Goal: Task Accomplishment & Management: Manage account settings

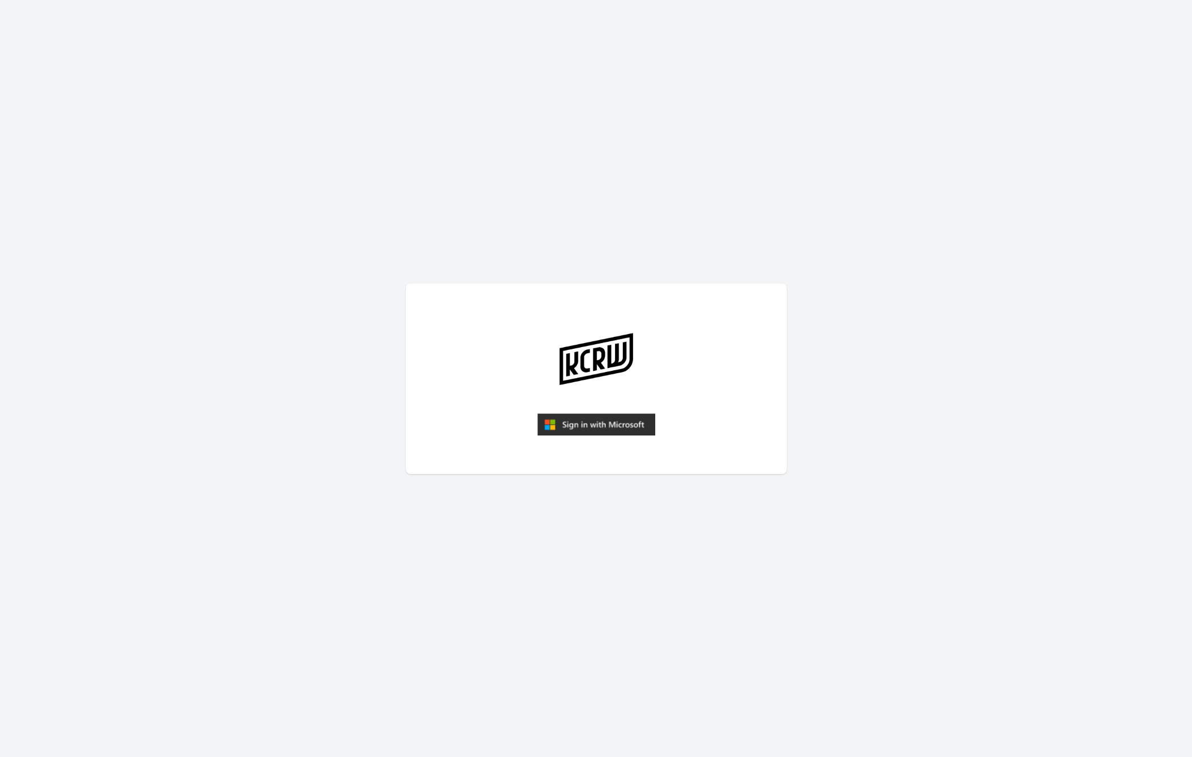
click at [582, 421] on img "submit" at bounding box center [596, 424] width 118 height 23
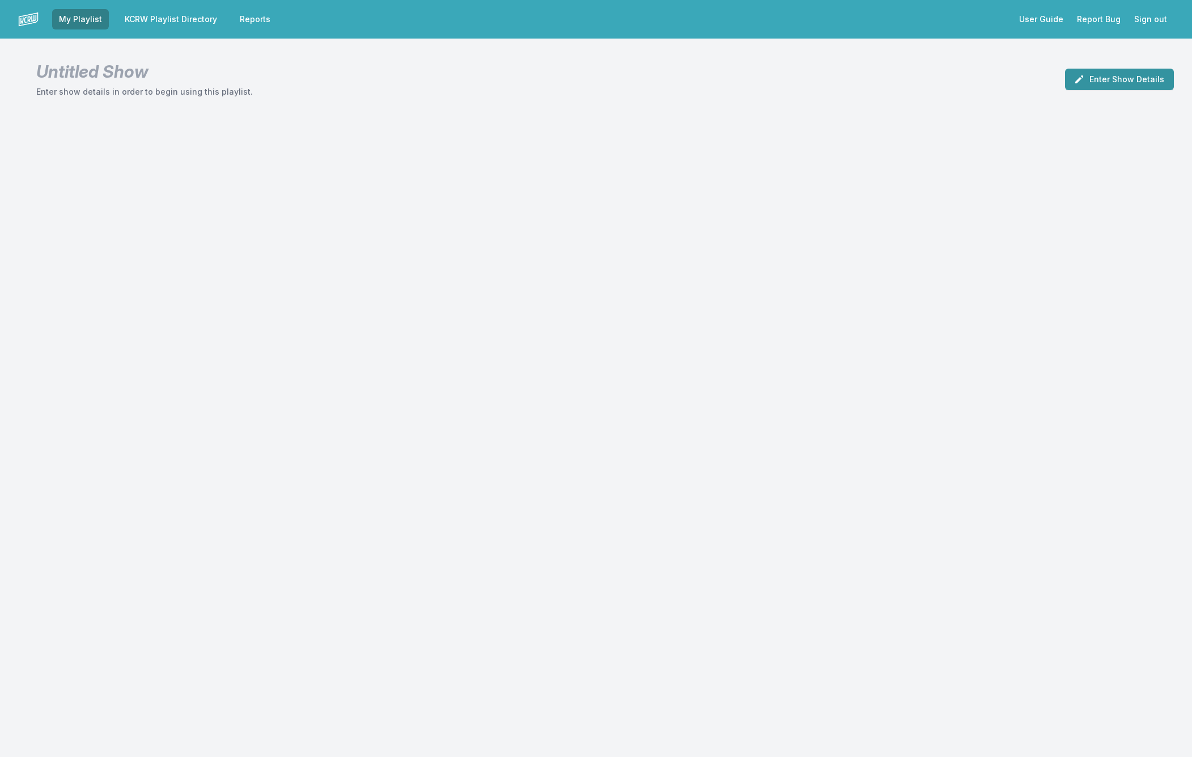
click at [1104, 80] on button "Enter Show Details" at bounding box center [1119, 80] width 109 height 22
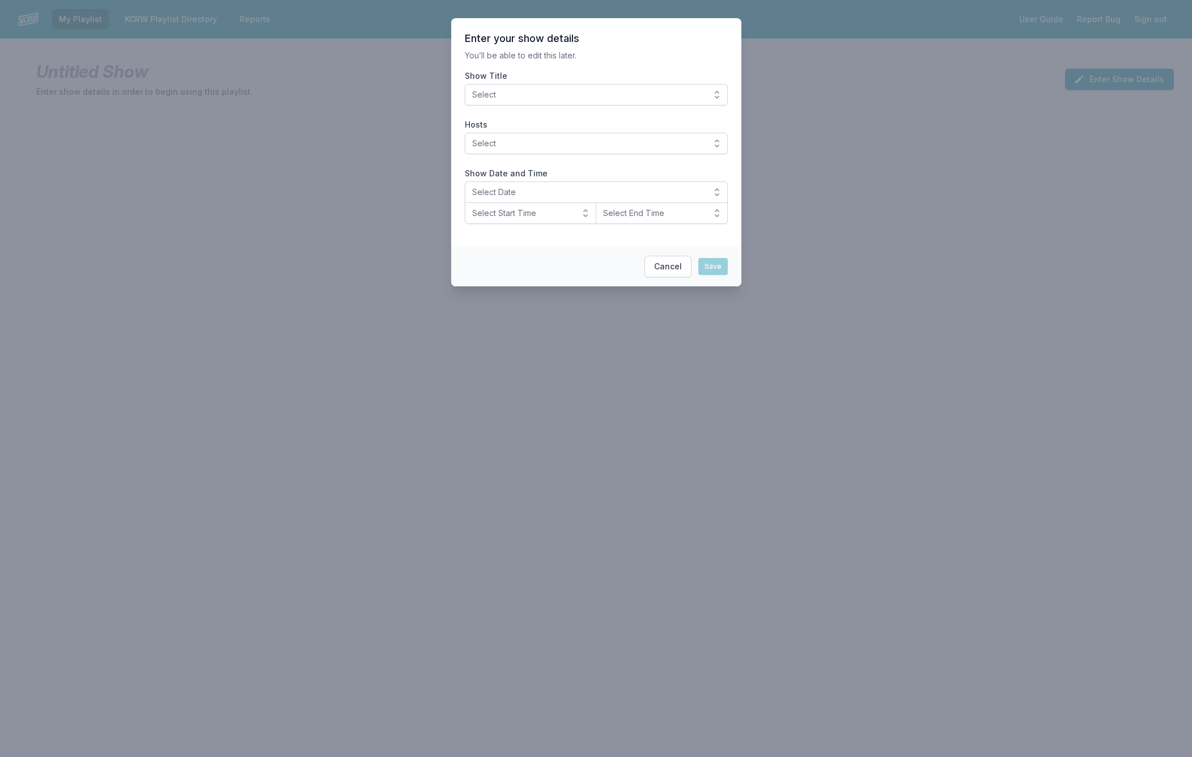
click at [711, 91] on button "Select" at bounding box center [596, 95] width 263 height 22
click at [528, 238] on span "[PERSON_NAME]" at bounding box center [590, 242] width 236 height 11
click at [716, 138] on button "Select" at bounding box center [596, 144] width 263 height 22
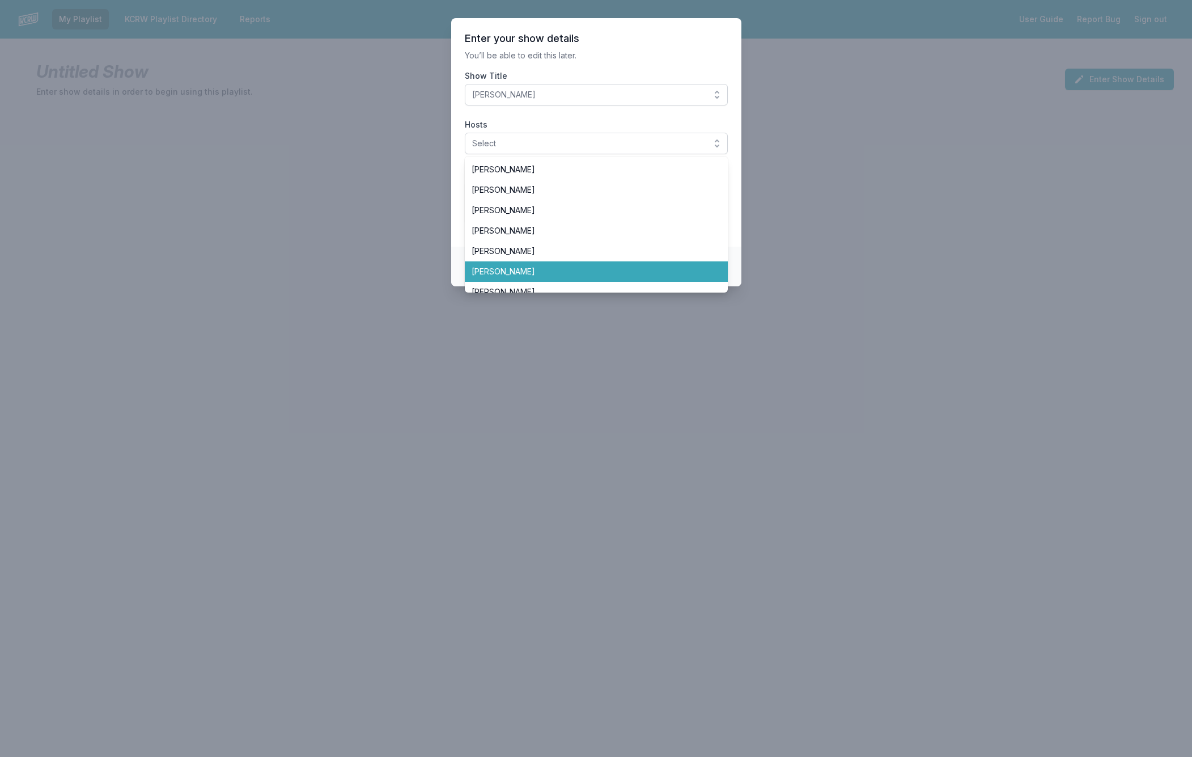
scroll to position [69, 0]
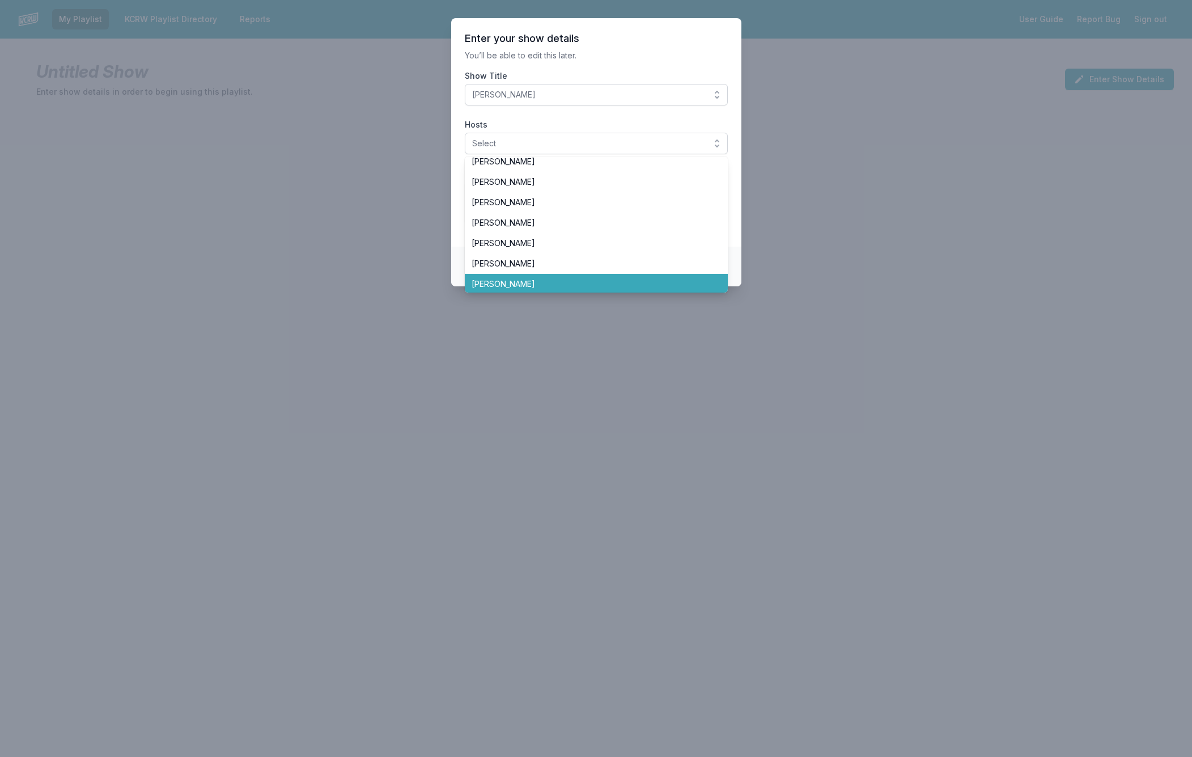
click at [548, 280] on span "[PERSON_NAME]" at bounding box center [590, 283] width 236 height 11
click at [454, 194] on section "Enter your show details You’ll be able to edit this later. Show Title [PERSON_N…" at bounding box center [596, 132] width 290 height 228
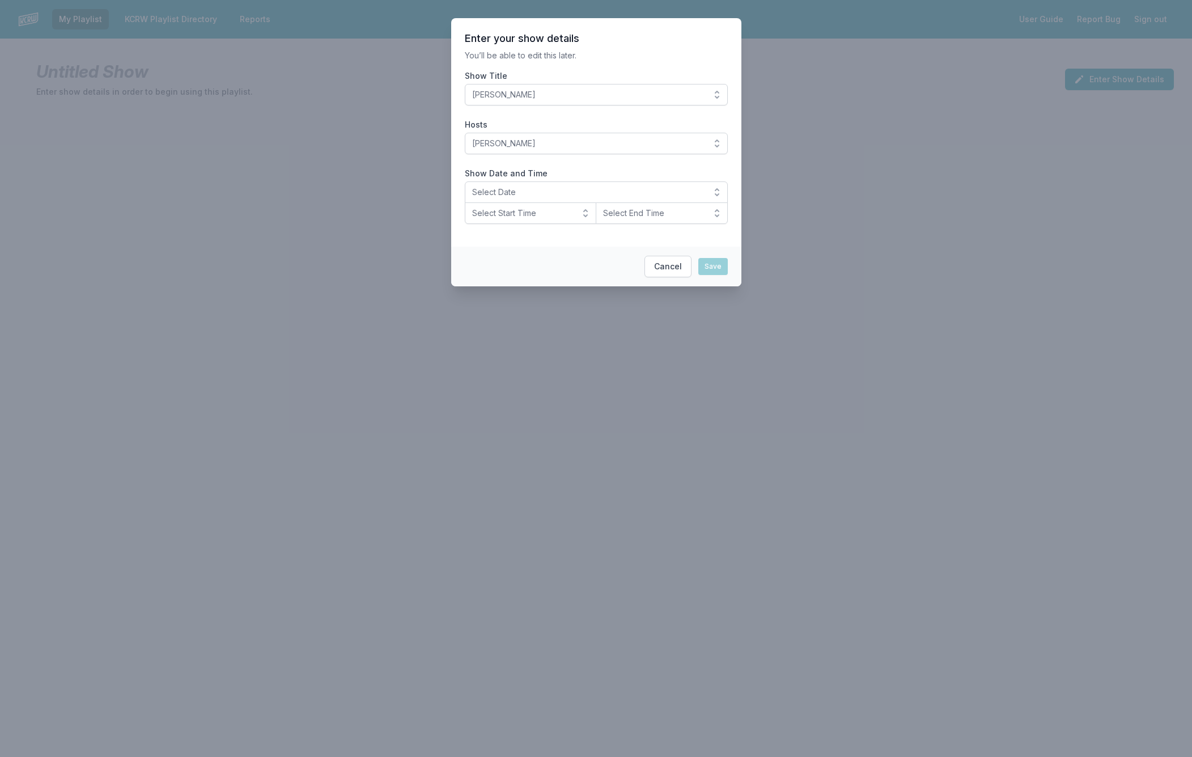
click at [638, 189] on span "Select Date" at bounding box center [588, 192] width 232 height 11
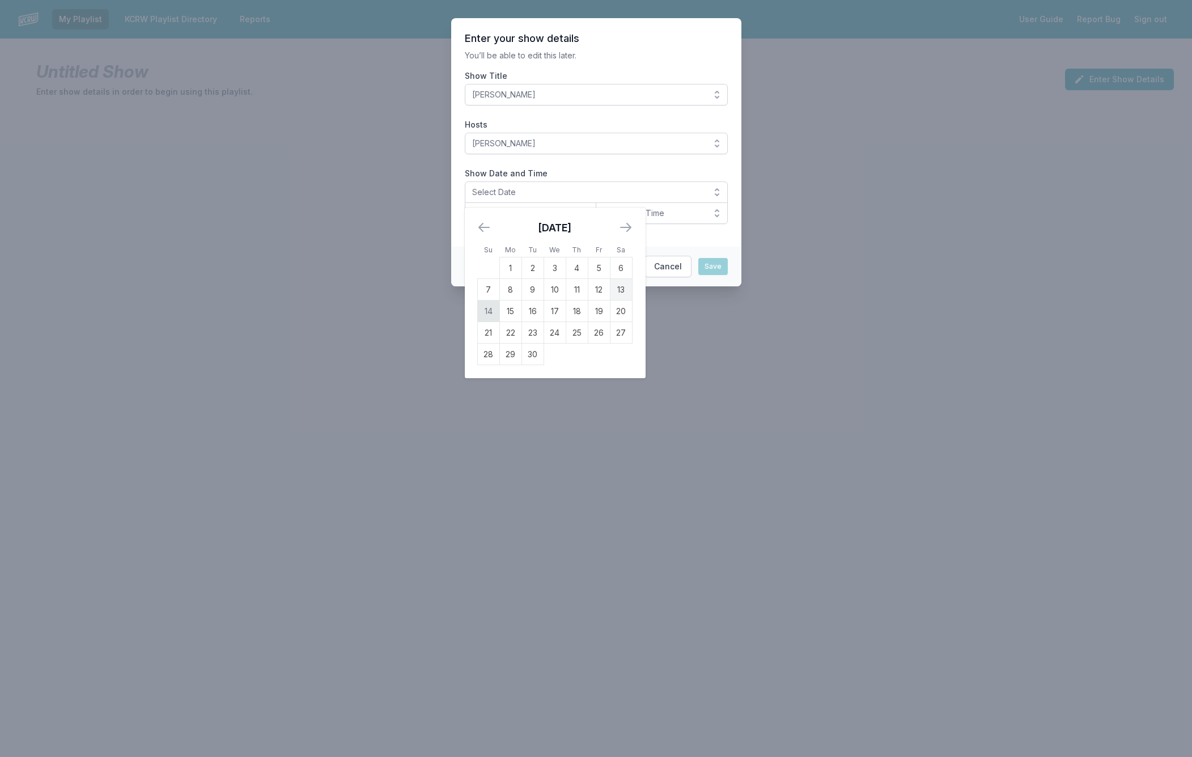
click at [486, 308] on td "14" at bounding box center [488, 311] width 22 height 22
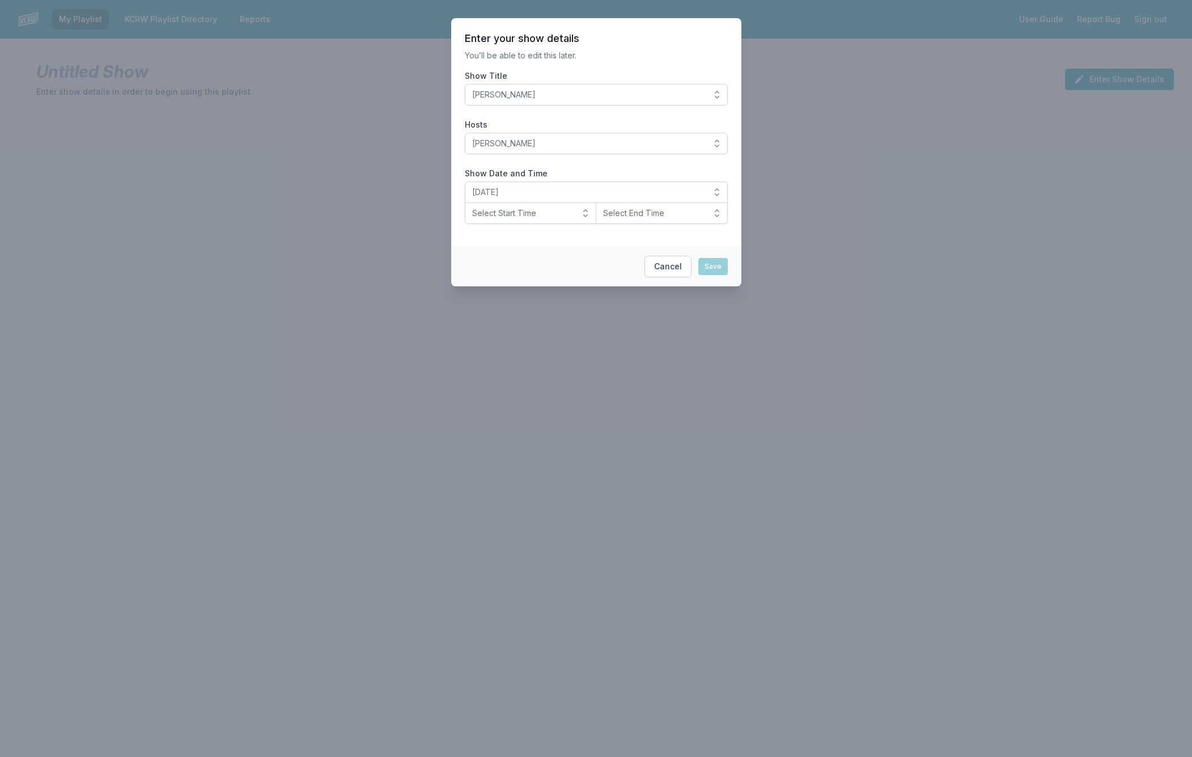
click at [580, 209] on button "Select Start Time" at bounding box center [531, 213] width 132 height 22
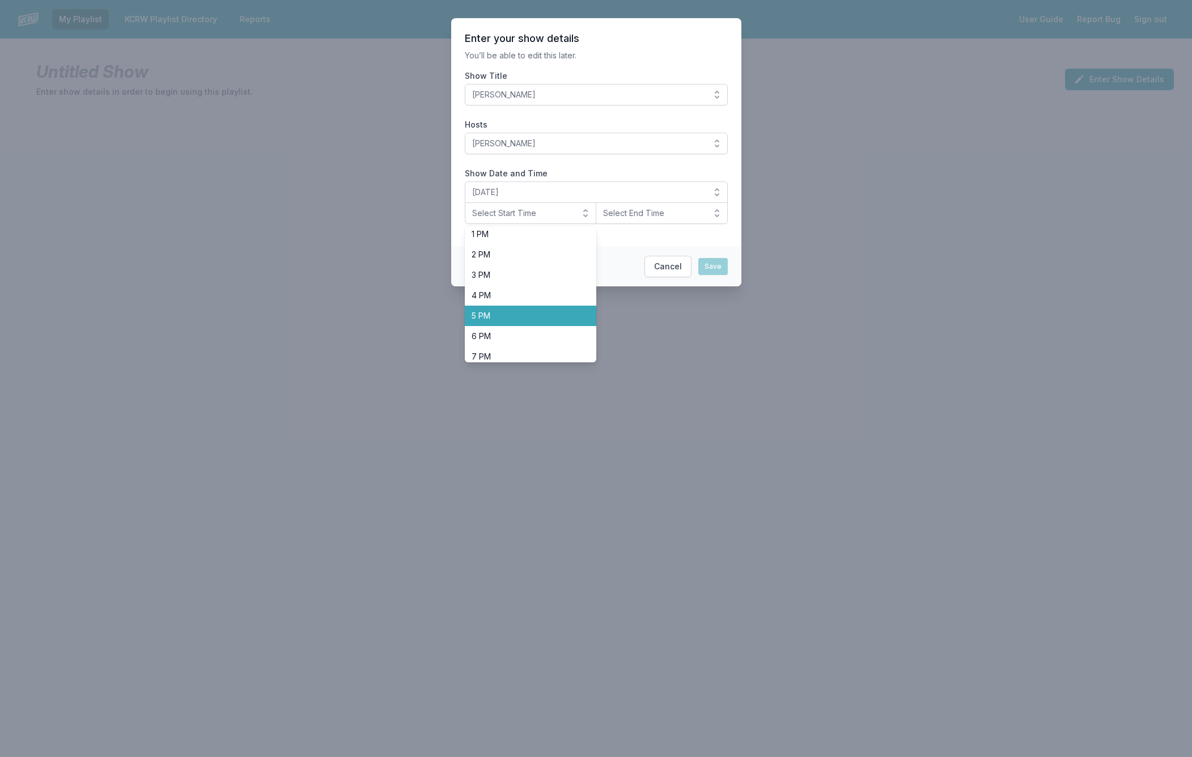
scroll to position [290, 0]
click at [499, 356] on span "8 PM" at bounding box center [524, 356] width 105 height 11
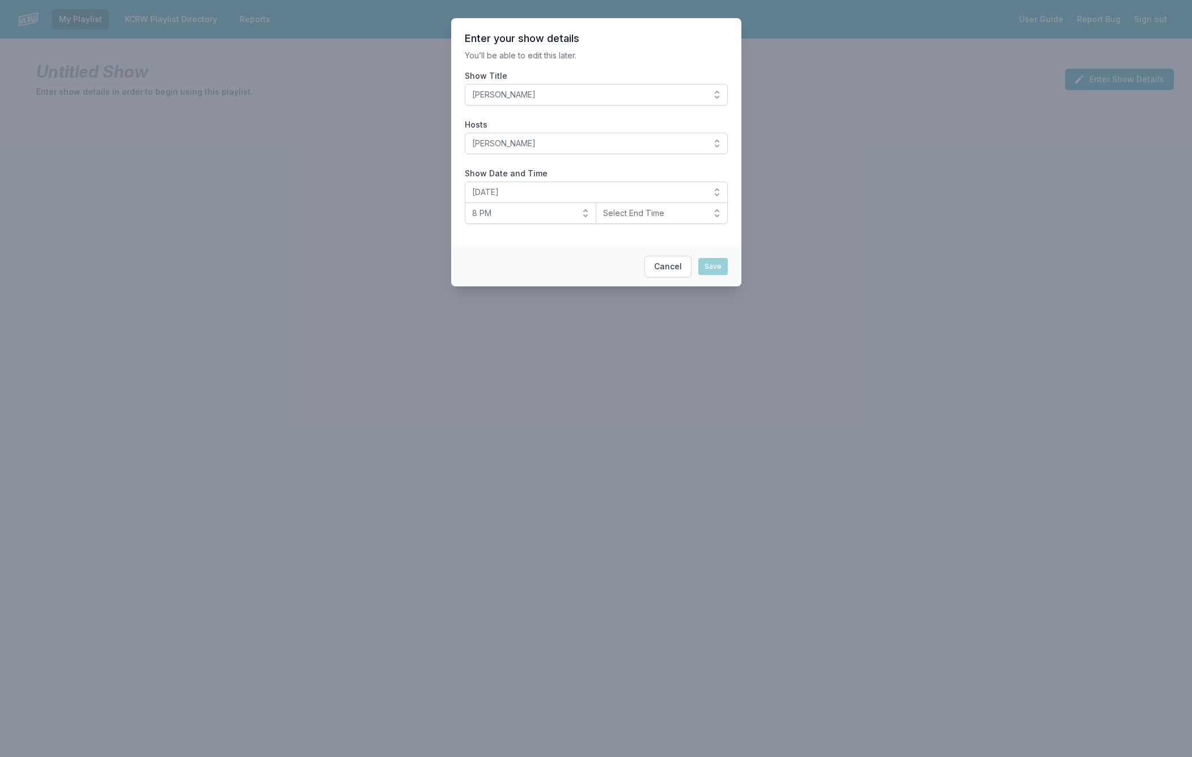
drag, startPoint x: 715, startPoint y: 211, endPoint x: 706, endPoint y: 213, distance: 9.2
click at [715, 211] on button "Select End Time" at bounding box center [662, 213] width 132 height 22
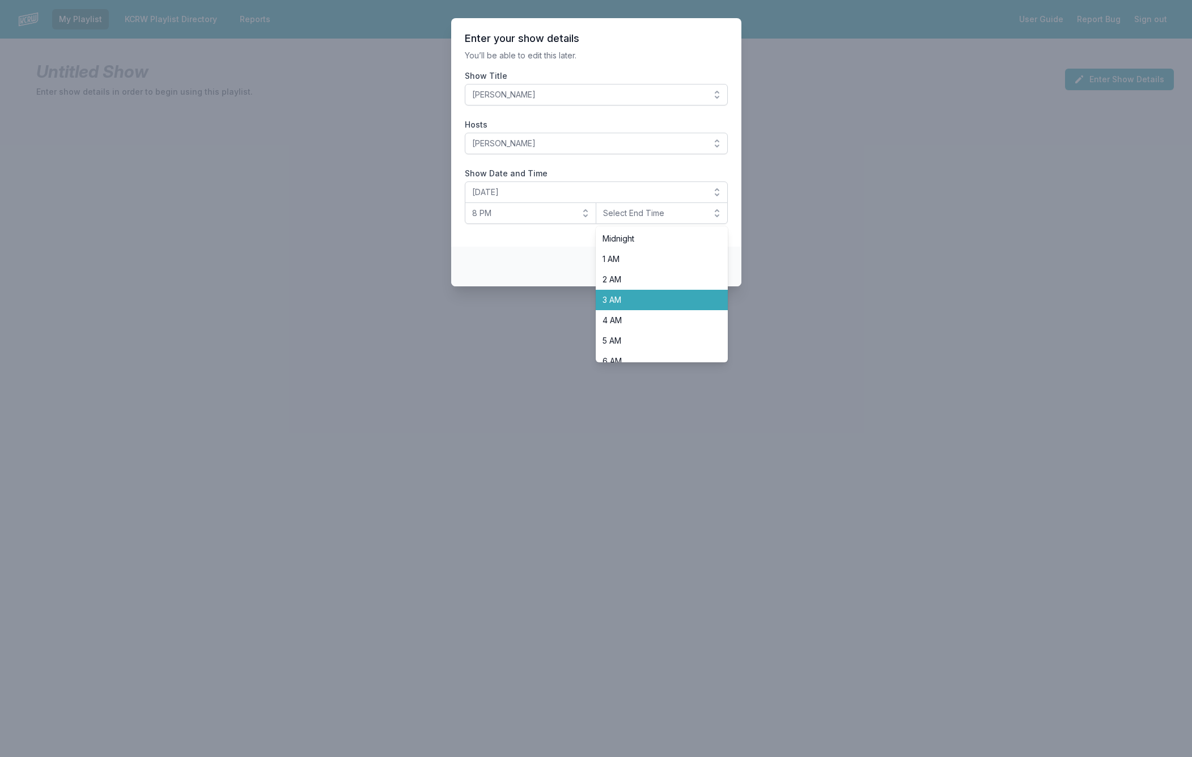
scroll to position [358, 0]
click at [632, 332] on span "10 PM" at bounding box center [655, 329] width 105 height 11
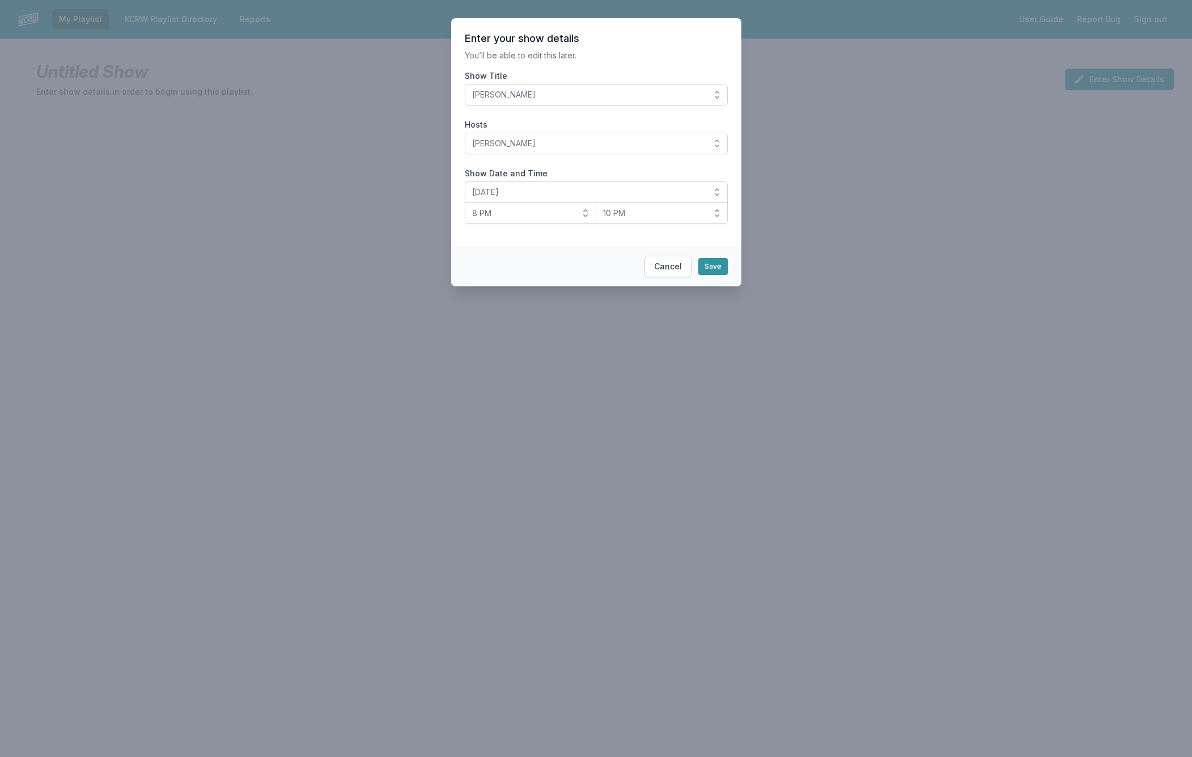
click at [711, 262] on button "Save" at bounding box center [712, 266] width 29 height 17
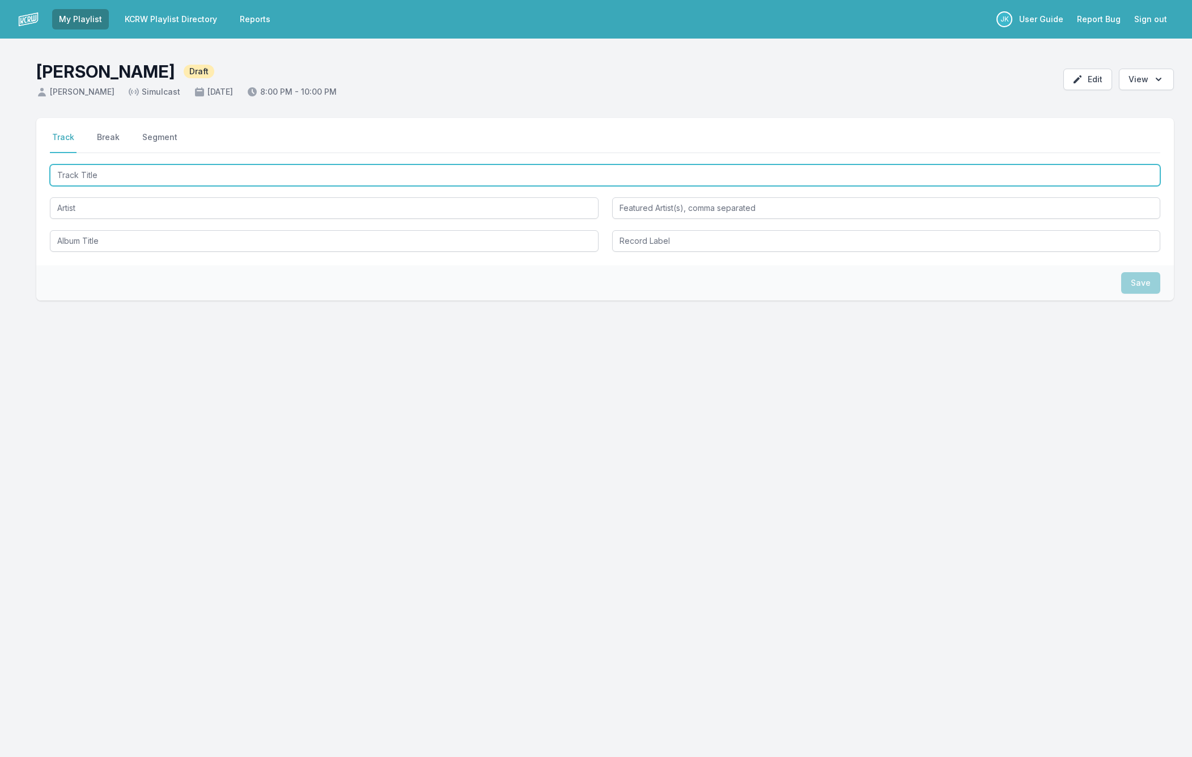
click at [79, 173] on input "Track Title" at bounding box center [605, 175] width 1111 height 22
paste input "Don't Leave Too Soon"
type input "Don't Leave Too Soon"
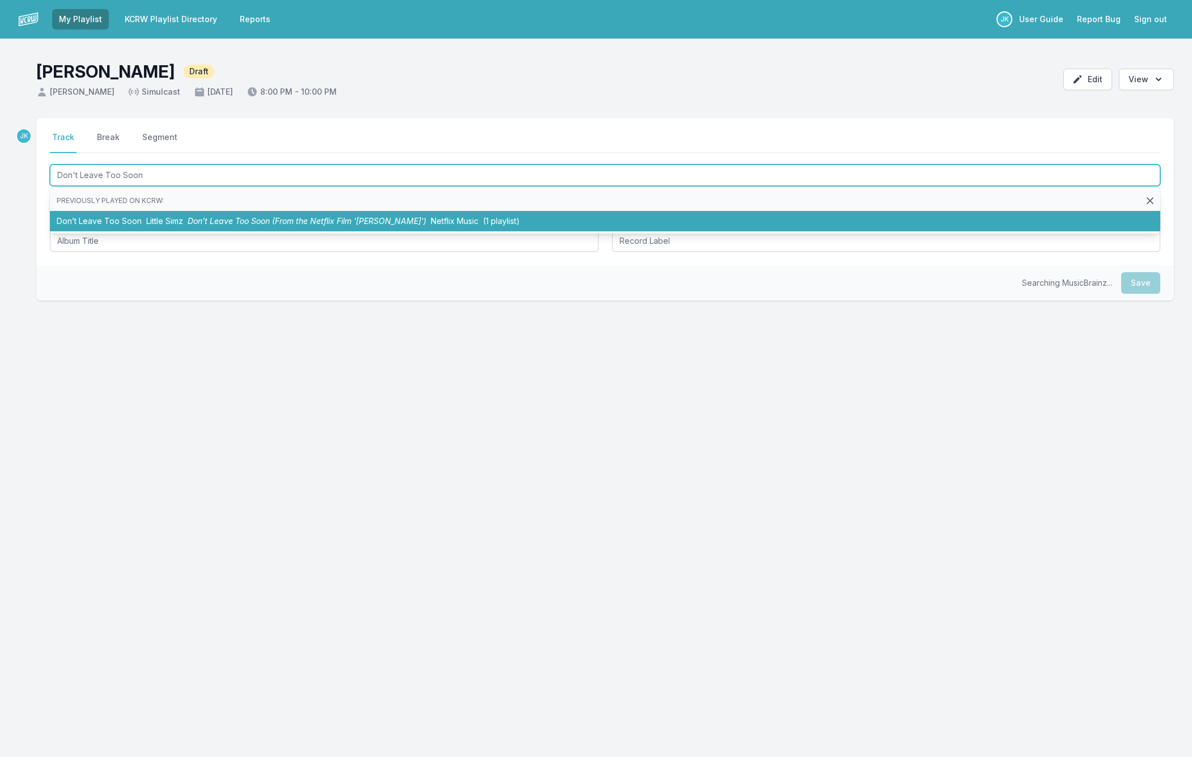
drag, startPoint x: 142, startPoint y: 219, endPoint x: 143, endPoint y: 209, distance: 9.8
click at [142, 219] on li "Don’t Leave Too Soon Little Simz Don’t Leave Too Soon (From the Netflix Film '[…" at bounding box center [605, 221] width 1111 height 20
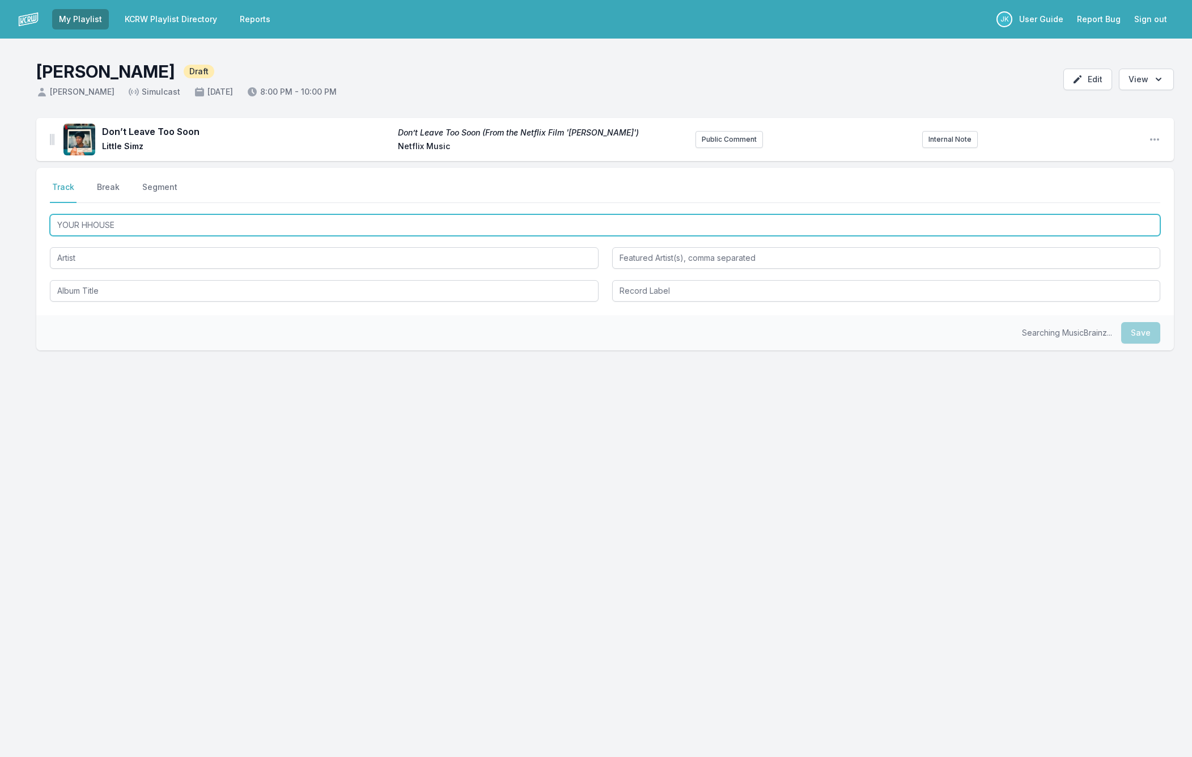
drag, startPoint x: 119, startPoint y: 228, endPoint x: 30, endPoint y: 227, distance: 89.0
click at [31, 227] on div "Don’t Leave Too Soon Don’t Leave Too Soon (From the Netflix Film '[PERSON_NAME]…" at bounding box center [596, 288] width 1192 height 341
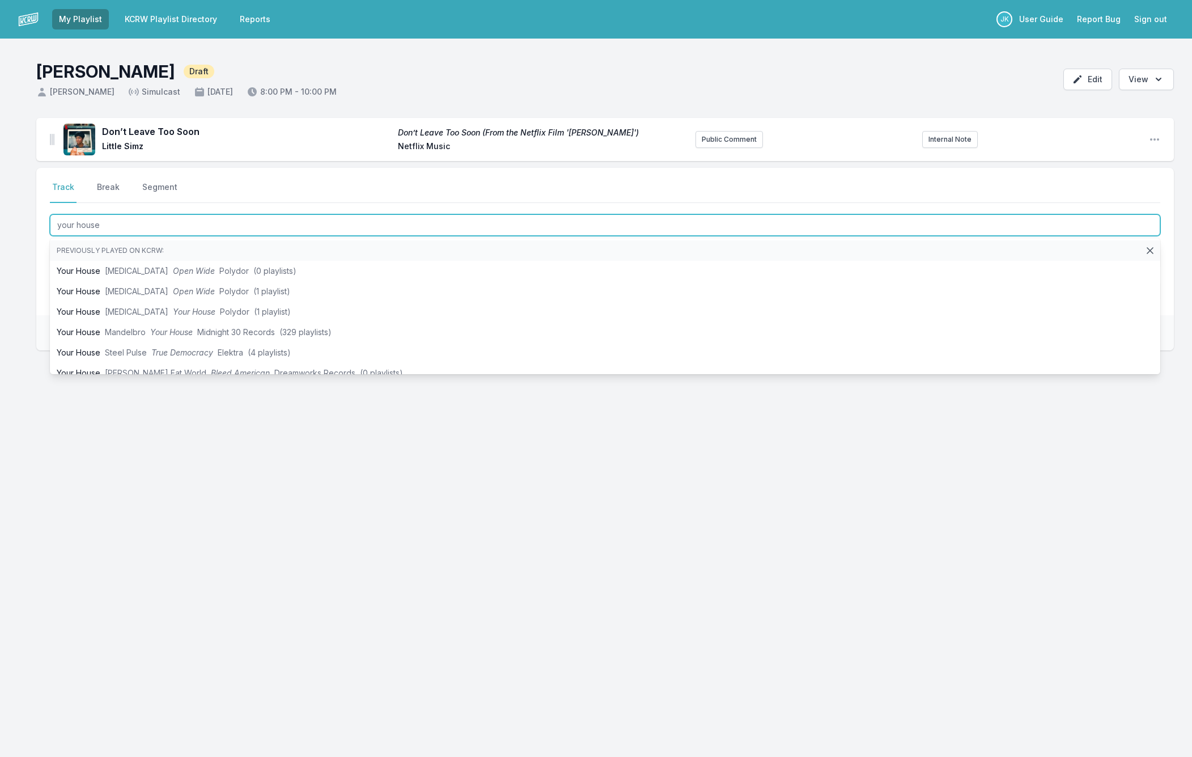
type input "your house"
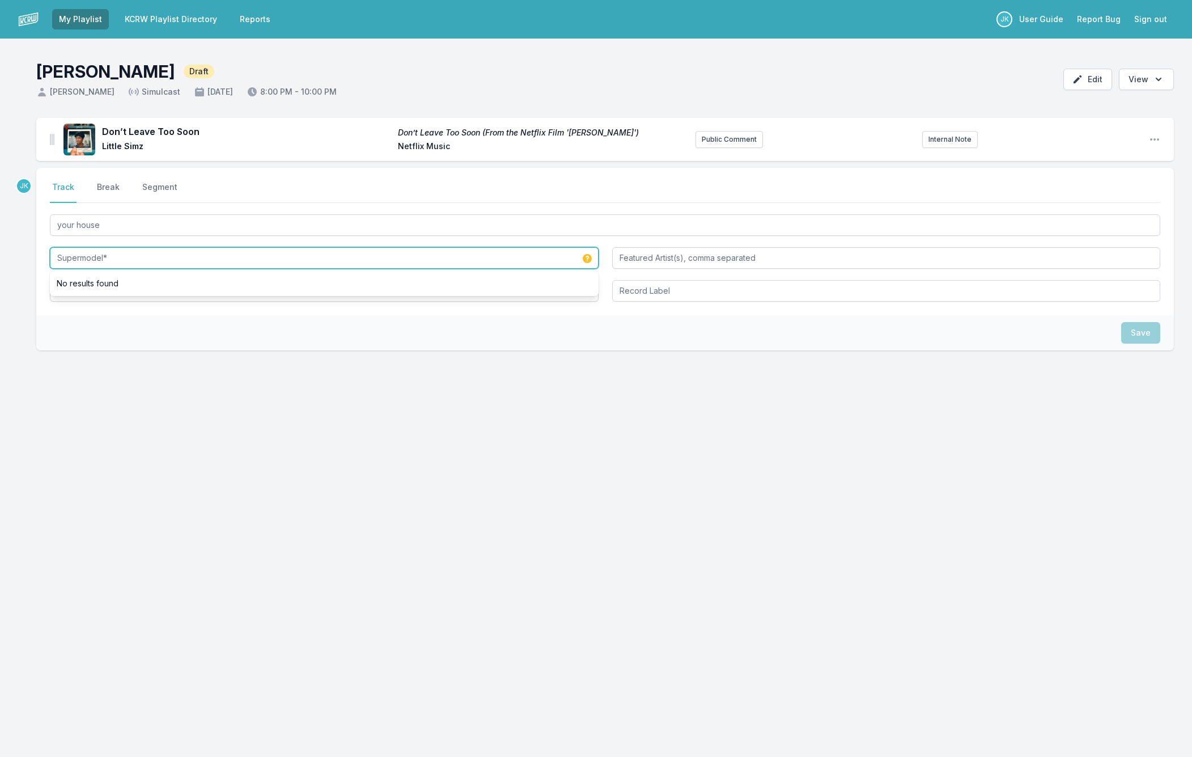
type input "Supermodel*"
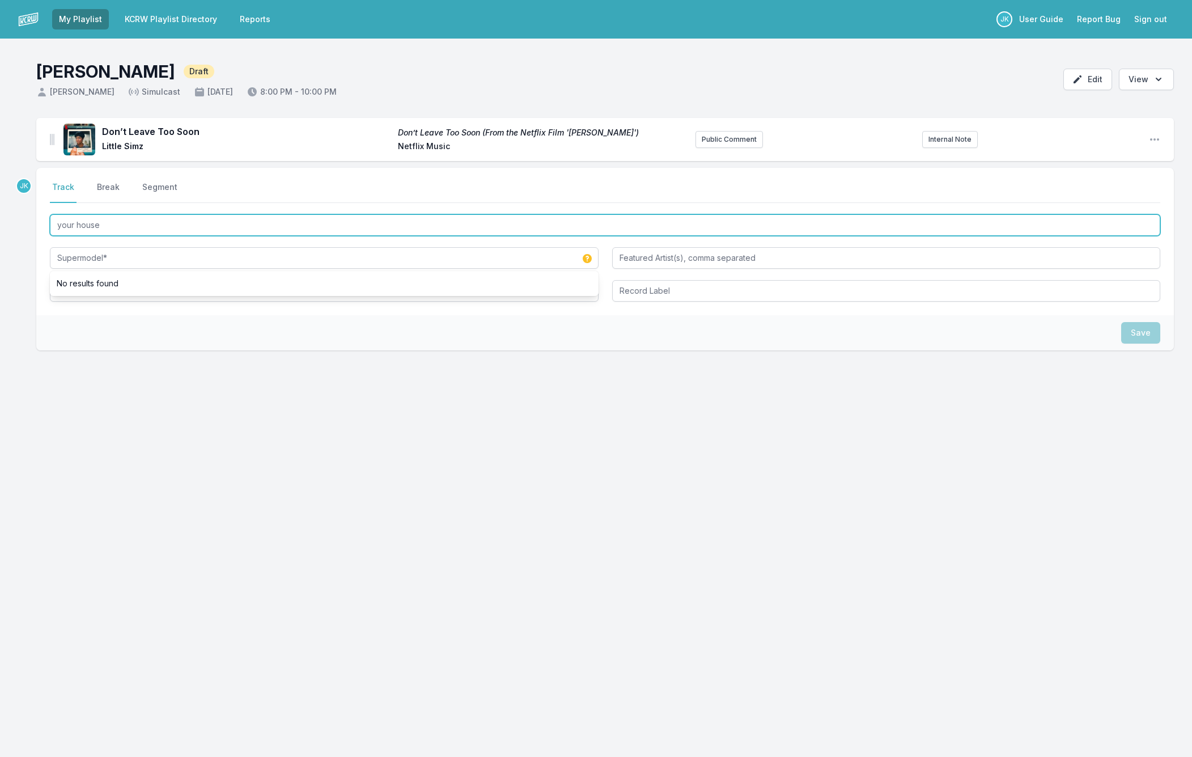
click at [111, 225] on input "your house" at bounding box center [605, 225] width 1111 height 22
drag, startPoint x: 111, startPoint y: 225, endPoint x: 89, endPoint y: 292, distance: 70.3
click at [89, 292] on div "your house Supermodel*" at bounding box center [605, 257] width 1111 height 90
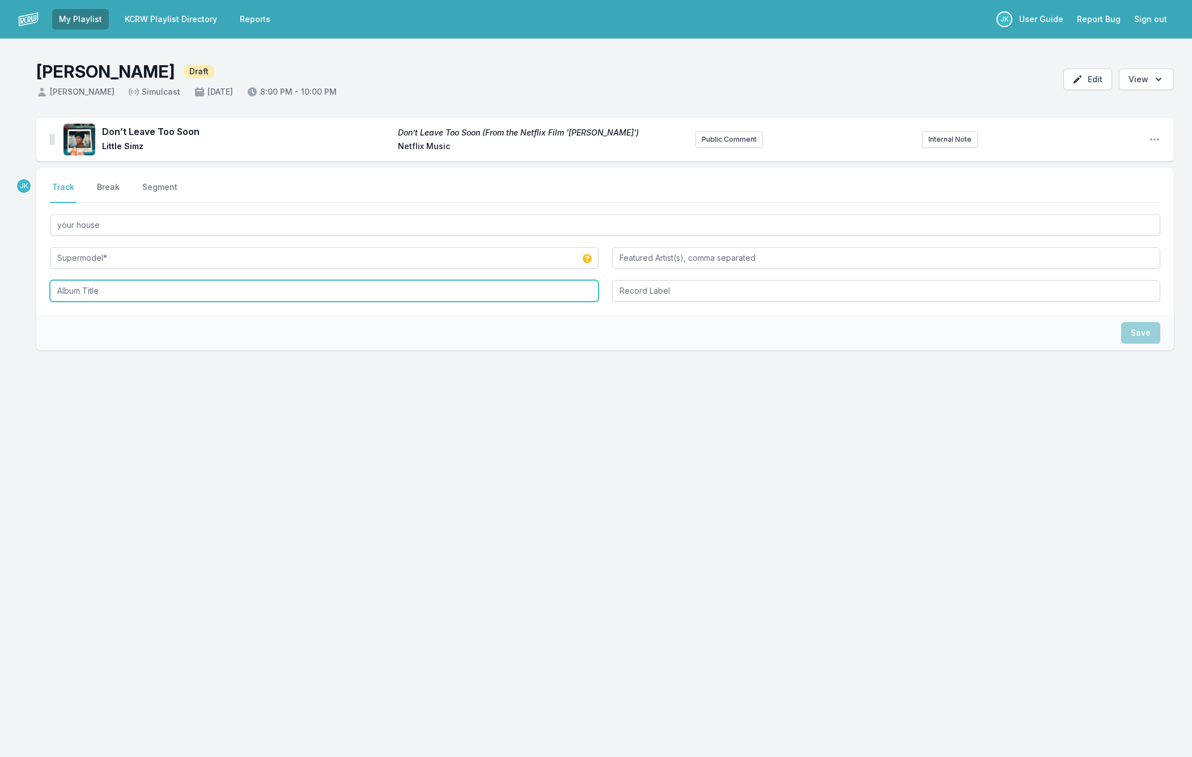
click at [88, 291] on input "Album Title" at bounding box center [324, 291] width 549 height 22
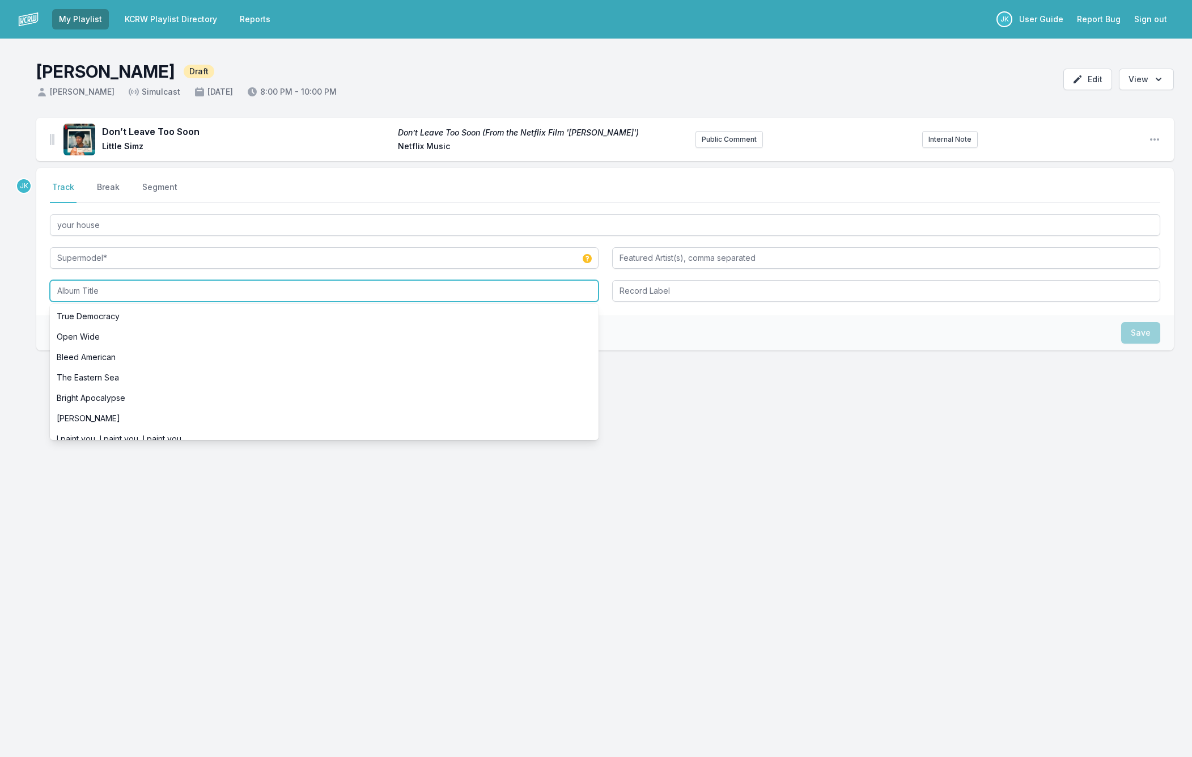
paste input "your house"
type input "your house"
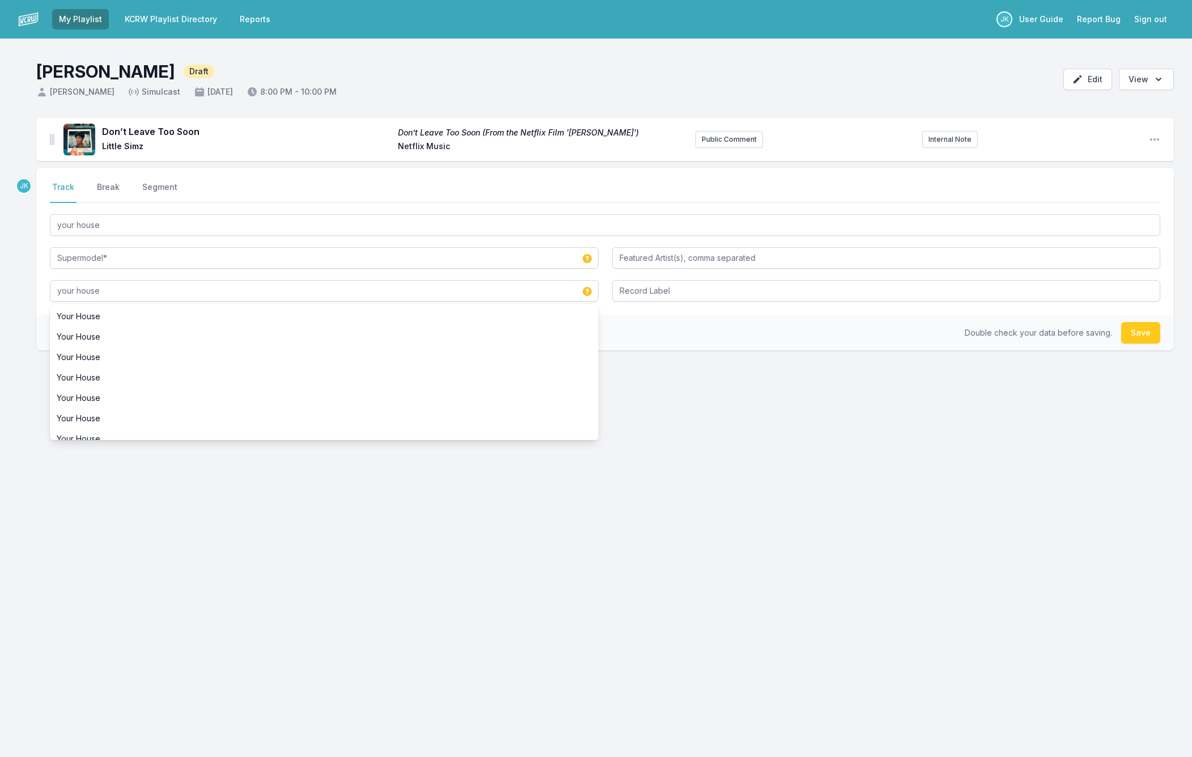
click at [1144, 336] on button "Save" at bounding box center [1140, 333] width 39 height 22
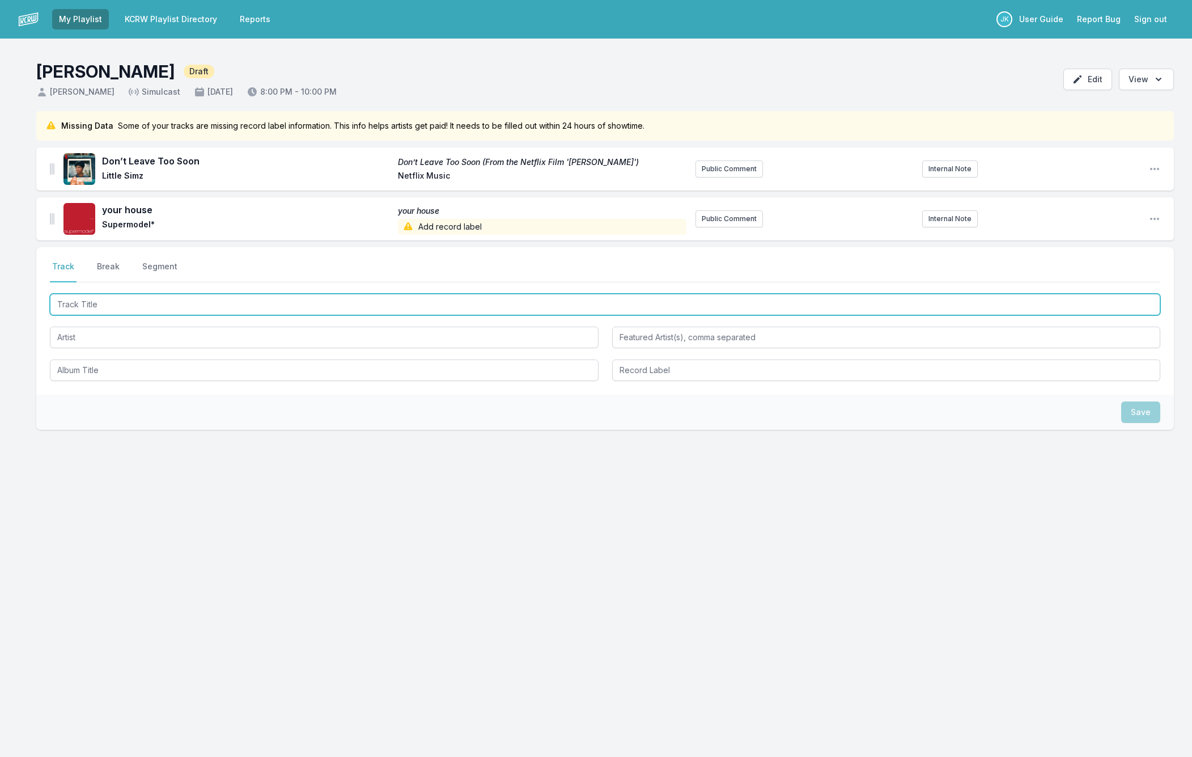
click at [71, 305] on input "Track Title" at bounding box center [605, 305] width 1111 height 22
paste input "That's Being You"
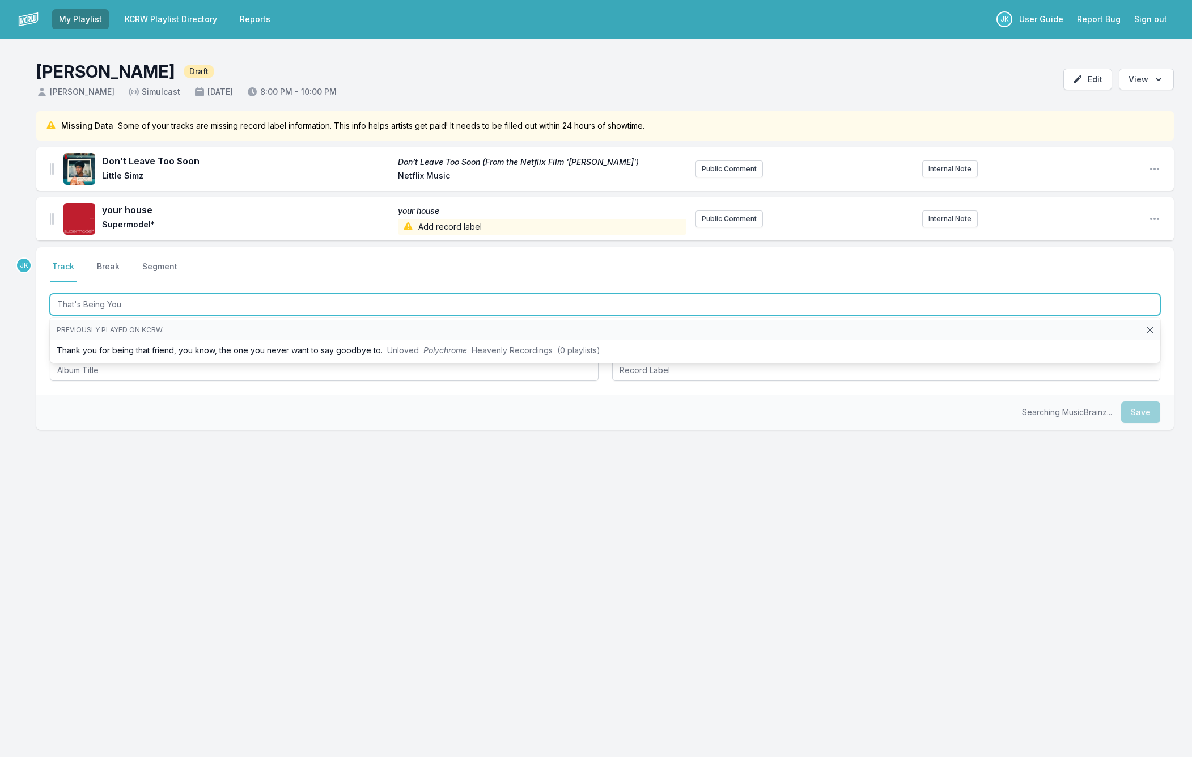
type input "That's Being You"
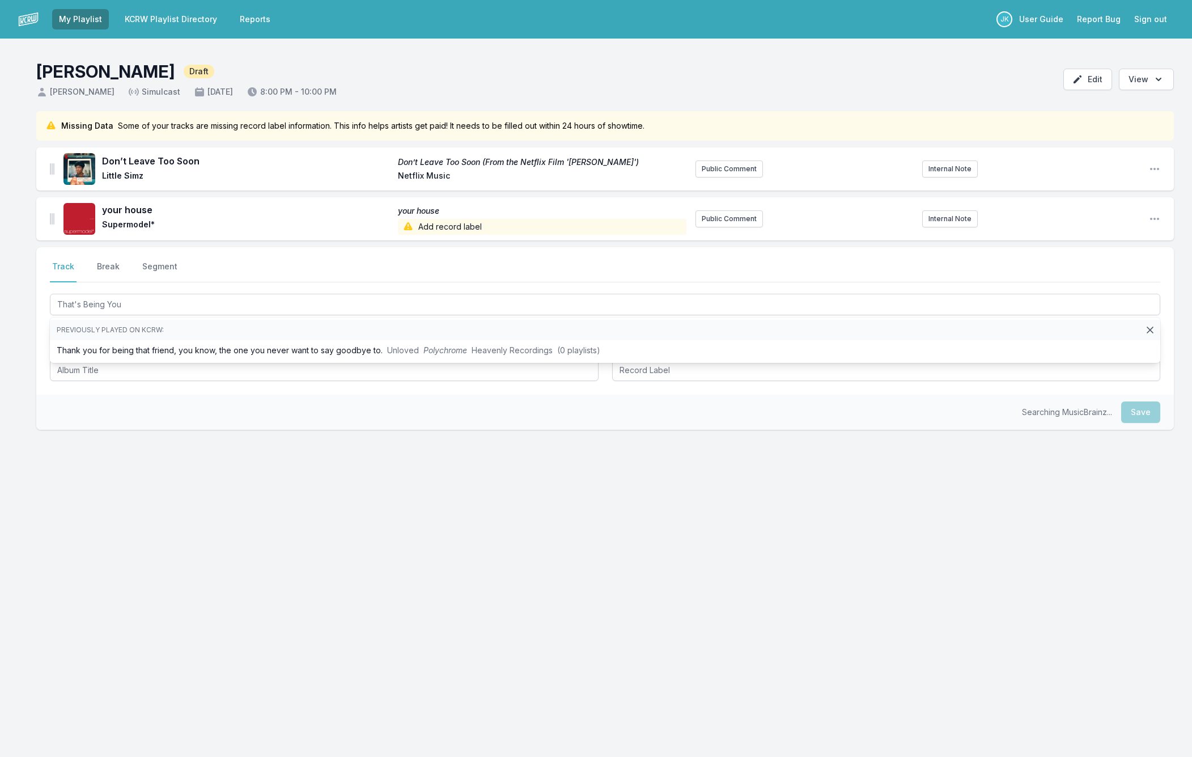
drag, startPoint x: 36, startPoint y: 370, endPoint x: 39, endPoint y: 363, distance: 6.6
click at [36, 369] on div "Select a tab Track Break Segment Track Break Segment That's Being You Previousl…" at bounding box center [605, 320] width 1138 height 147
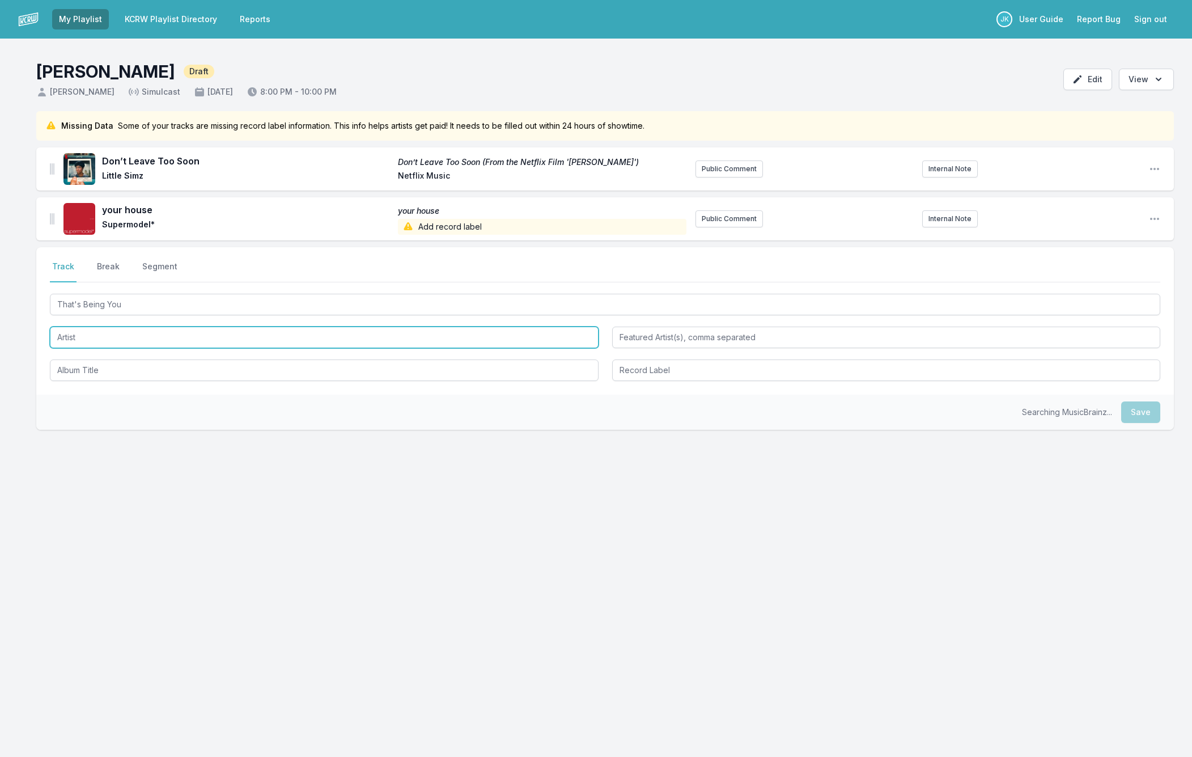
click at [85, 334] on input "Artist" at bounding box center [324, 338] width 549 height 22
type input "White China"
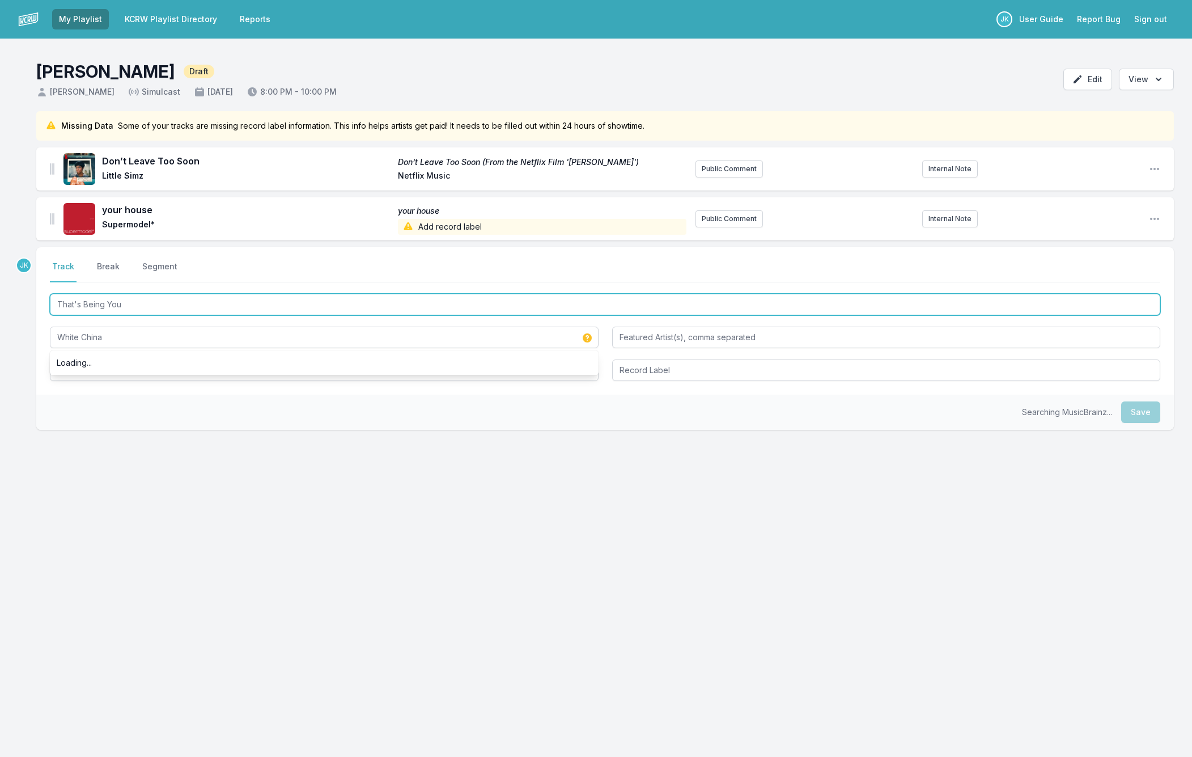
click at [92, 305] on input "That's Being You" at bounding box center [605, 305] width 1111 height 22
paste input "That's Being You"
type input "That's Being You"
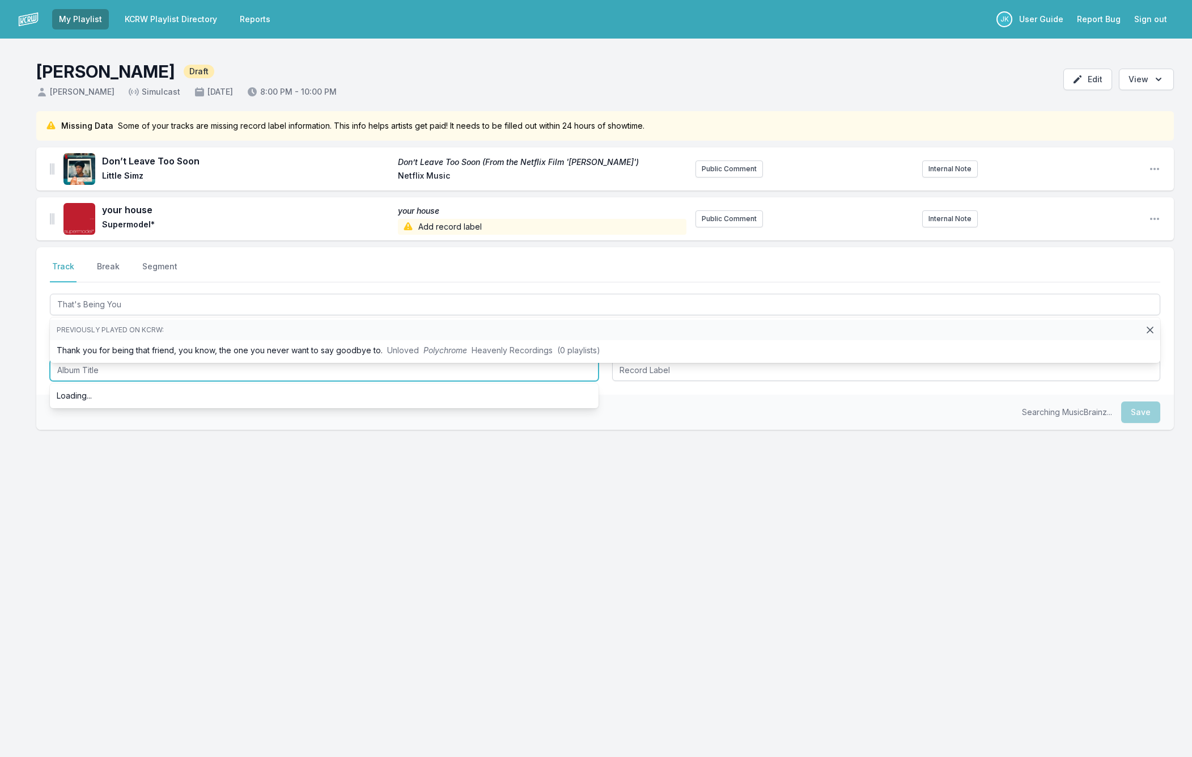
click at [90, 370] on input "Album Title" at bounding box center [324, 370] width 549 height 22
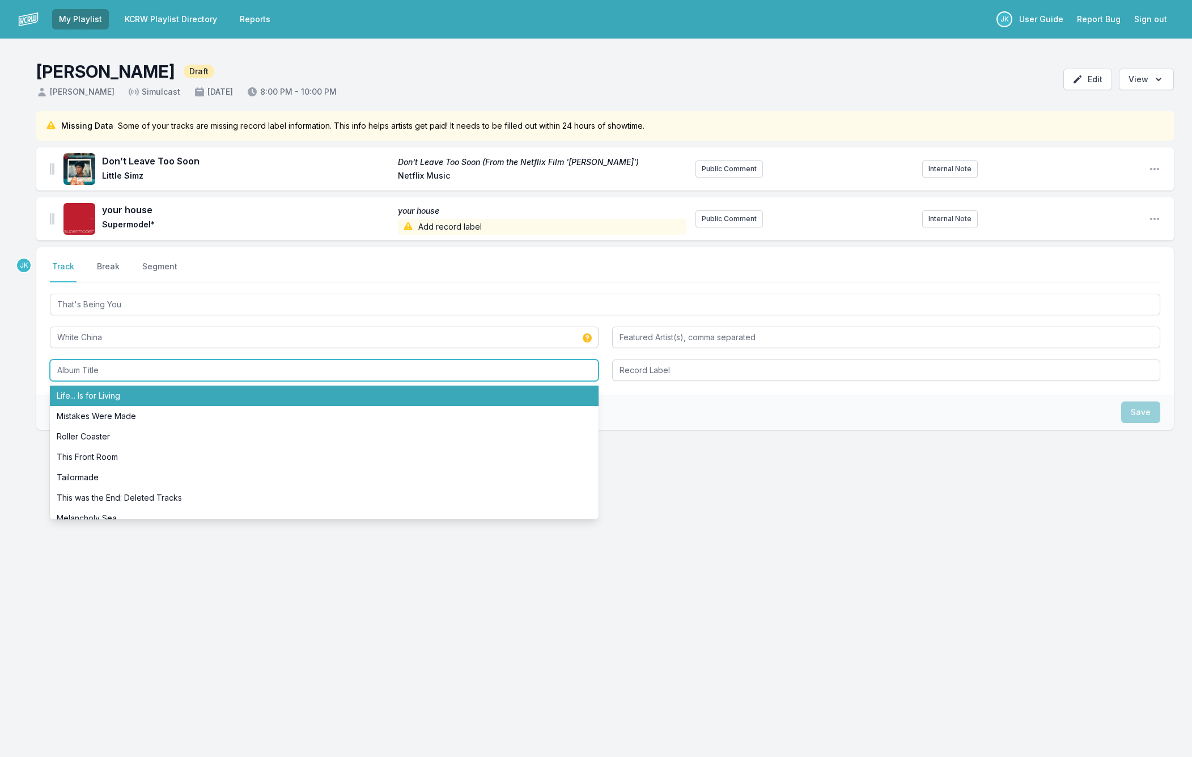
paste input "That's Being You"
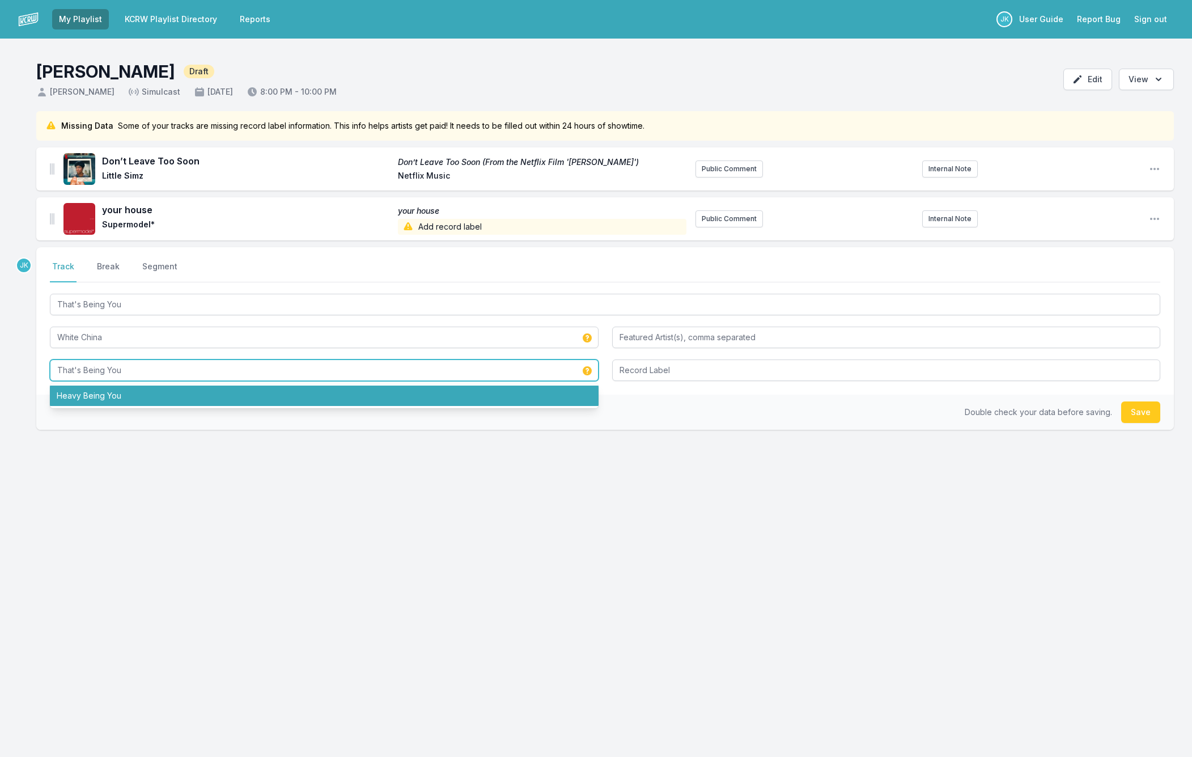
type input "That's Being You"
click at [1131, 411] on button "Save" at bounding box center [1140, 412] width 39 height 22
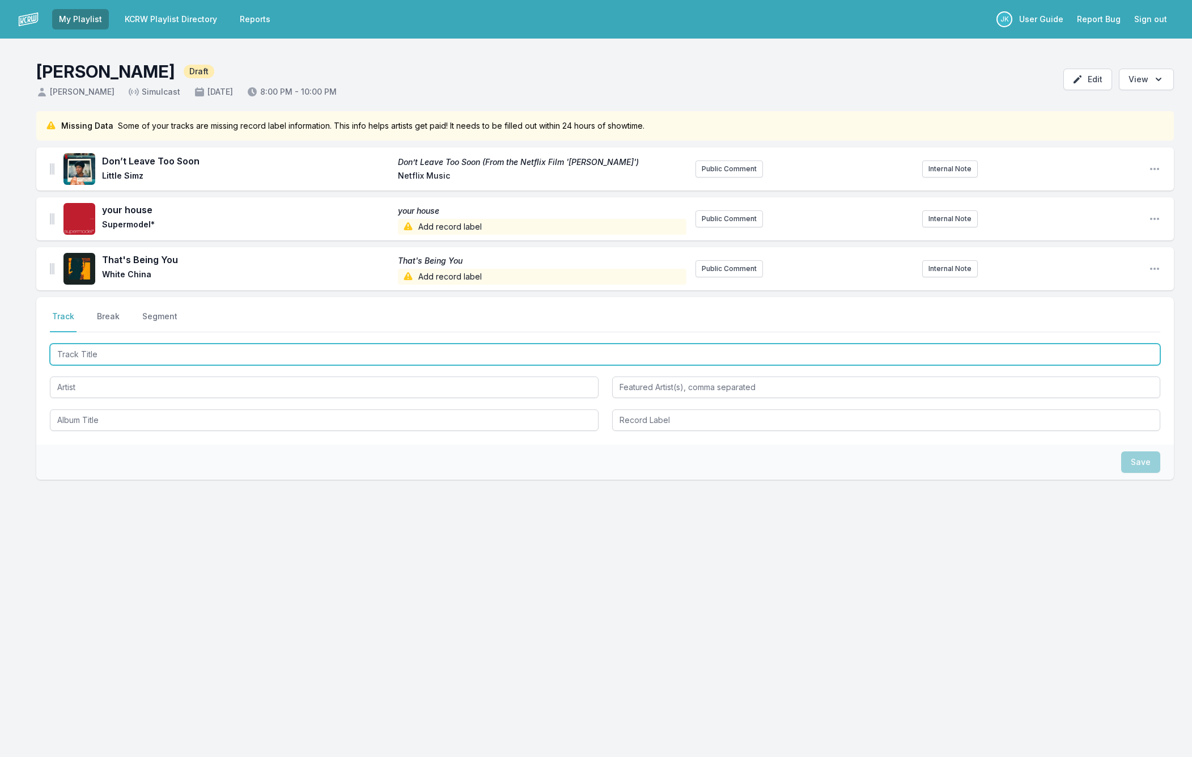
click at [81, 353] on input "Track Title" at bounding box center [605, 355] width 1111 height 22
paste input "The World's Biggest Paving Slab"
type input "The World's Biggest Paving Slab"
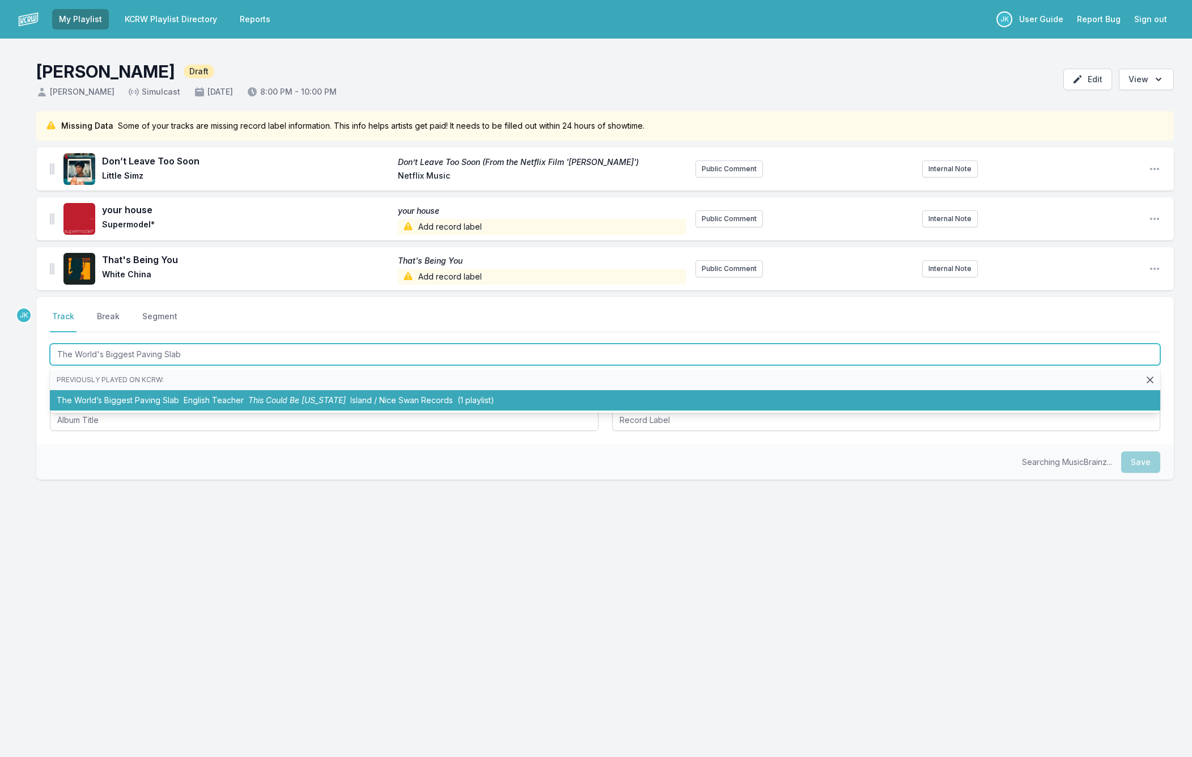
click at [90, 402] on li "The World’s Biggest Paving Slab English Teacher This Could Be [US_STATE] Island…" at bounding box center [605, 400] width 1111 height 20
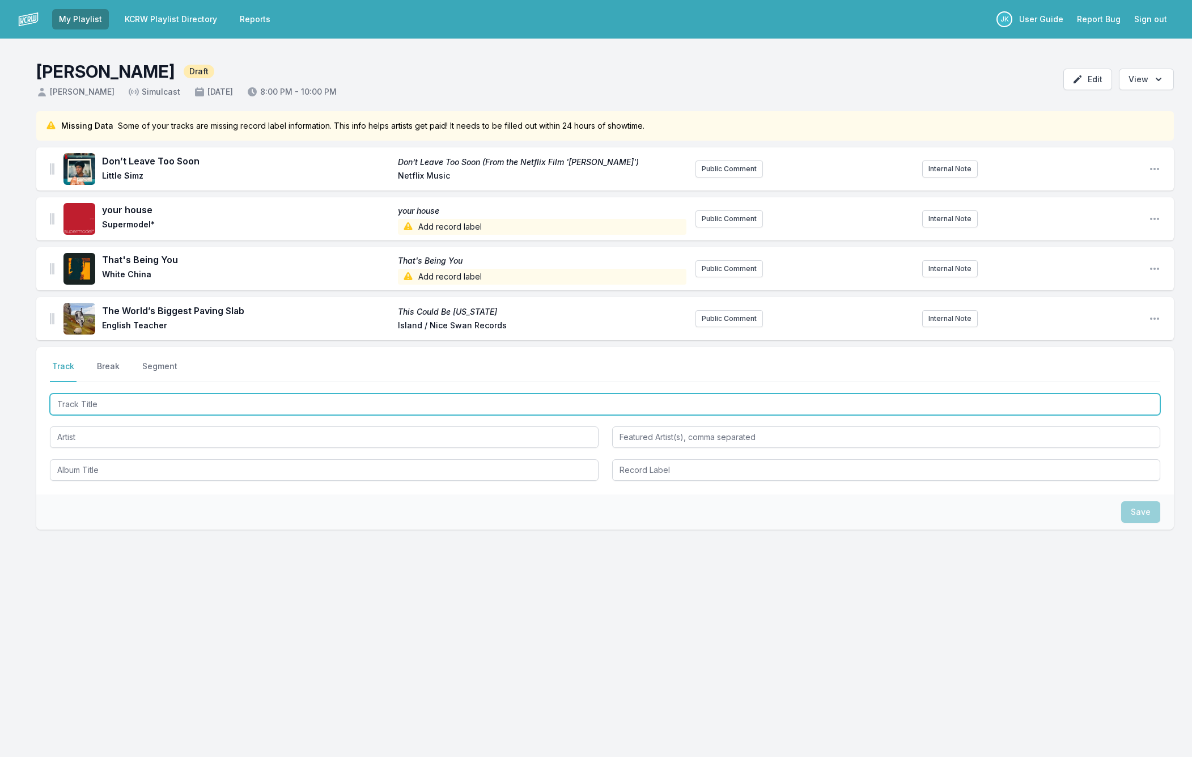
paste input "YEA YEA YEA"
type input "YEA YEA YEA"
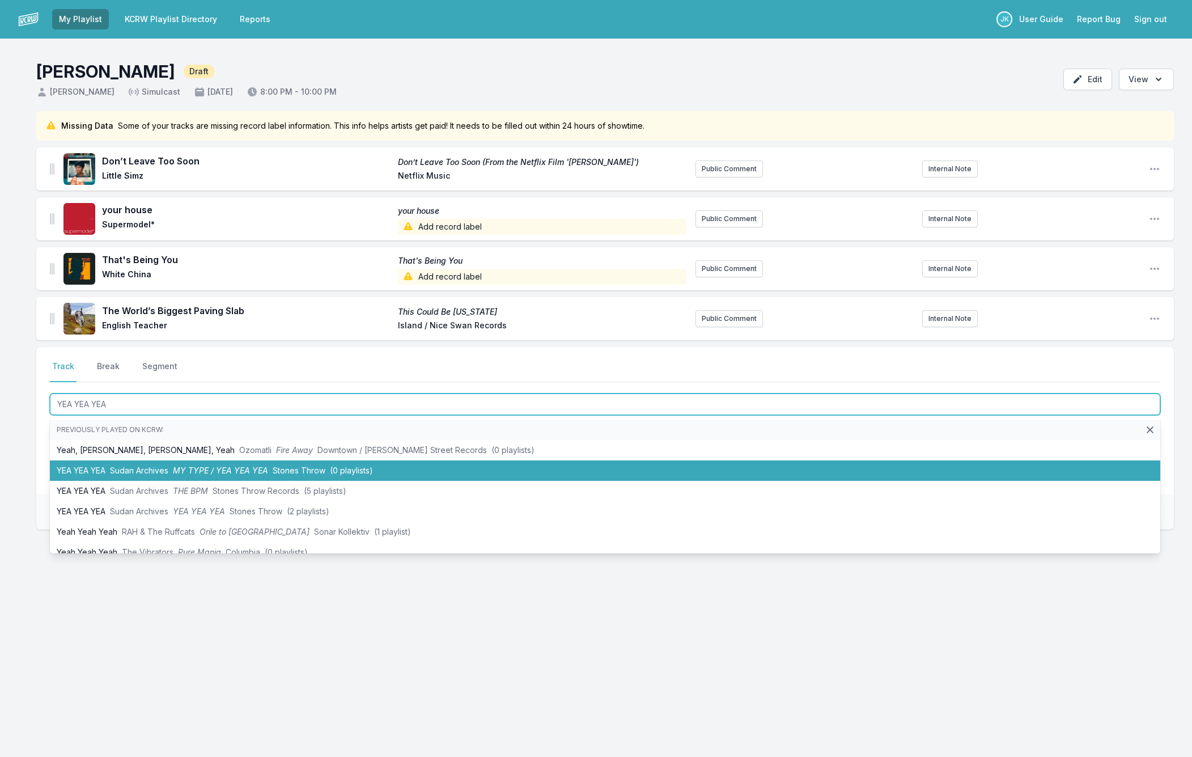
click at [88, 469] on li "YEA YEA YEA Sudan Archives MY TYPE / YEA YEA YEA Stones Throw (0 playlists)" at bounding box center [605, 470] width 1111 height 20
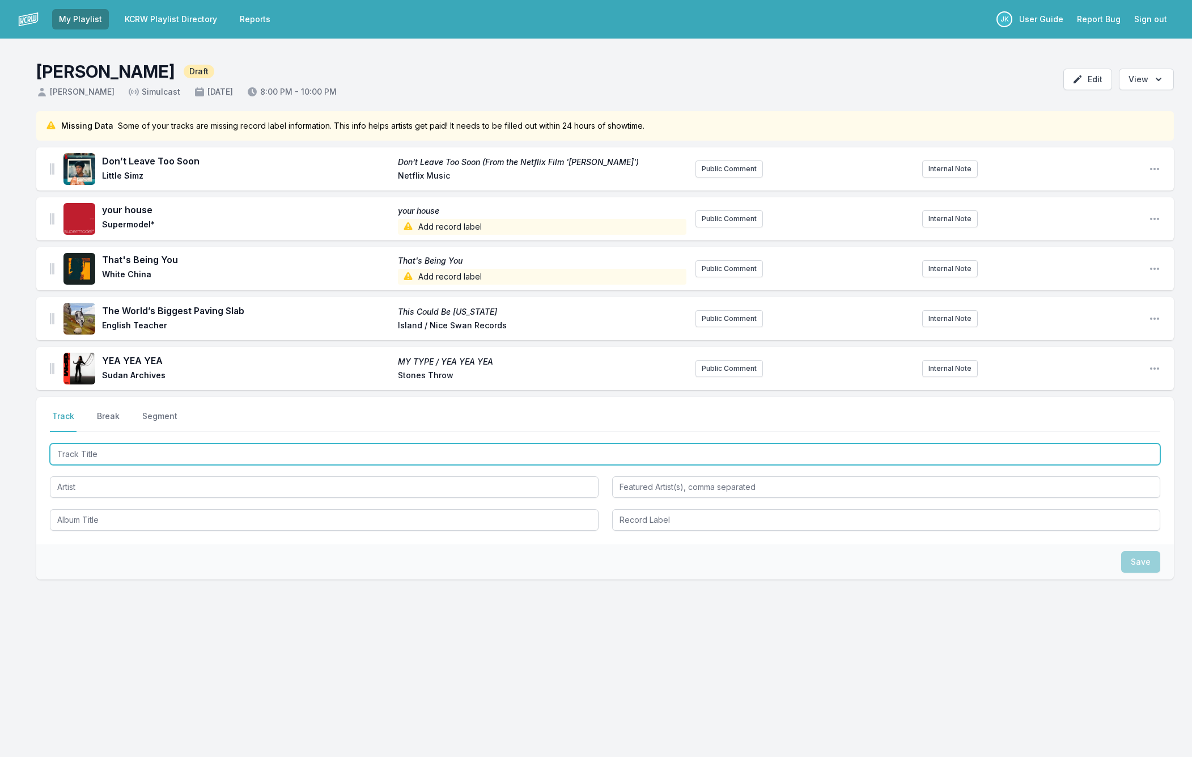
paste input "Bang Bien"
type input "Bang Bien"
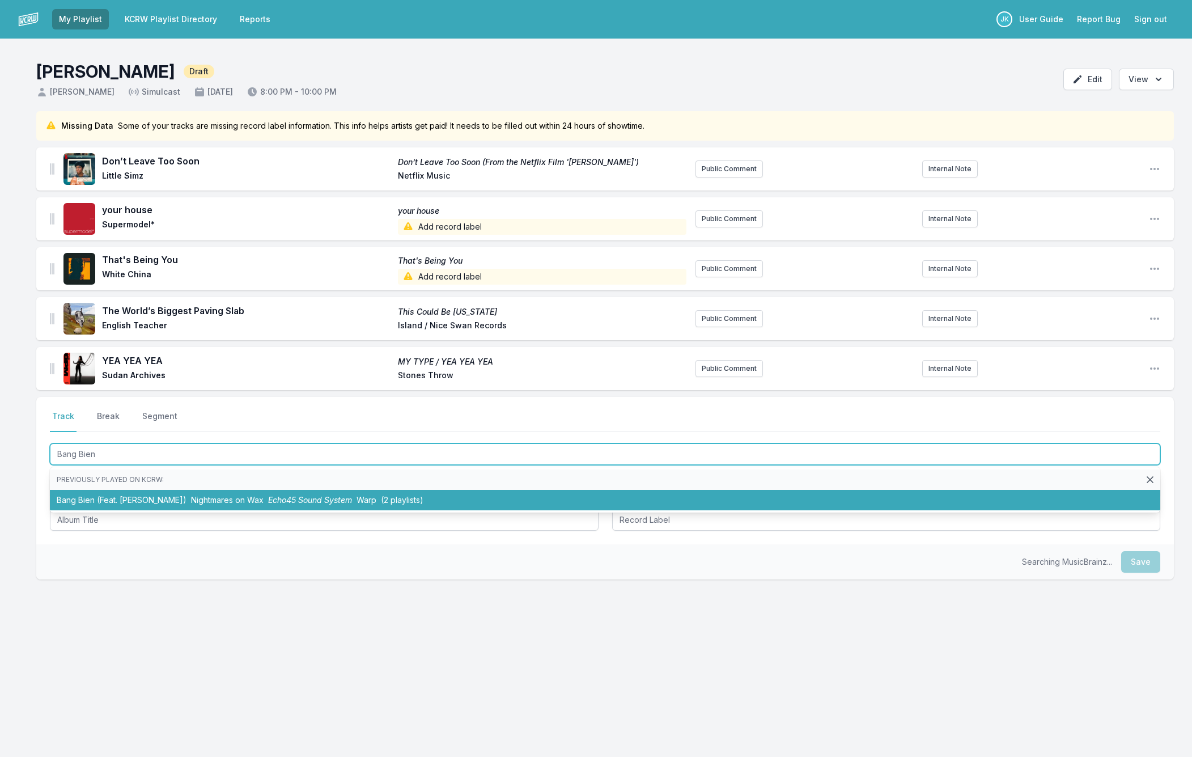
click at [191, 498] on span "Nightmares on Wax" at bounding box center [227, 500] width 73 height 10
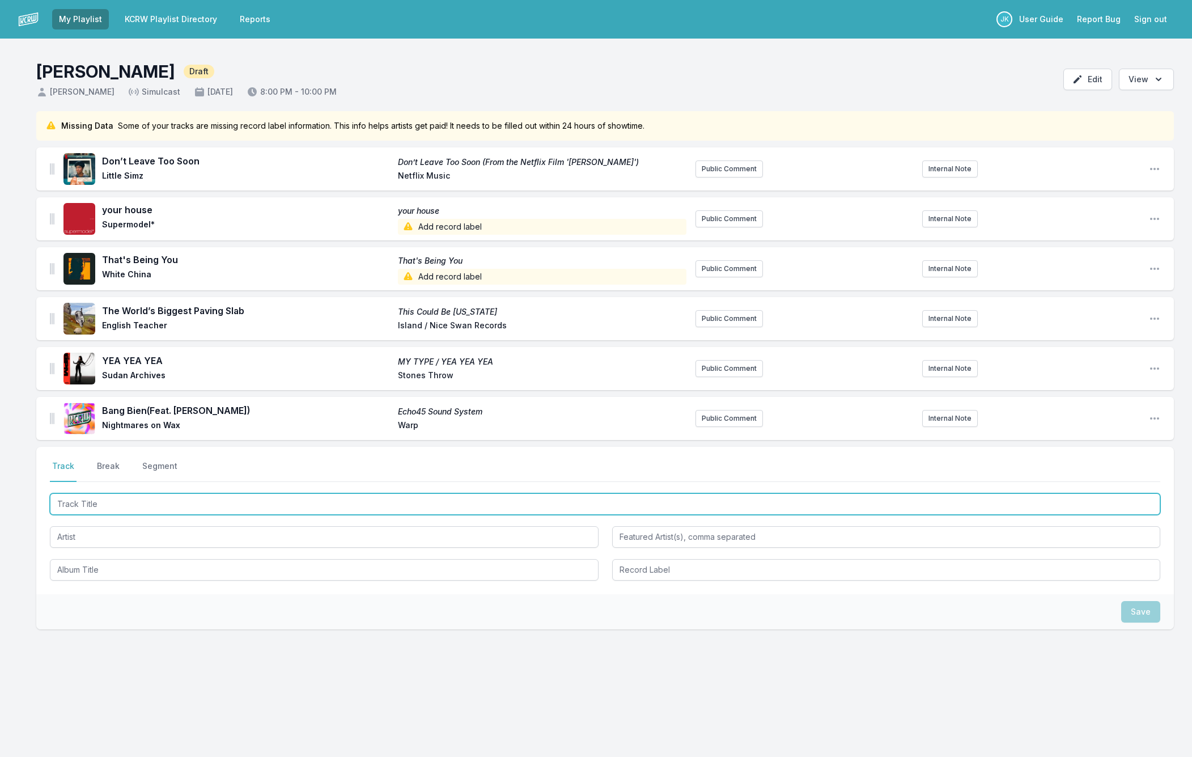
paste input "Mr. Mountebank"
type input "Mr. Mountebank"
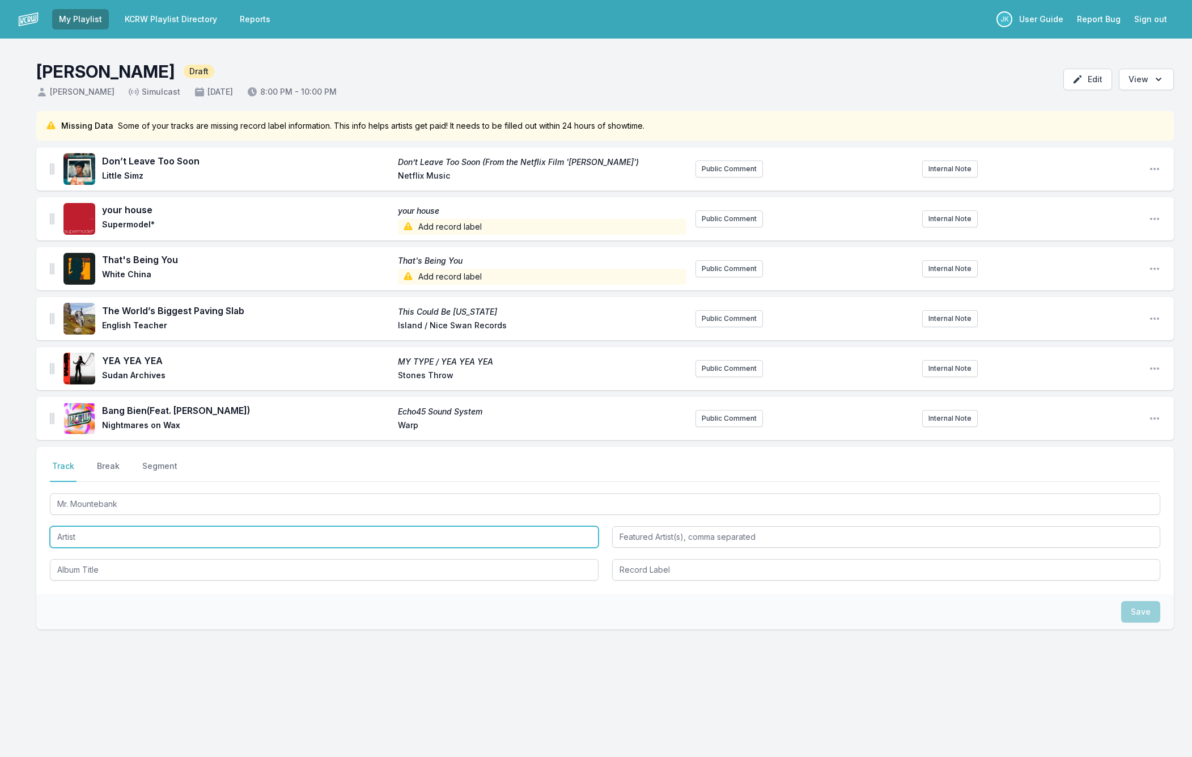
click at [122, 535] on input "Artist" at bounding box center [324, 537] width 549 height 22
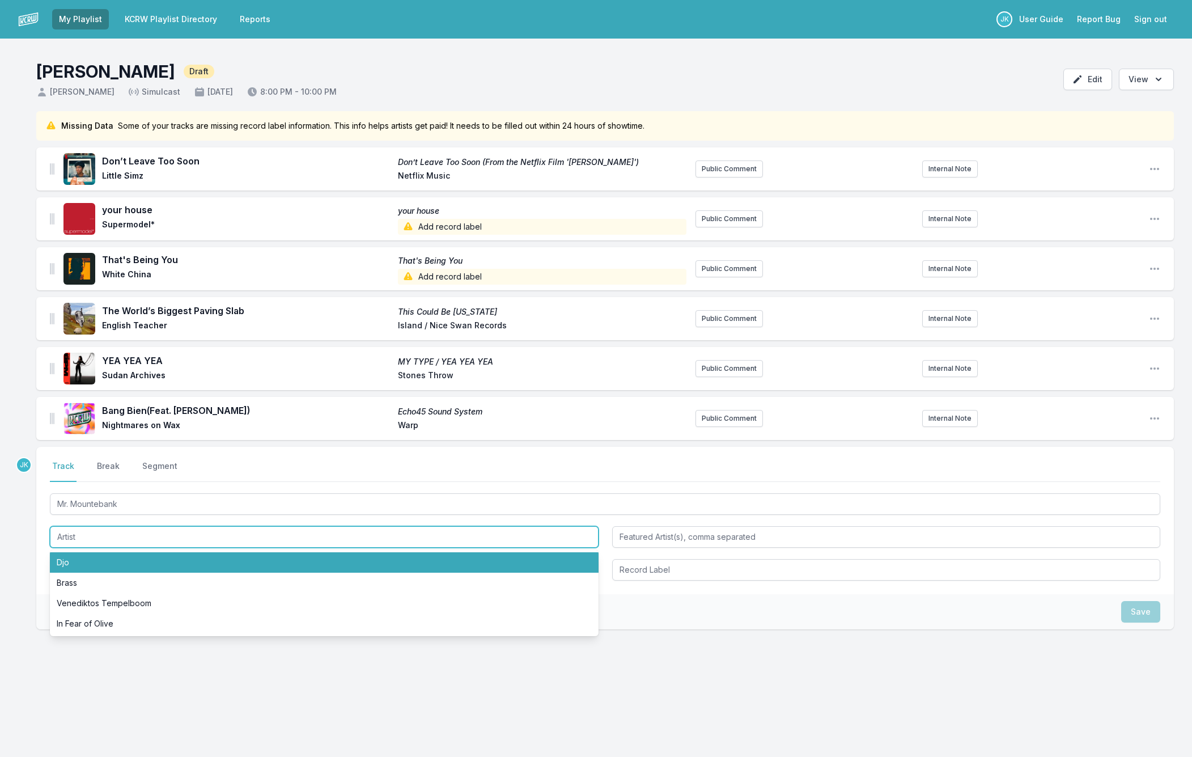
click at [81, 561] on li "Djo" at bounding box center [324, 562] width 549 height 20
type input "Djo"
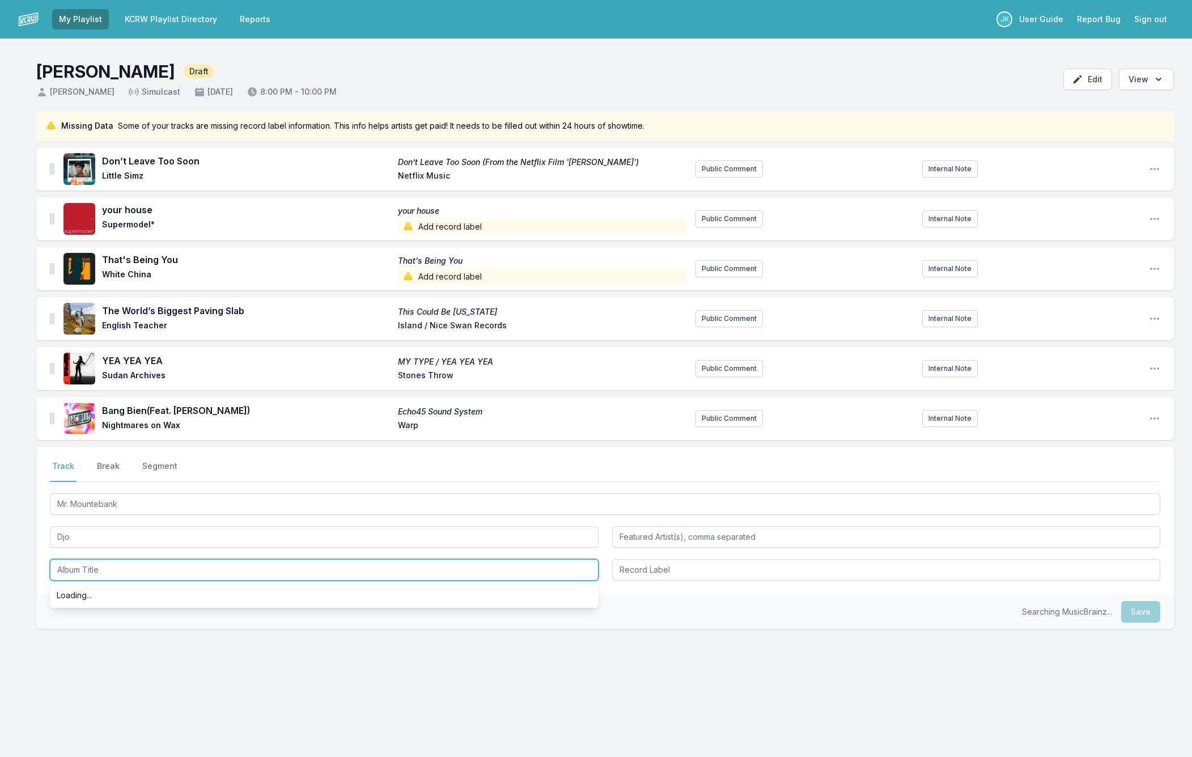
click at [91, 563] on input "Album Title" at bounding box center [324, 570] width 549 height 22
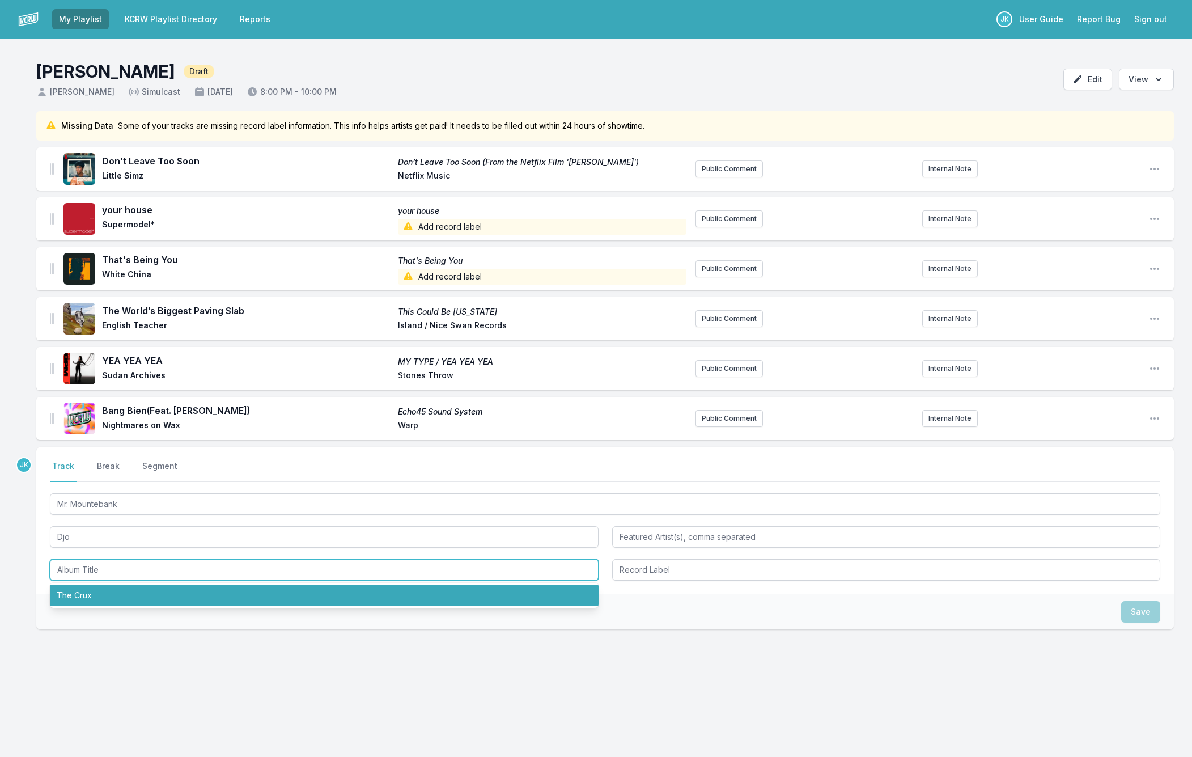
click at [99, 593] on li "The Crux" at bounding box center [324, 595] width 549 height 20
type input "The Crux"
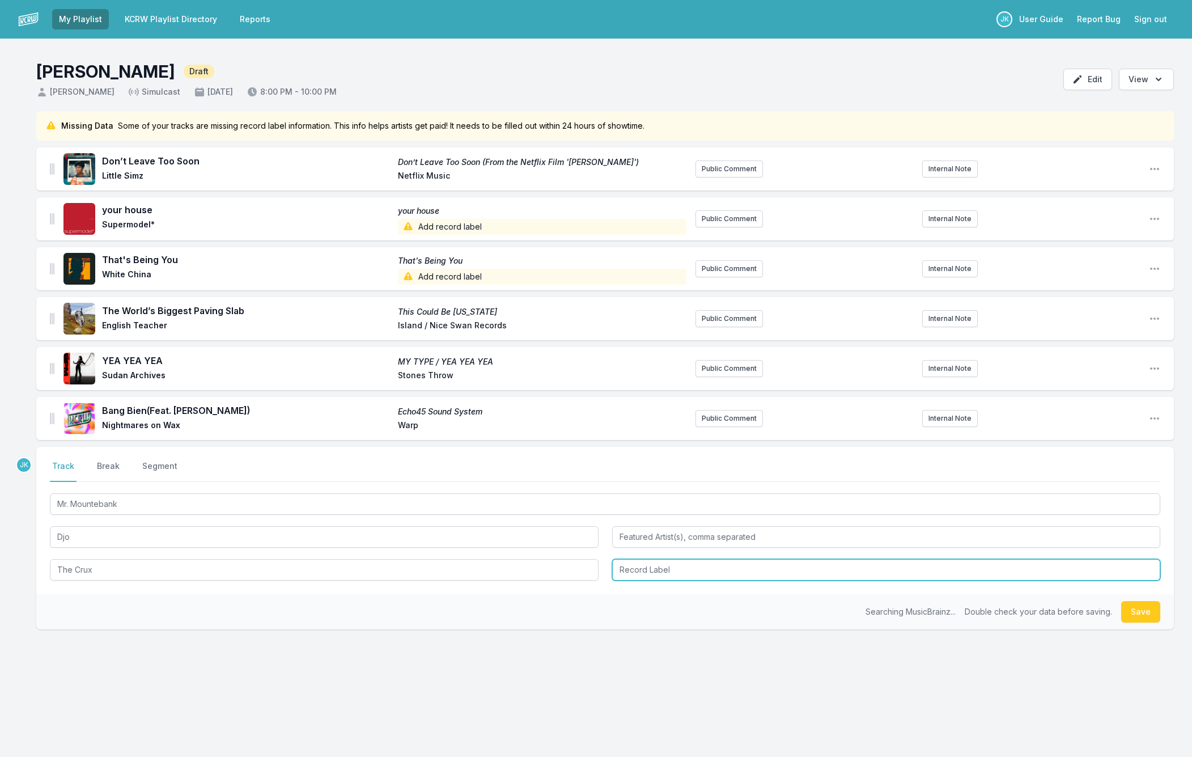
click at [624, 563] on input "Record Label" at bounding box center [886, 570] width 549 height 22
click at [1134, 612] on button "Save" at bounding box center [1140, 612] width 39 height 22
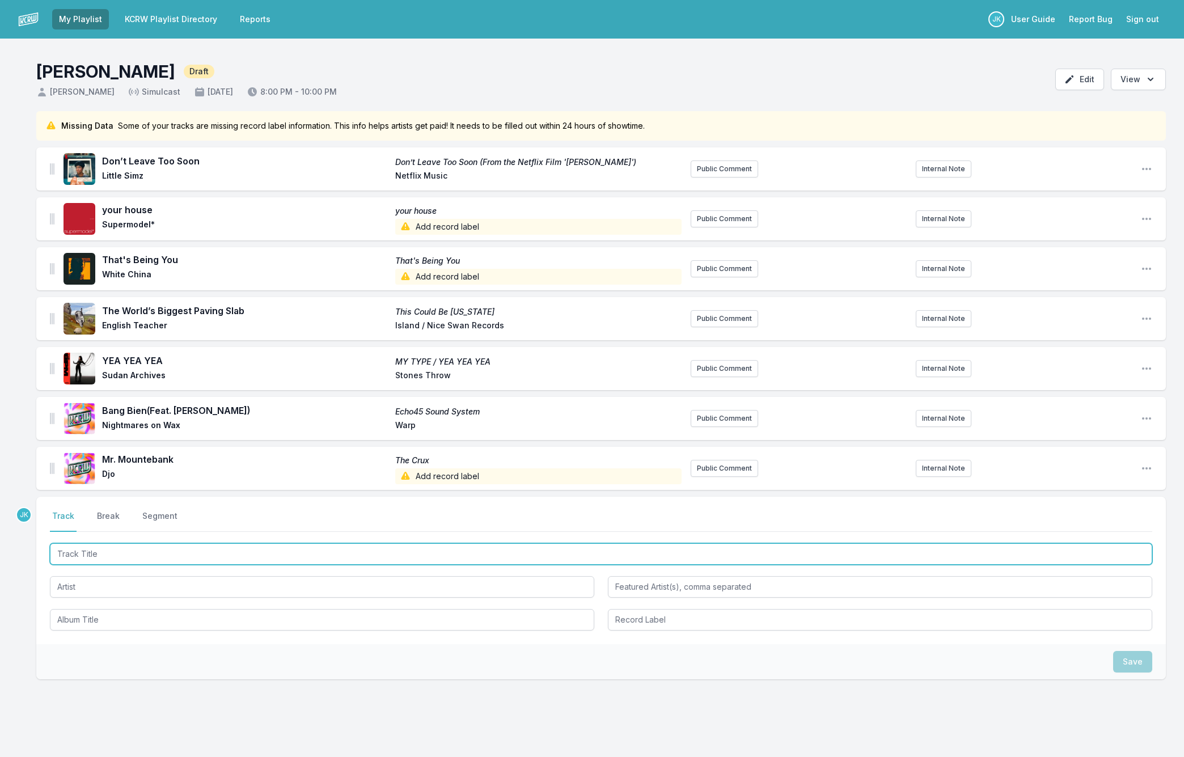
paste input "Aphrodite"
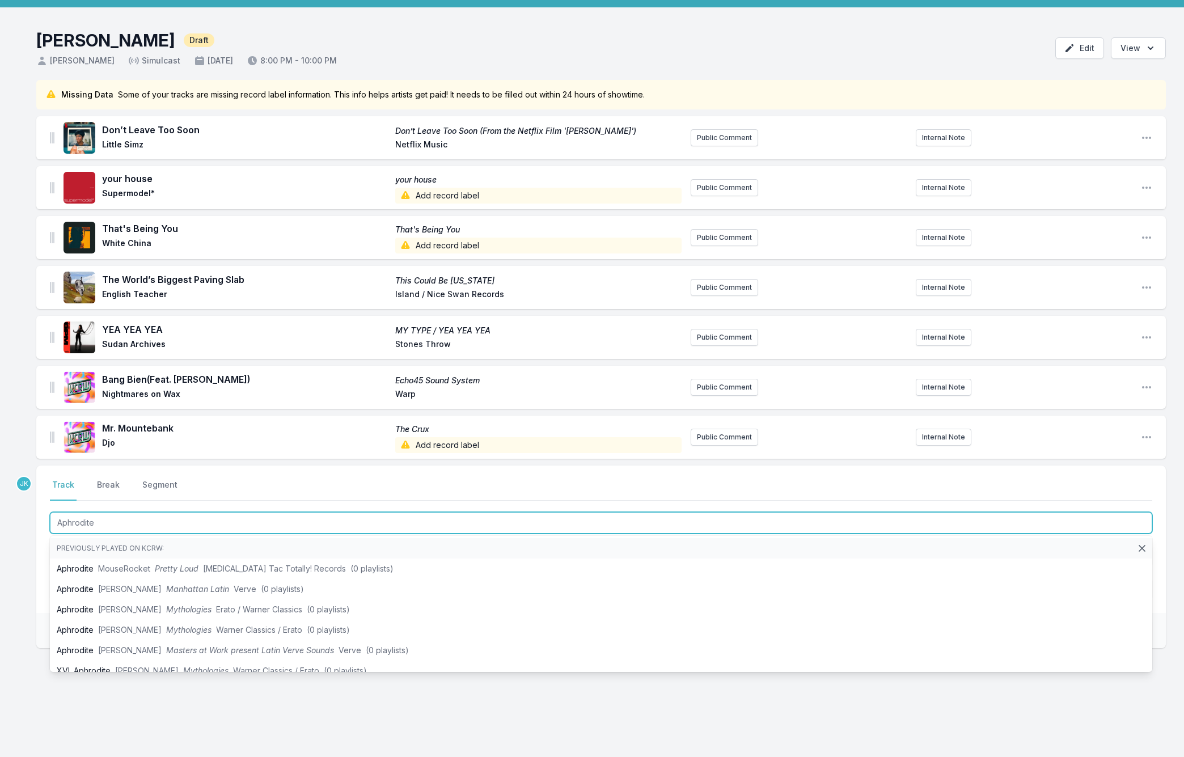
type input "Aphrodite"
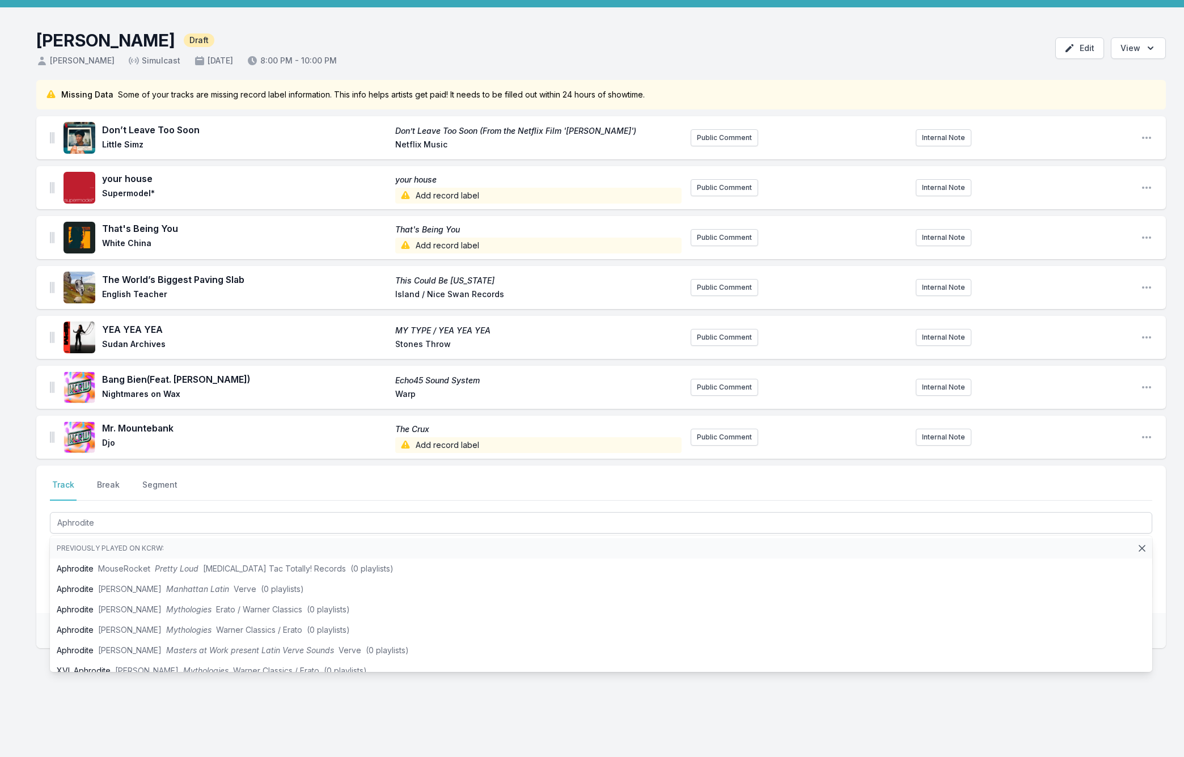
drag, startPoint x: 36, startPoint y: 543, endPoint x: 61, endPoint y: 548, distance: 24.9
click at [36, 543] on div "Select a tab Track Break Segment Track Break Segment Aphrodite Previously playe…" at bounding box center [600, 538] width 1129 height 147
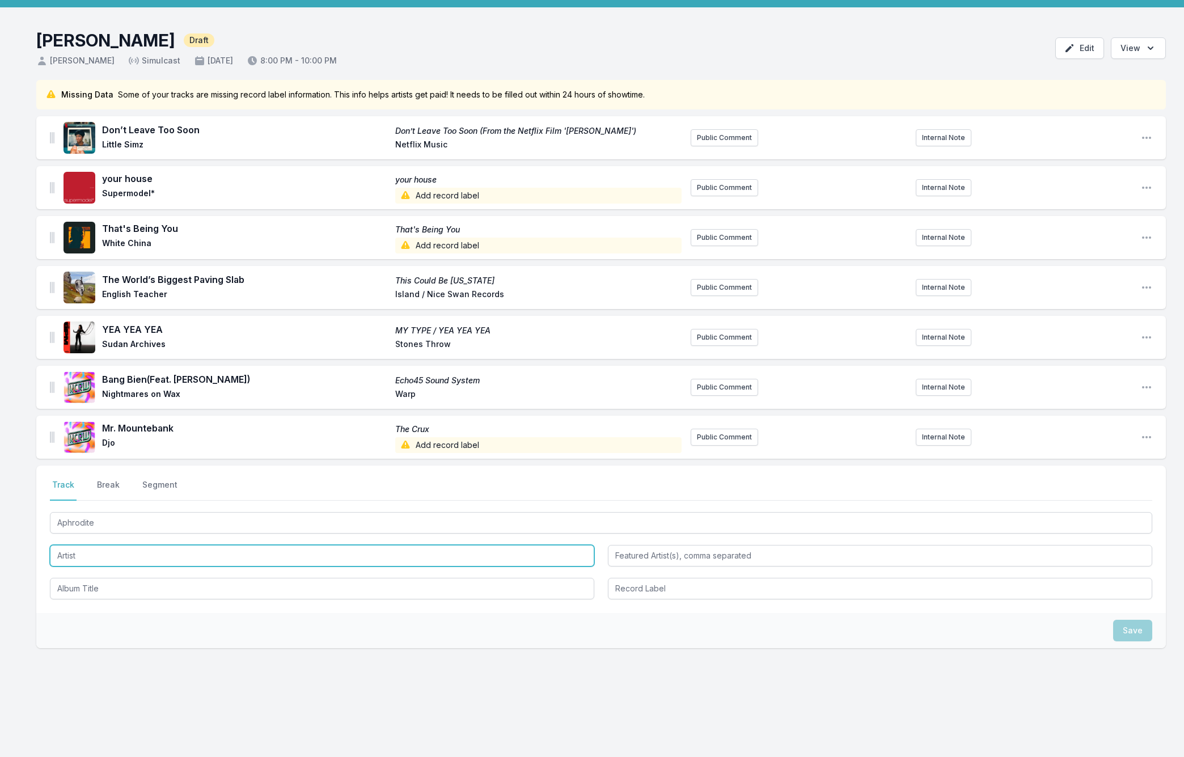
click at [70, 554] on input "Artist" at bounding box center [322, 556] width 544 height 22
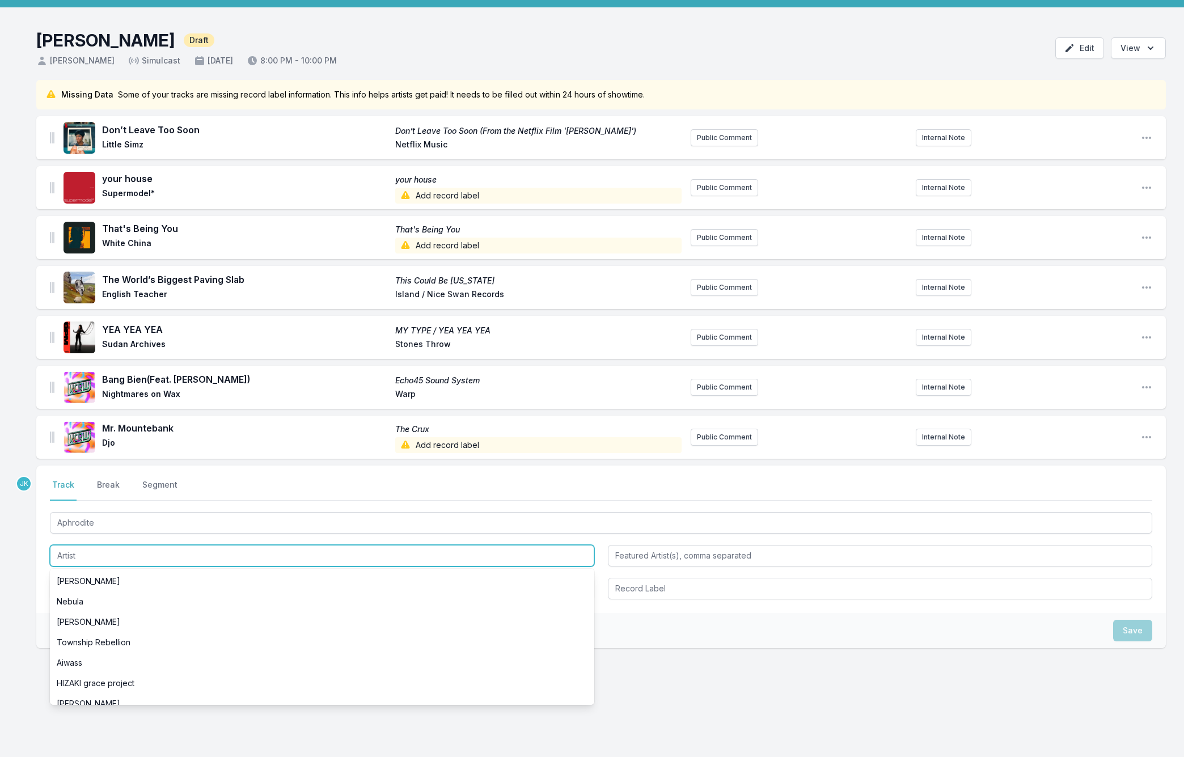
paste input "[PERSON_NAME]"
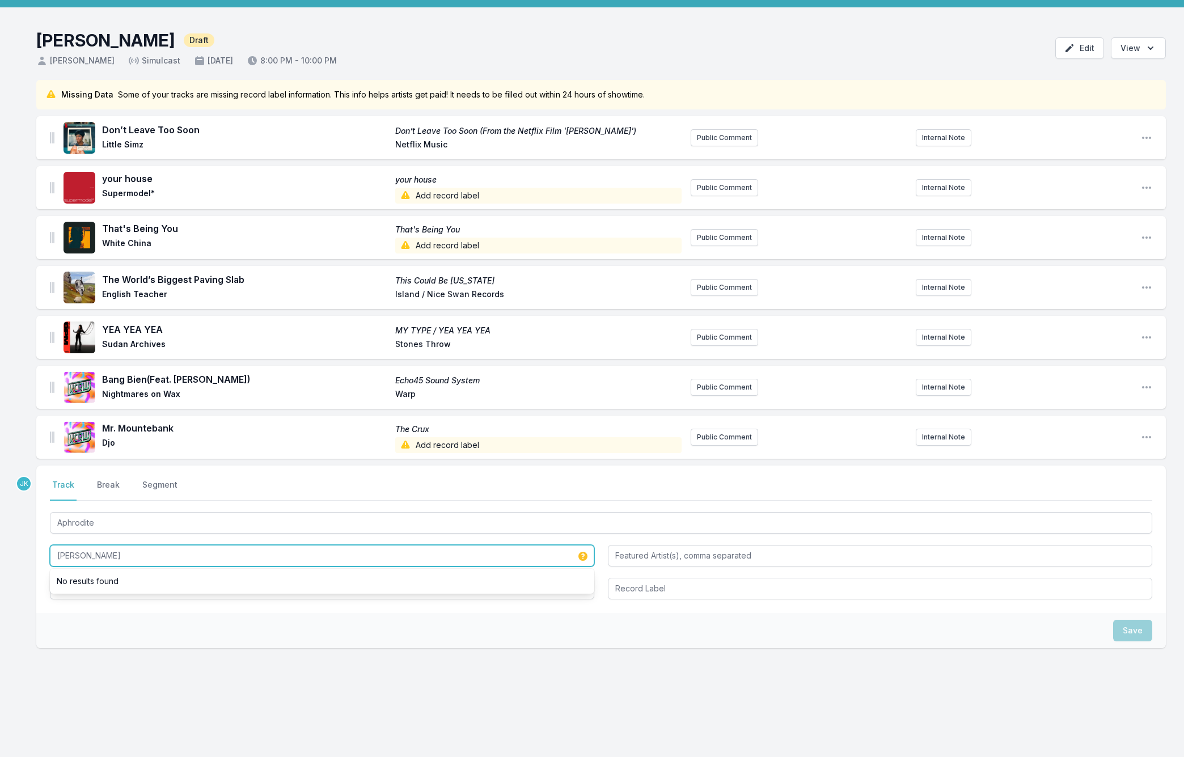
type input "[PERSON_NAME]"
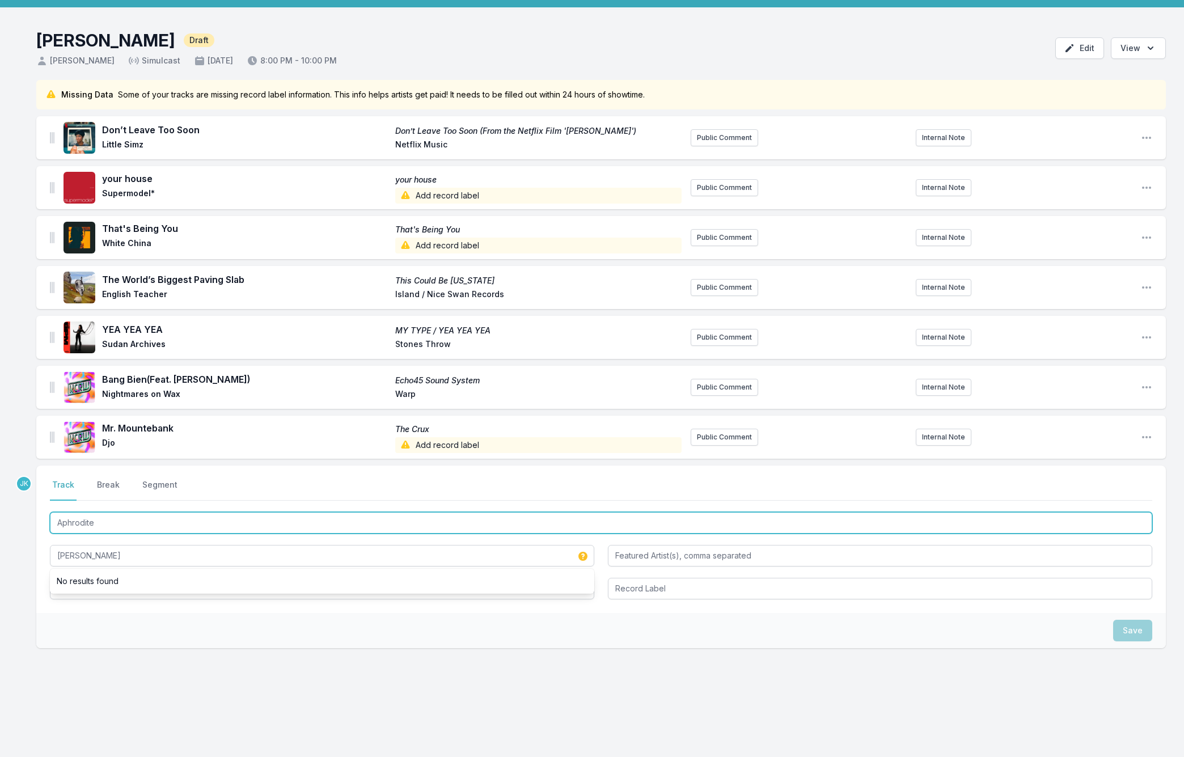
click at [104, 523] on input "Aphrodite" at bounding box center [601, 523] width 1102 height 22
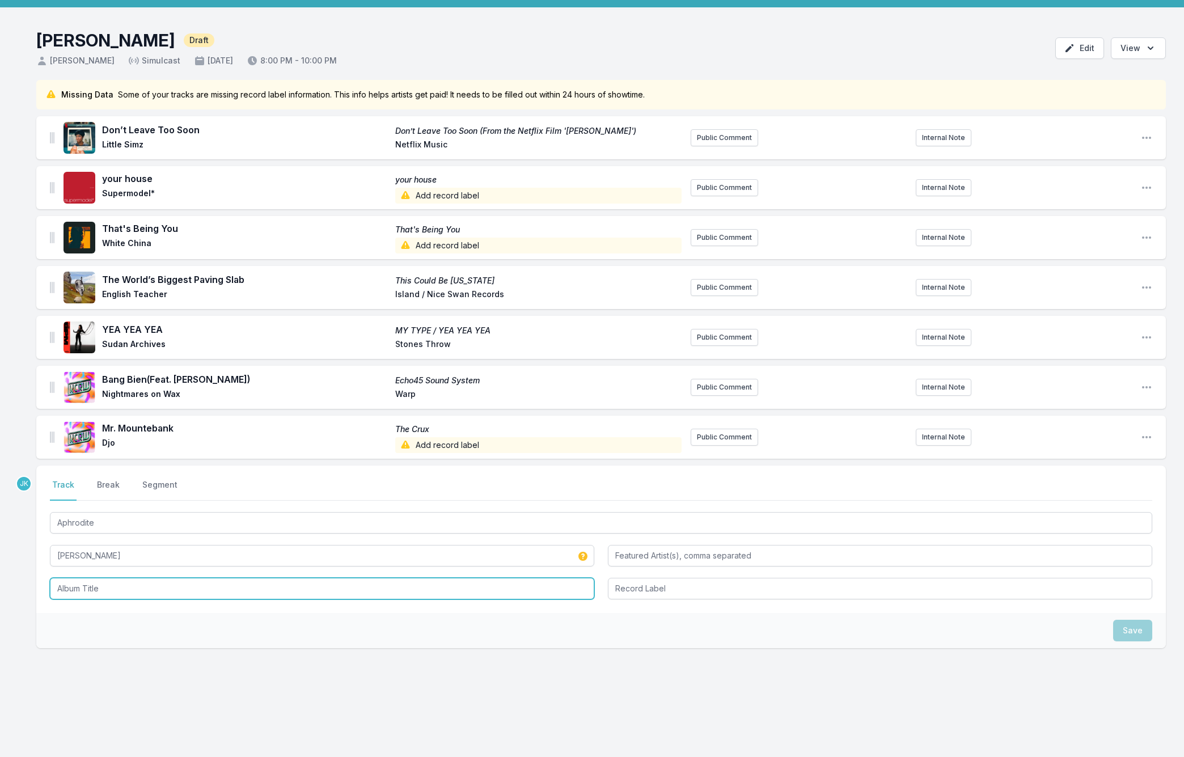
click at [73, 590] on input "Album Title" at bounding box center [322, 589] width 544 height 22
paste input "Aphrodite"
type input "Aphrodite"
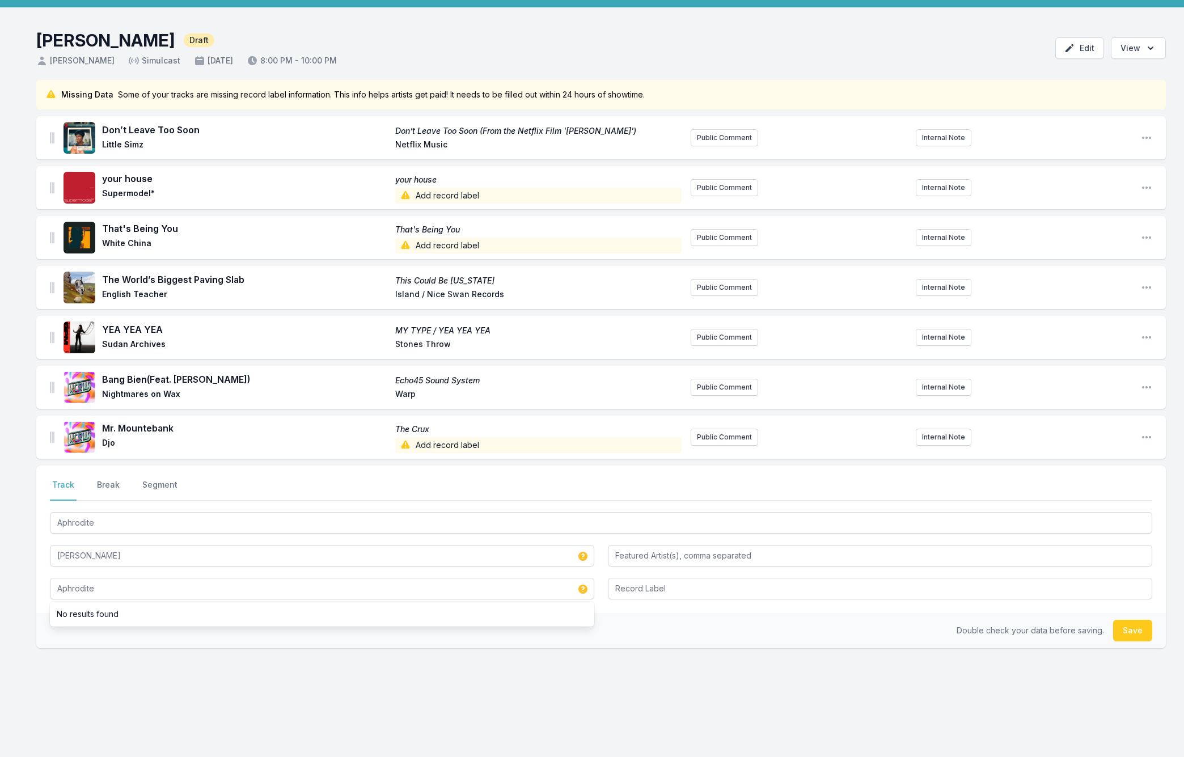
click at [1130, 630] on button "Save" at bounding box center [1132, 631] width 39 height 22
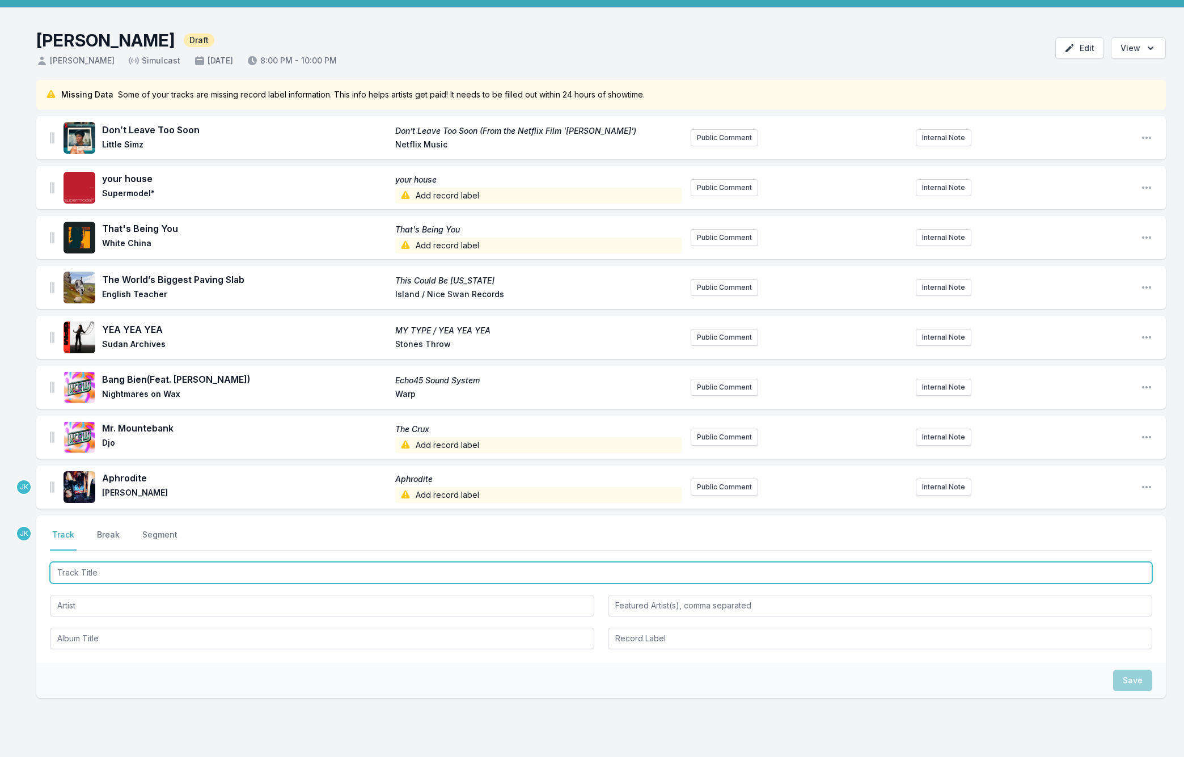
paste input "Stitches"
type input "Stitches"
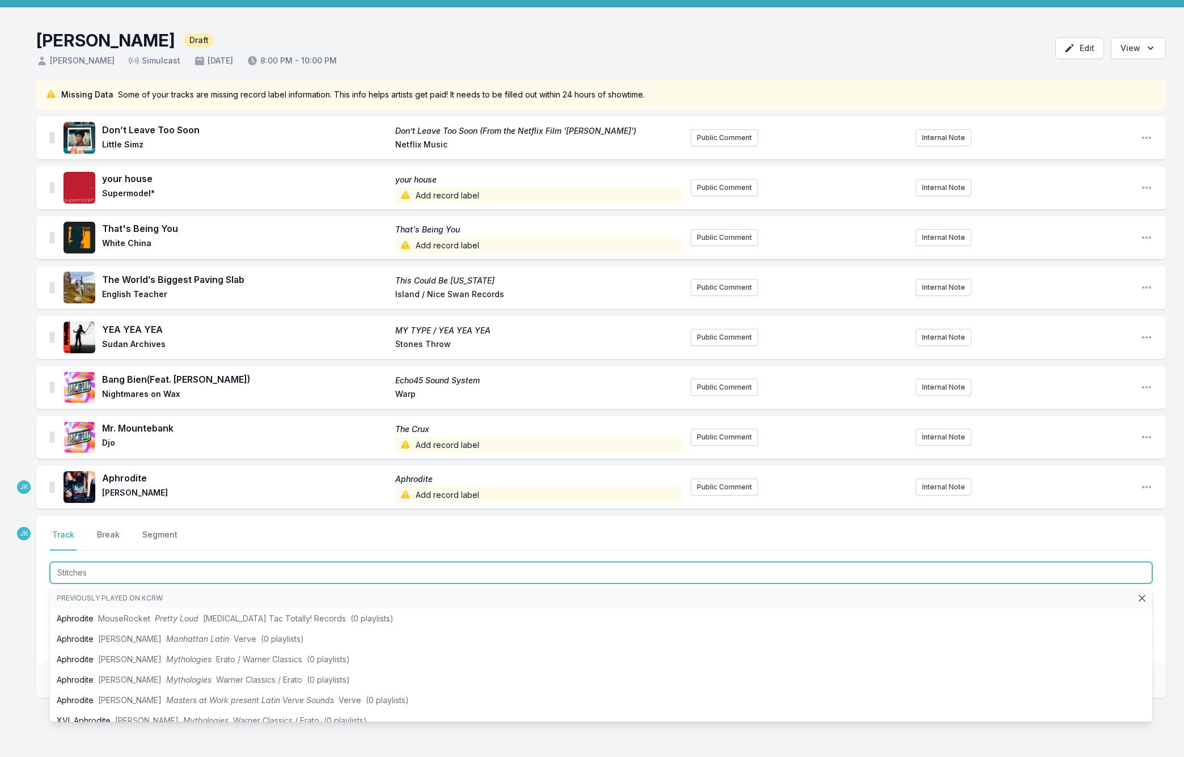
scroll to position [81, 0]
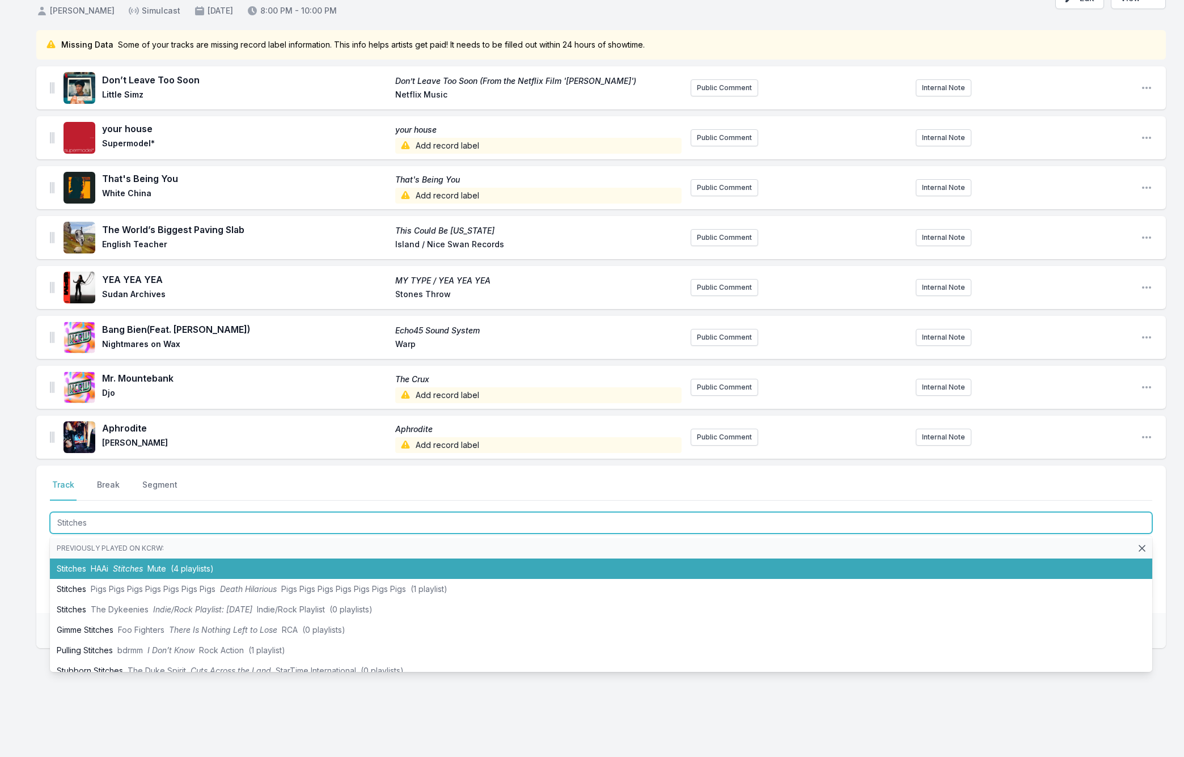
click at [108, 562] on li "Stitches HAAi Stitches Mute (4 playlists)" at bounding box center [601, 568] width 1102 height 20
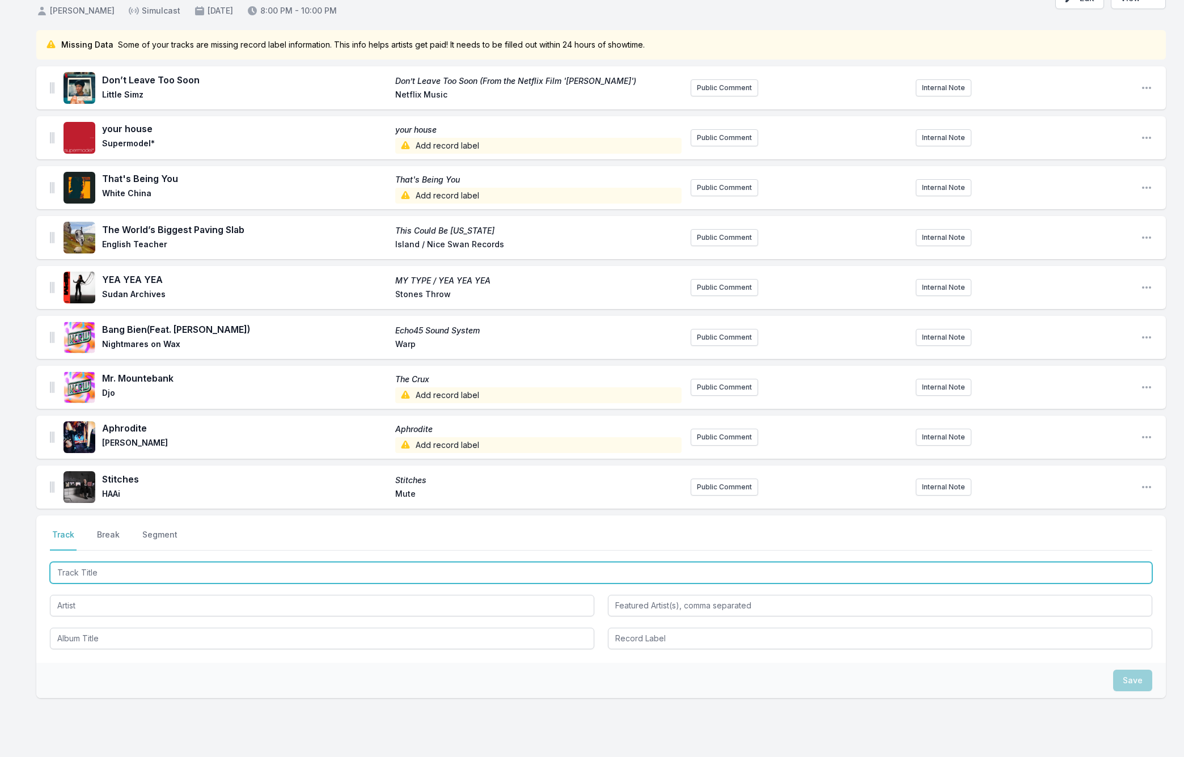
paste input "City Walls"
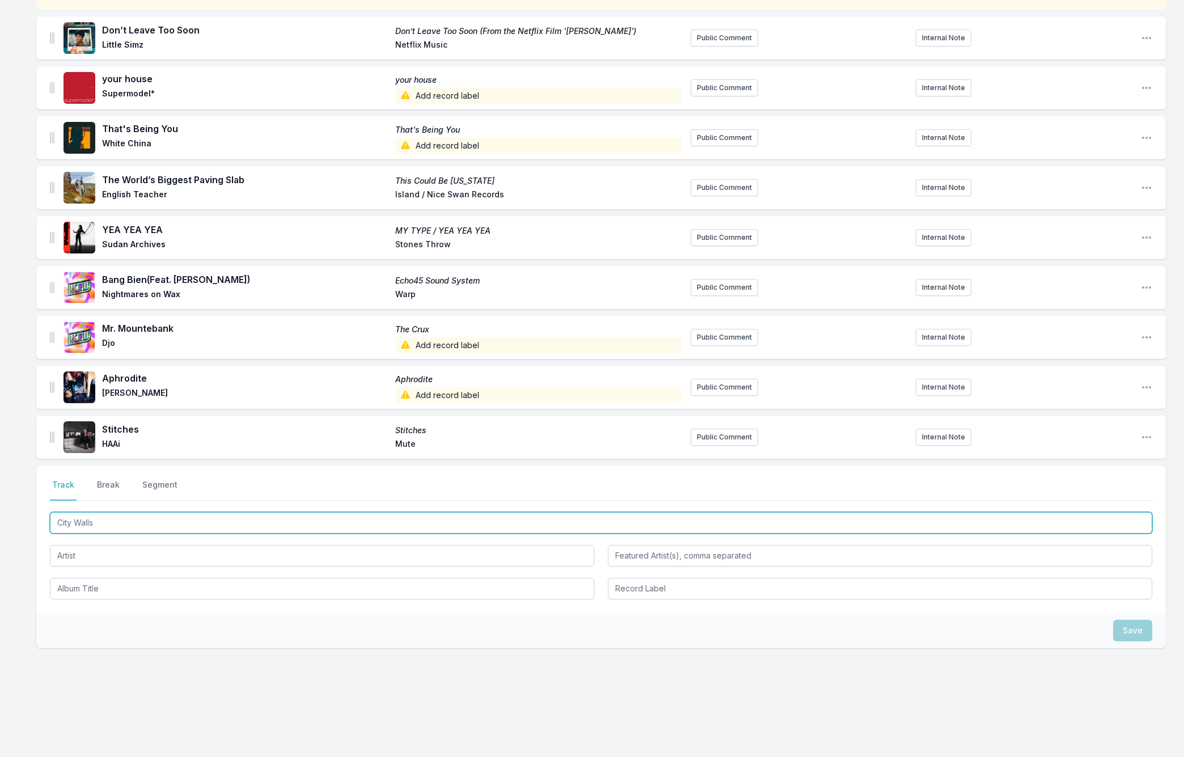
type input "City Walls"
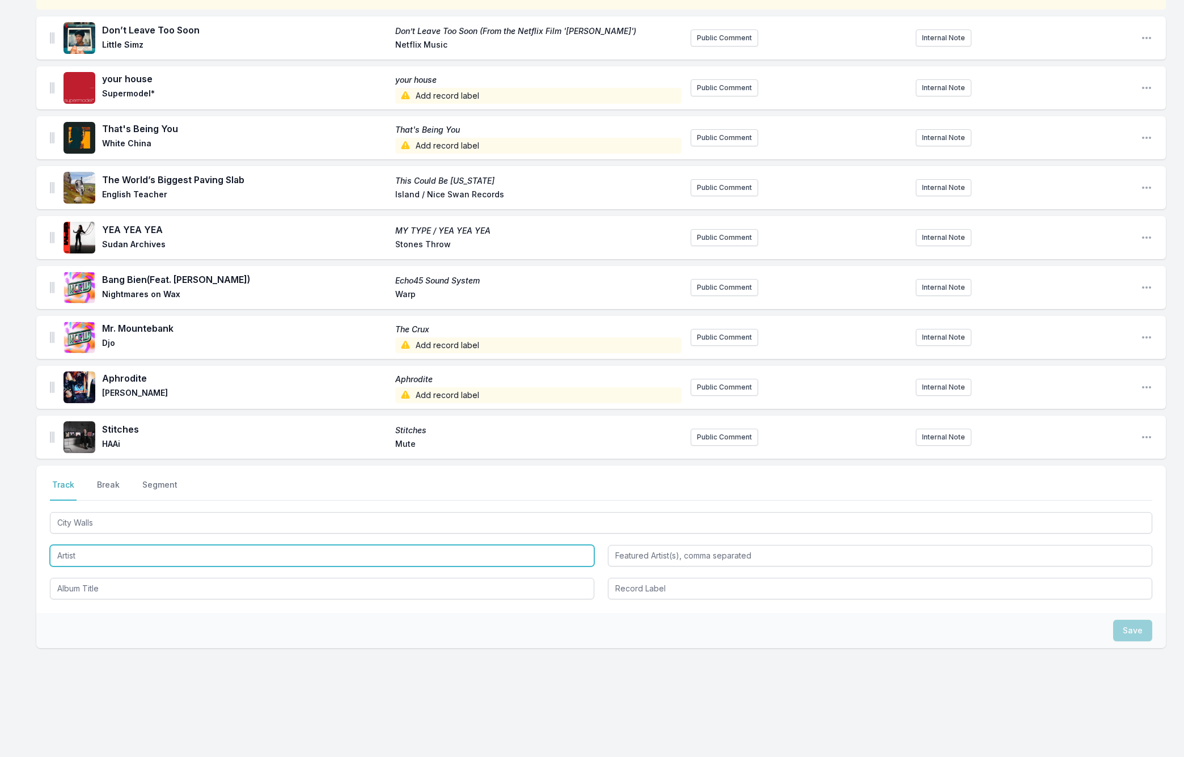
click at [86, 553] on input "Artist" at bounding box center [322, 556] width 544 height 22
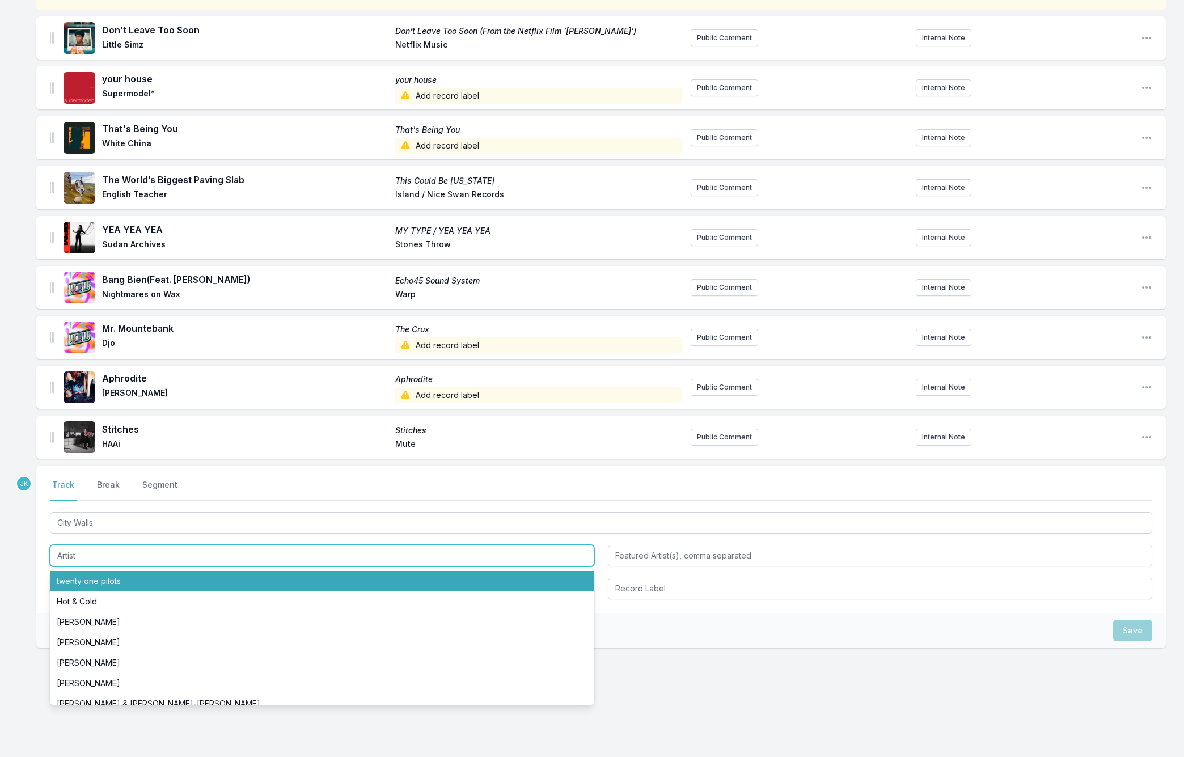
click at [90, 577] on li "twenty one pilots" at bounding box center [322, 581] width 544 height 20
type input "twenty one pilots"
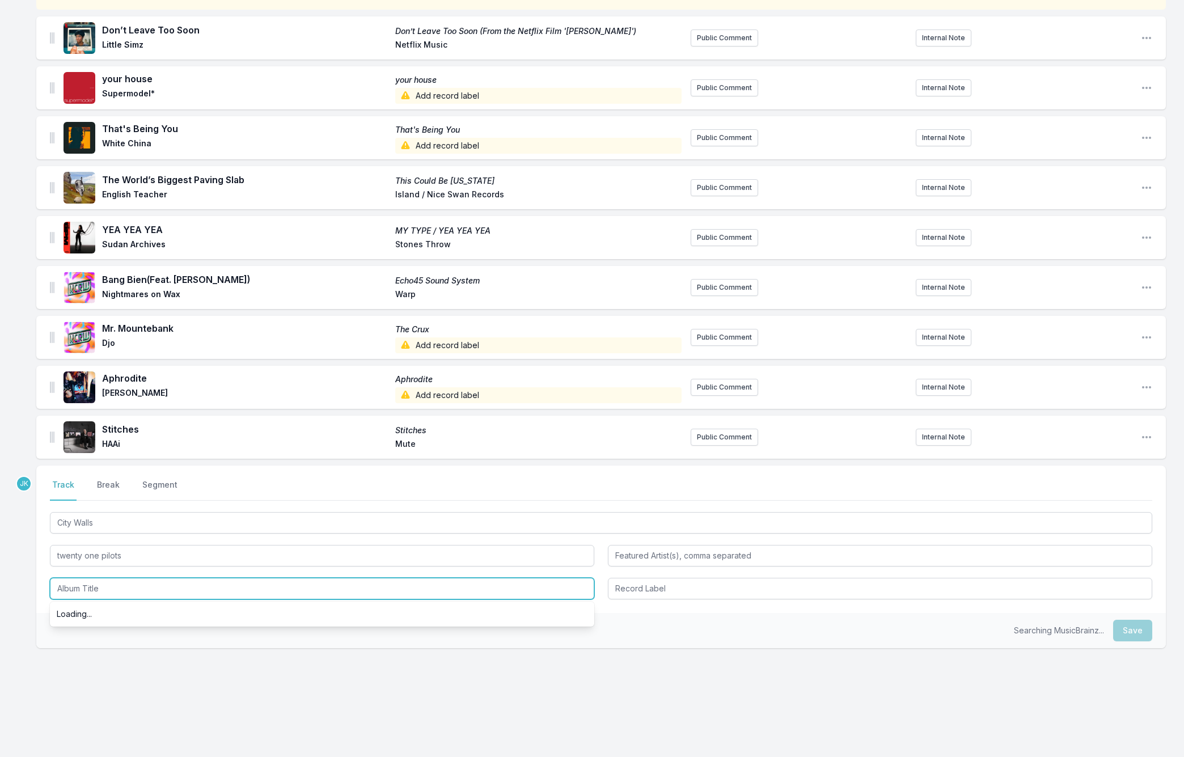
click at [83, 587] on input "Album Title" at bounding box center [322, 589] width 544 height 22
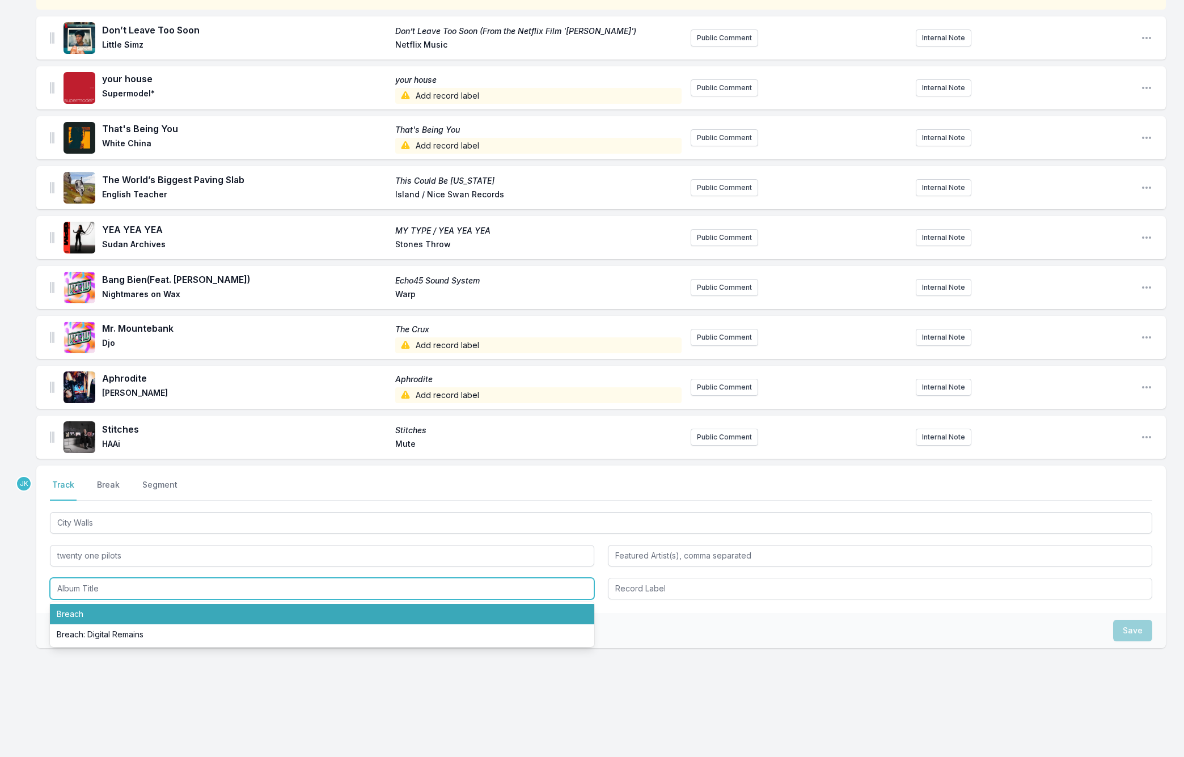
drag, startPoint x: 95, startPoint y: 614, endPoint x: 96, endPoint y: 609, distance: 5.8
click at [95, 613] on li "Breach" at bounding box center [322, 614] width 544 height 20
type input "Breach"
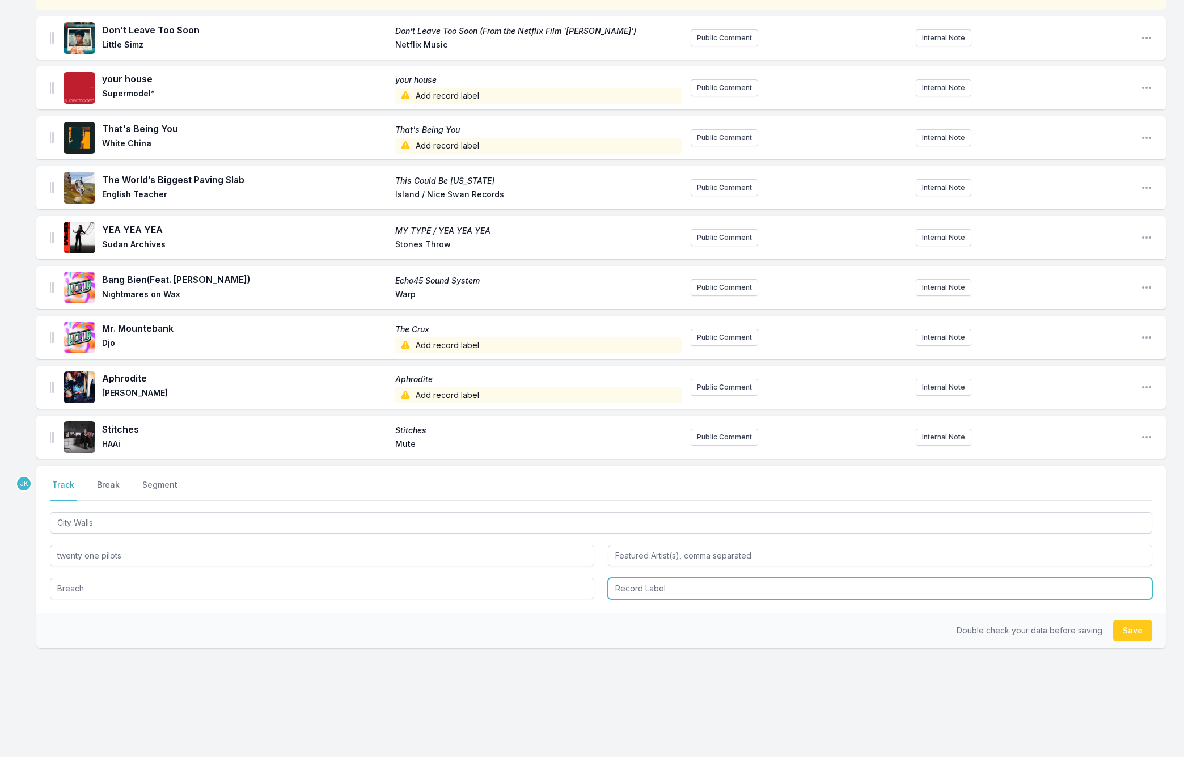
click at [666, 583] on input "Record Label" at bounding box center [880, 589] width 544 height 22
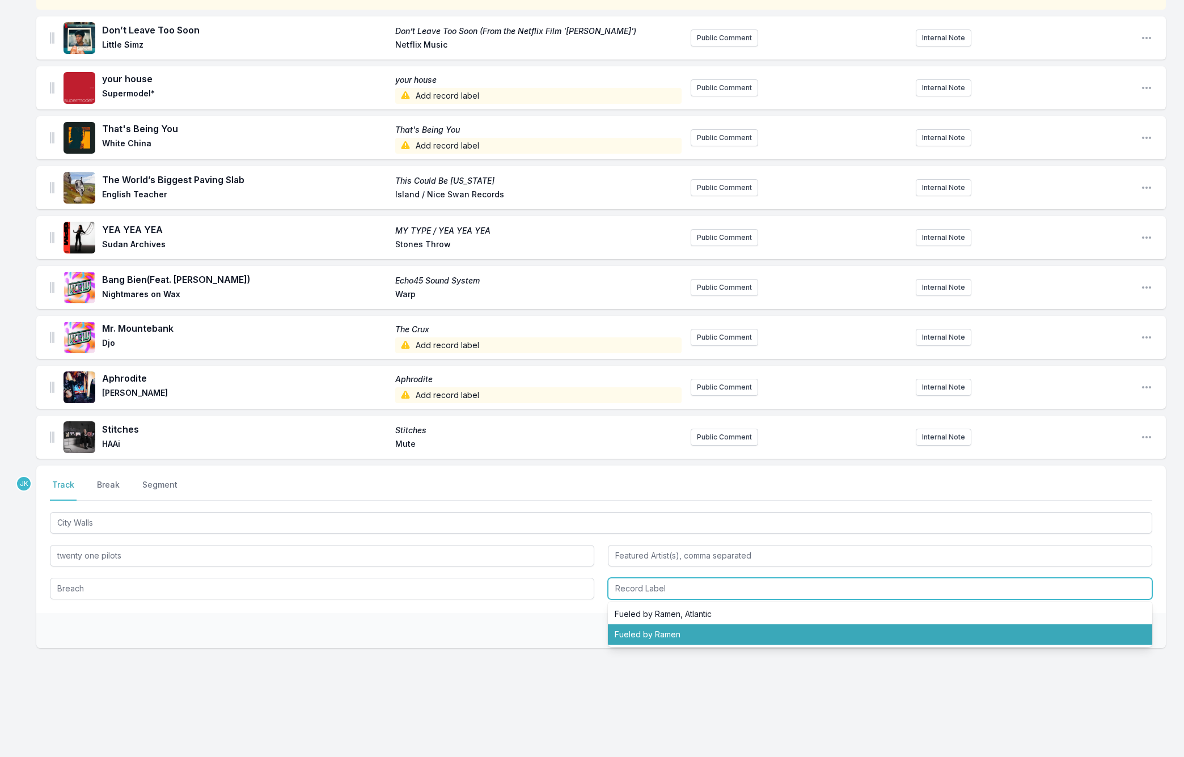
drag, startPoint x: 668, startPoint y: 633, endPoint x: 679, endPoint y: 630, distance: 11.1
click at [668, 633] on li "Fueled by Ramen" at bounding box center [880, 634] width 544 height 20
type input "Fueled by Ramen"
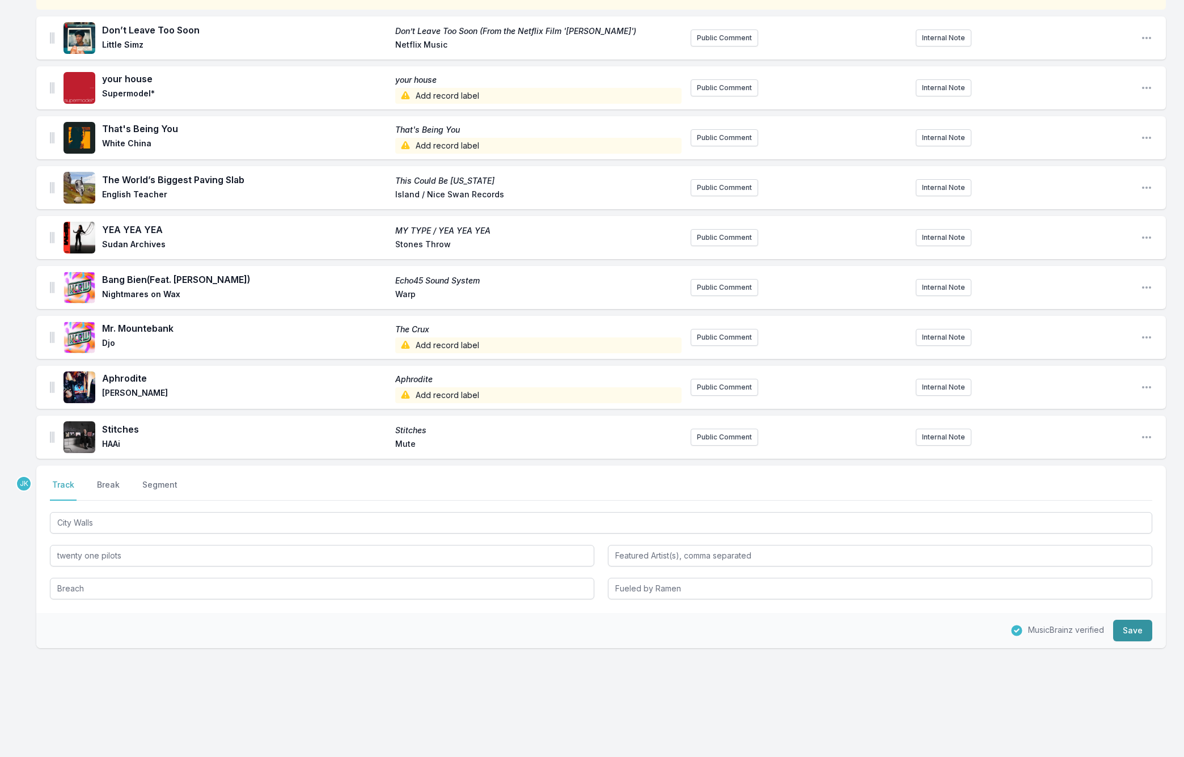
click at [1142, 625] on button "Save" at bounding box center [1132, 631] width 39 height 22
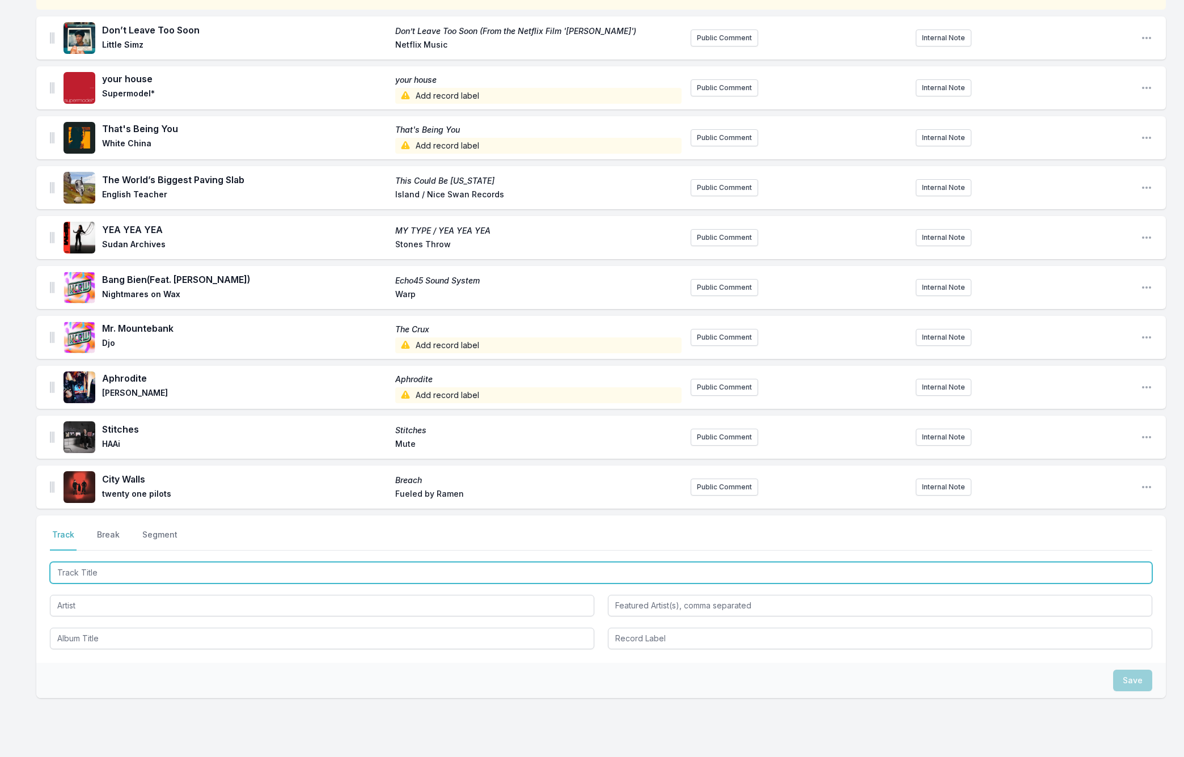
click at [74, 571] on input "Track Title" at bounding box center [601, 573] width 1102 height 22
paste input "Chrome Jets"
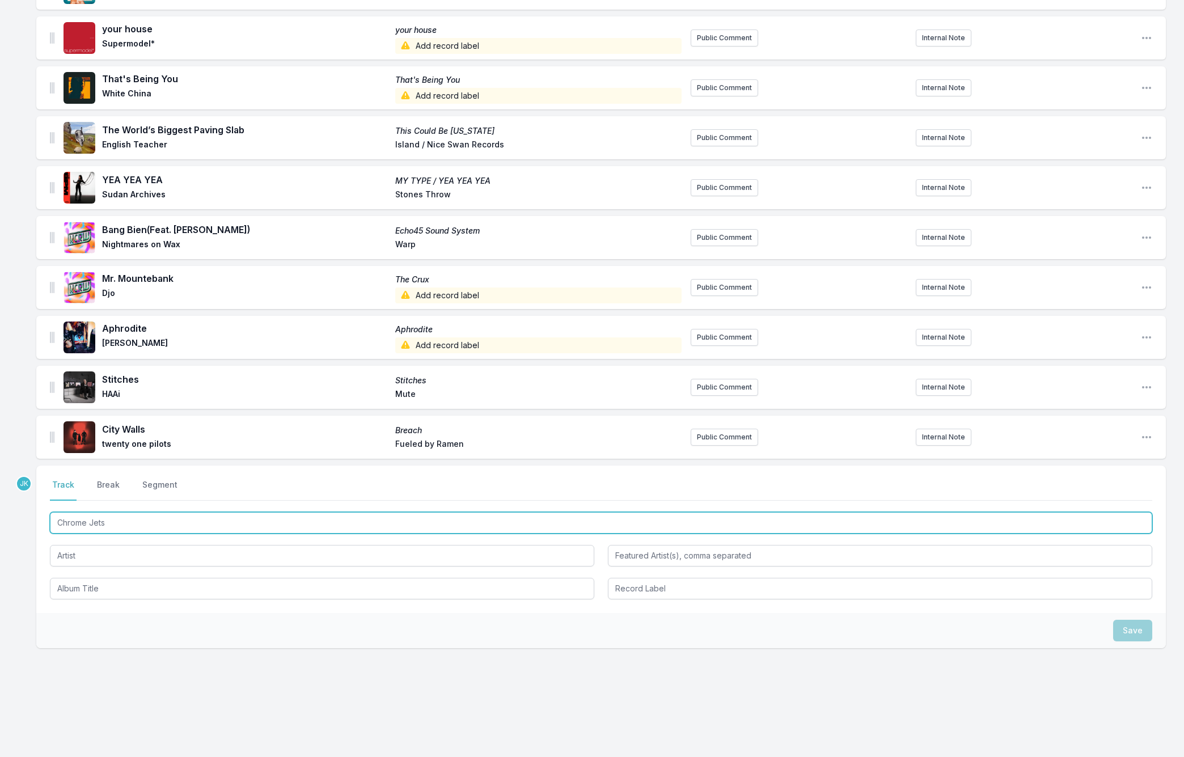
type input "Chrome Jets"
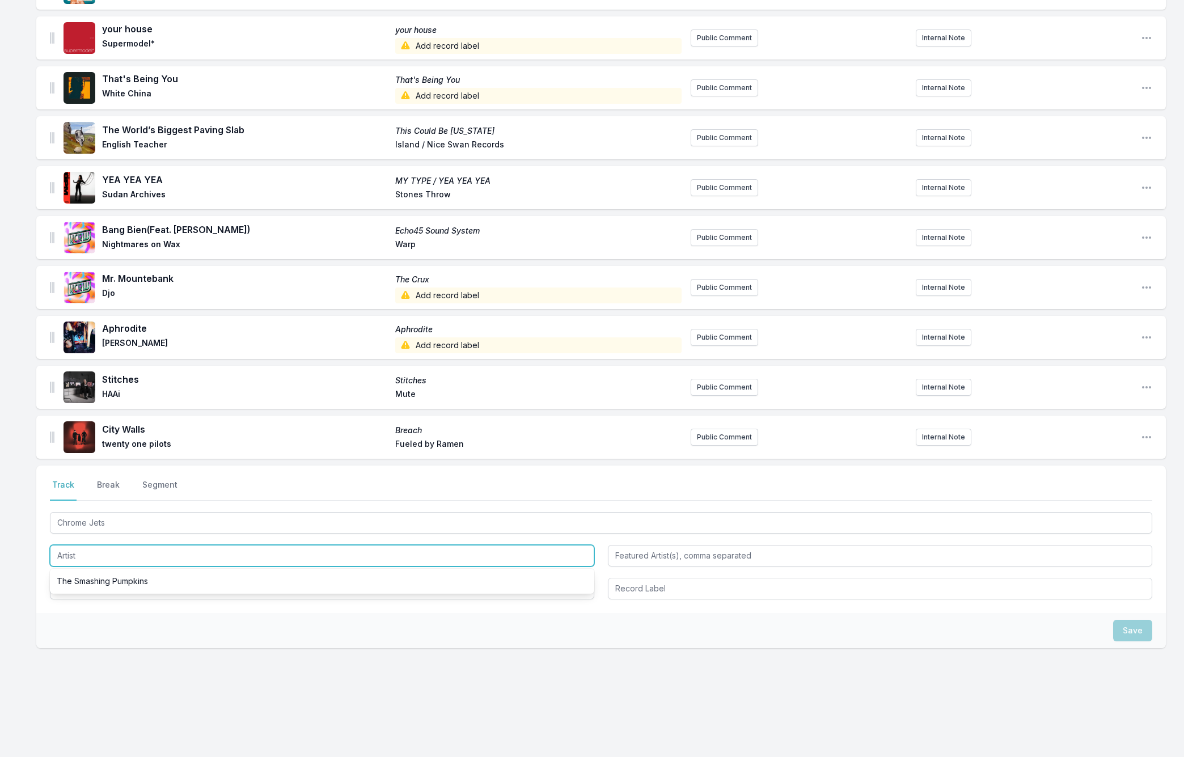
click at [70, 550] on input "Artist" at bounding box center [322, 556] width 544 height 22
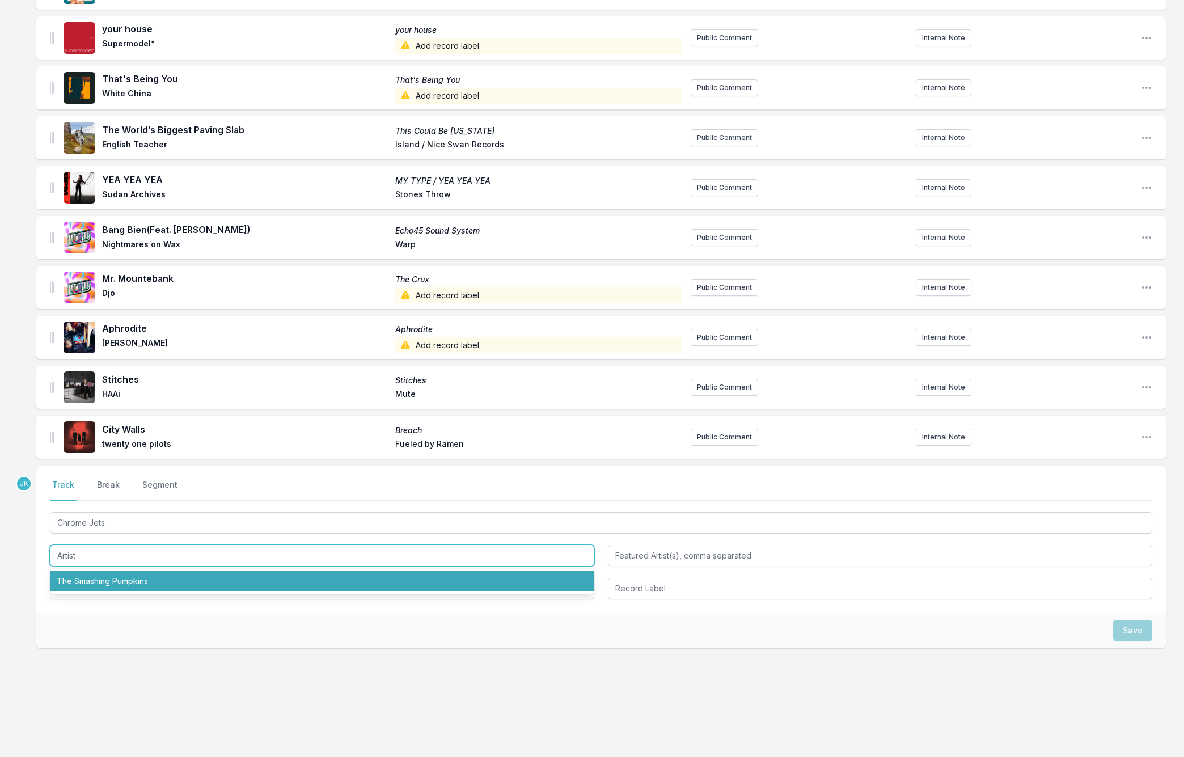
drag, startPoint x: 84, startPoint y: 581, endPoint x: 91, endPoint y: 577, distance: 7.9
click at [84, 582] on li "The Smashing Pumpkins" at bounding box center [322, 581] width 544 height 20
type input "The Smashing Pumpkins"
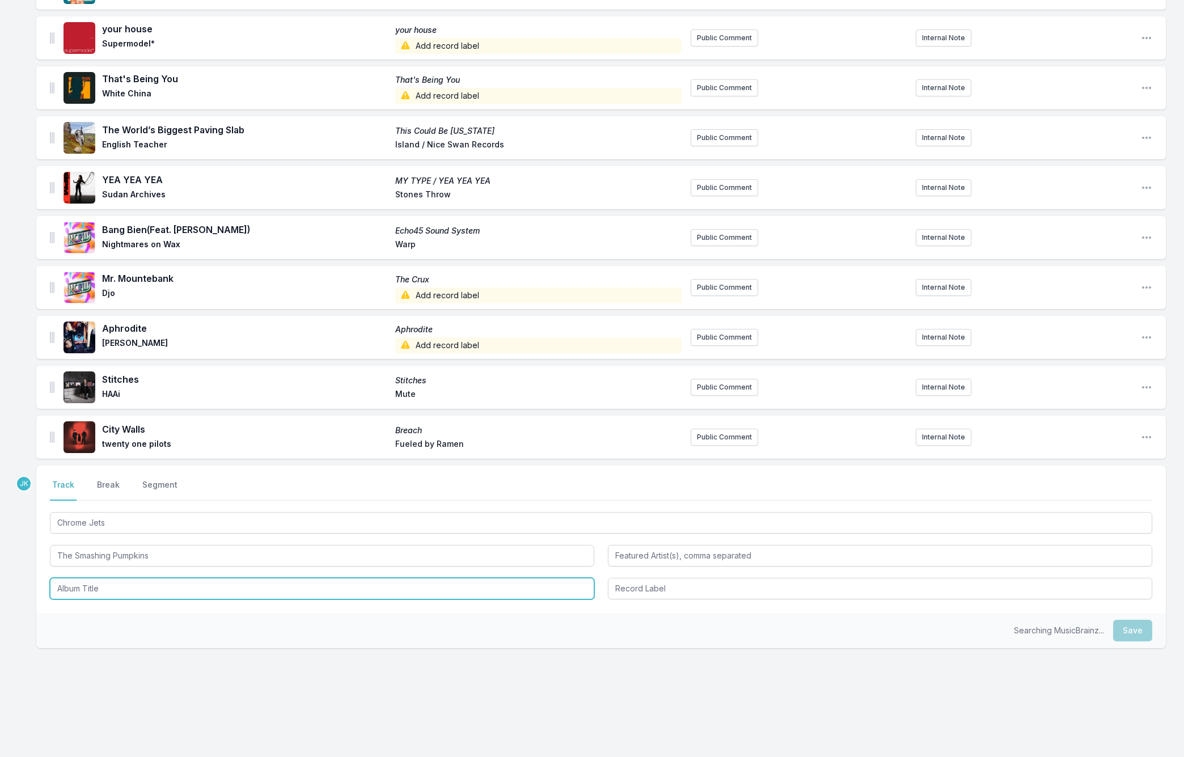
click at [87, 592] on input "Album Title" at bounding box center [322, 589] width 544 height 22
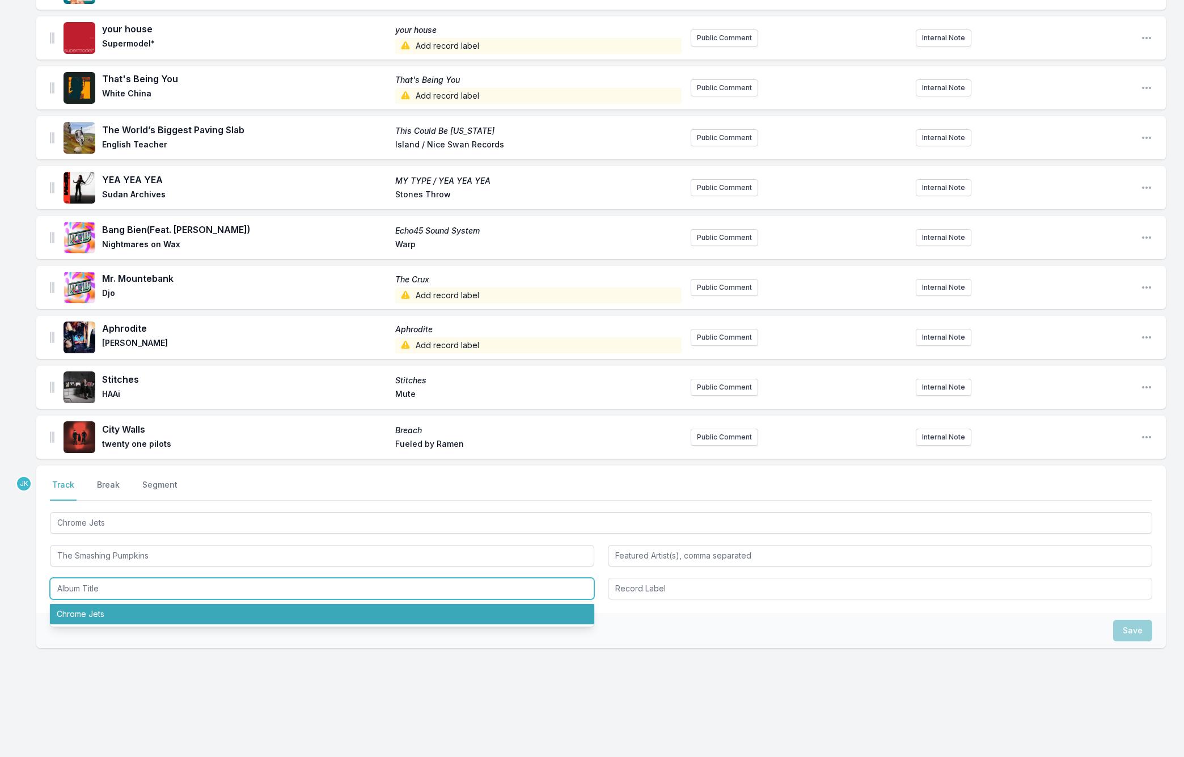
drag, startPoint x: 91, startPoint y: 614, endPoint x: 97, endPoint y: 614, distance: 5.7
click at [91, 614] on li "Chrome Jets" at bounding box center [322, 614] width 544 height 20
type input "Chrome Jets"
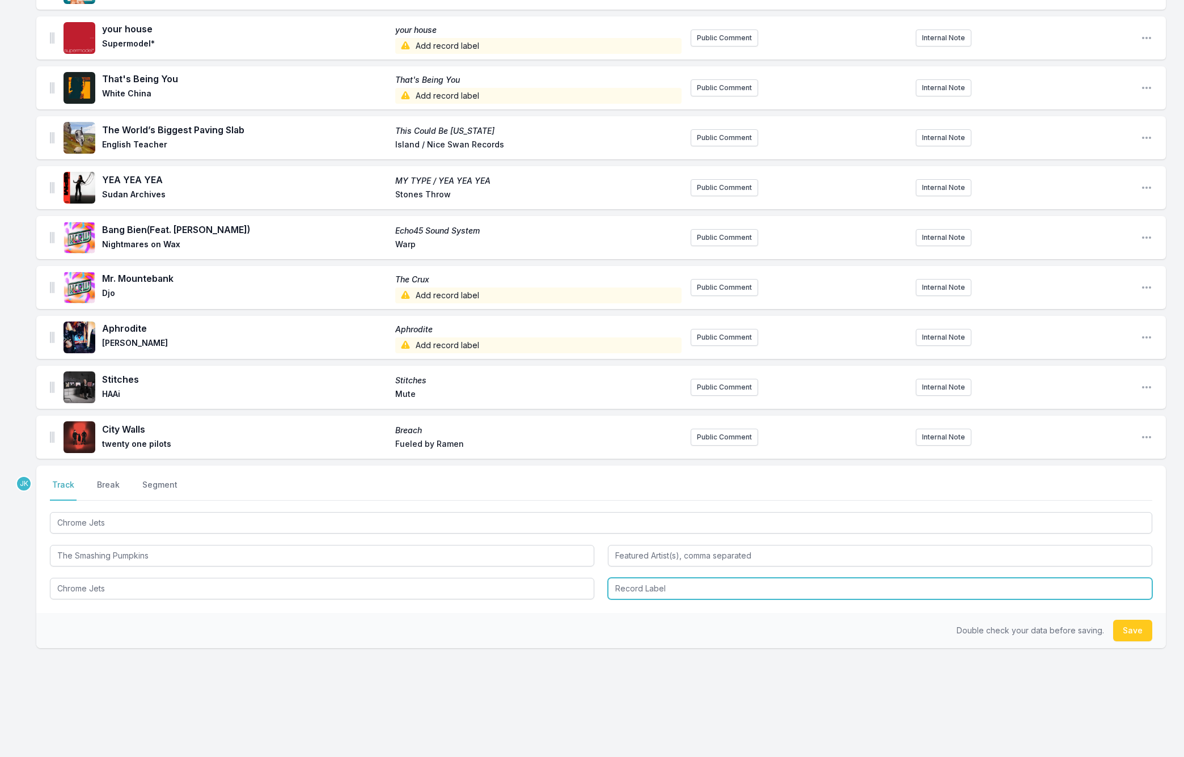
click at [679, 586] on input "Record Label" at bounding box center [880, 589] width 544 height 22
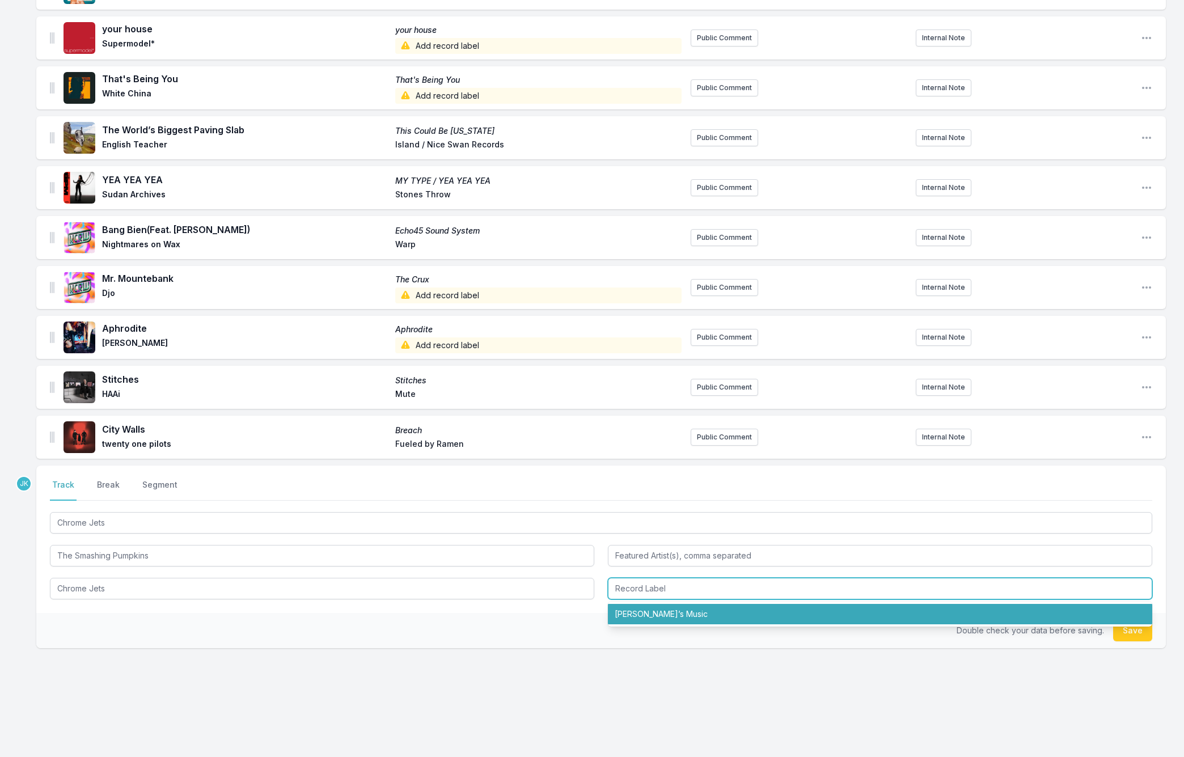
drag, startPoint x: 671, startPoint y: 605, endPoint x: 703, endPoint y: 609, distance: 32.6
click at [671, 605] on li "[PERSON_NAME]’s Music" at bounding box center [880, 614] width 544 height 20
type input "[PERSON_NAME]’s Music"
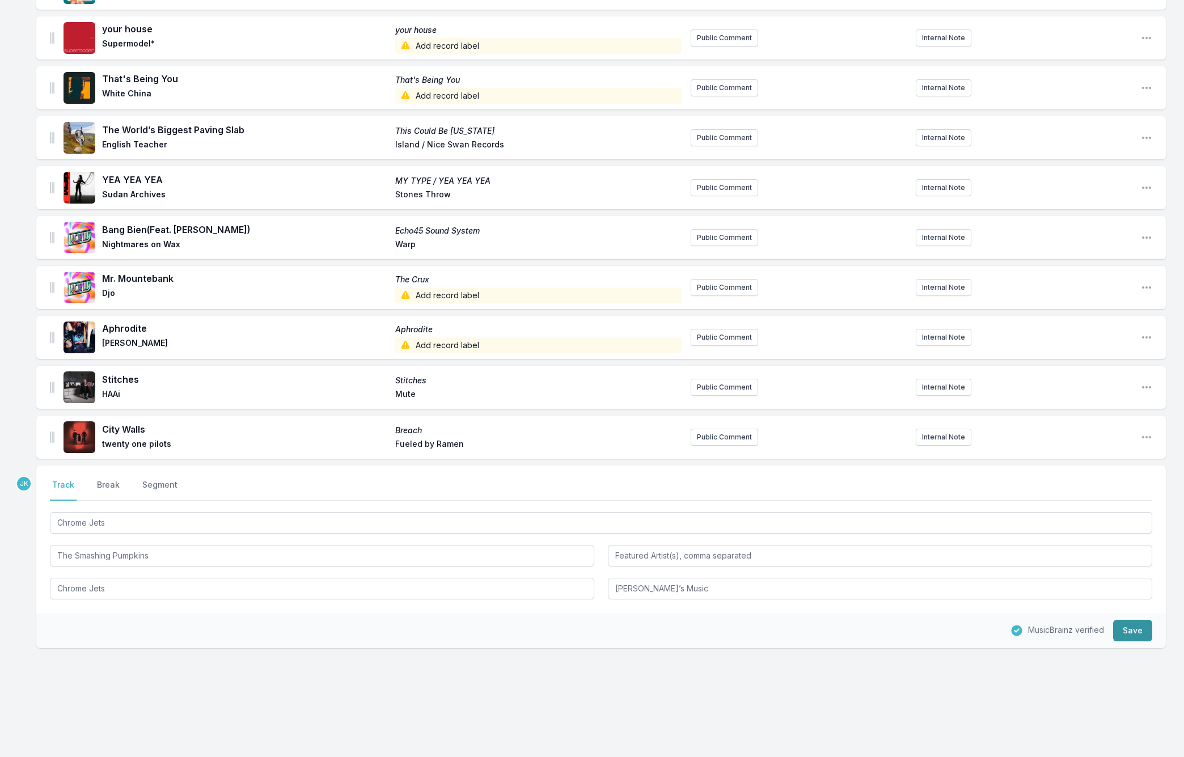
click at [1124, 625] on button "Save" at bounding box center [1132, 631] width 39 height 22
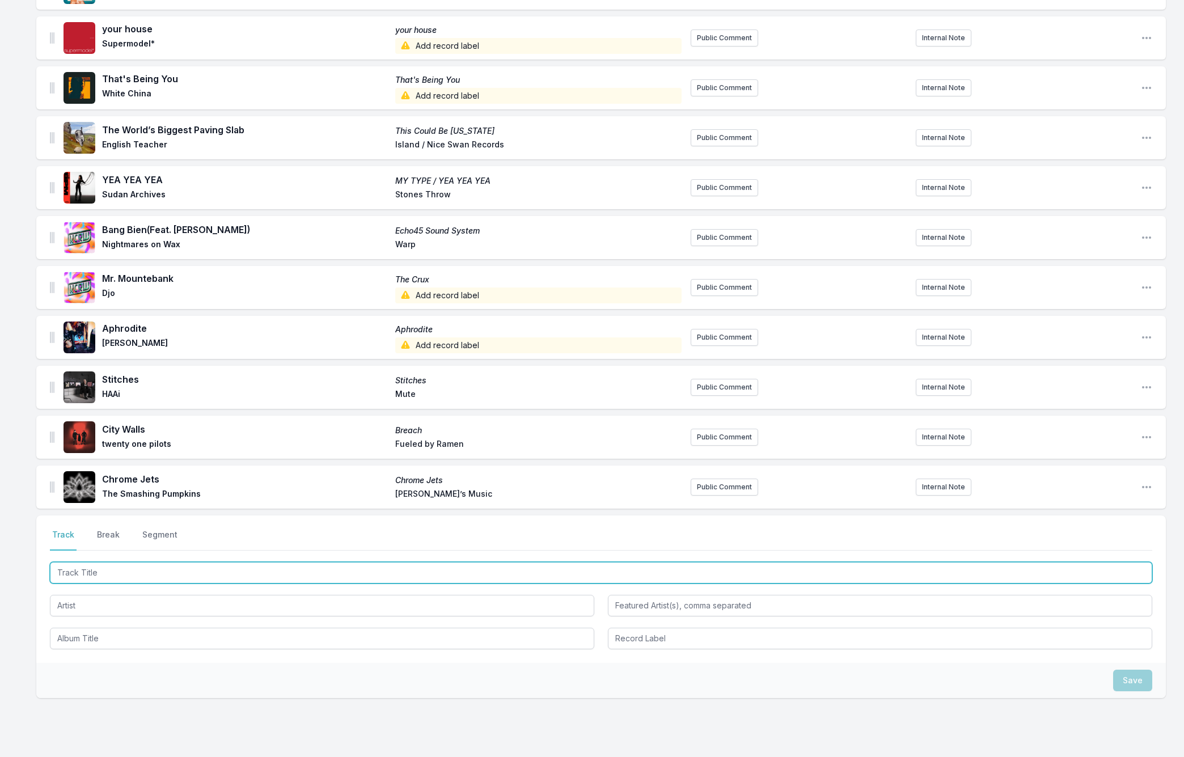
click at [92, 570] on input "Track Title" at bounding box center [601, 573] width 1102 height 22
paste input "Sewers"
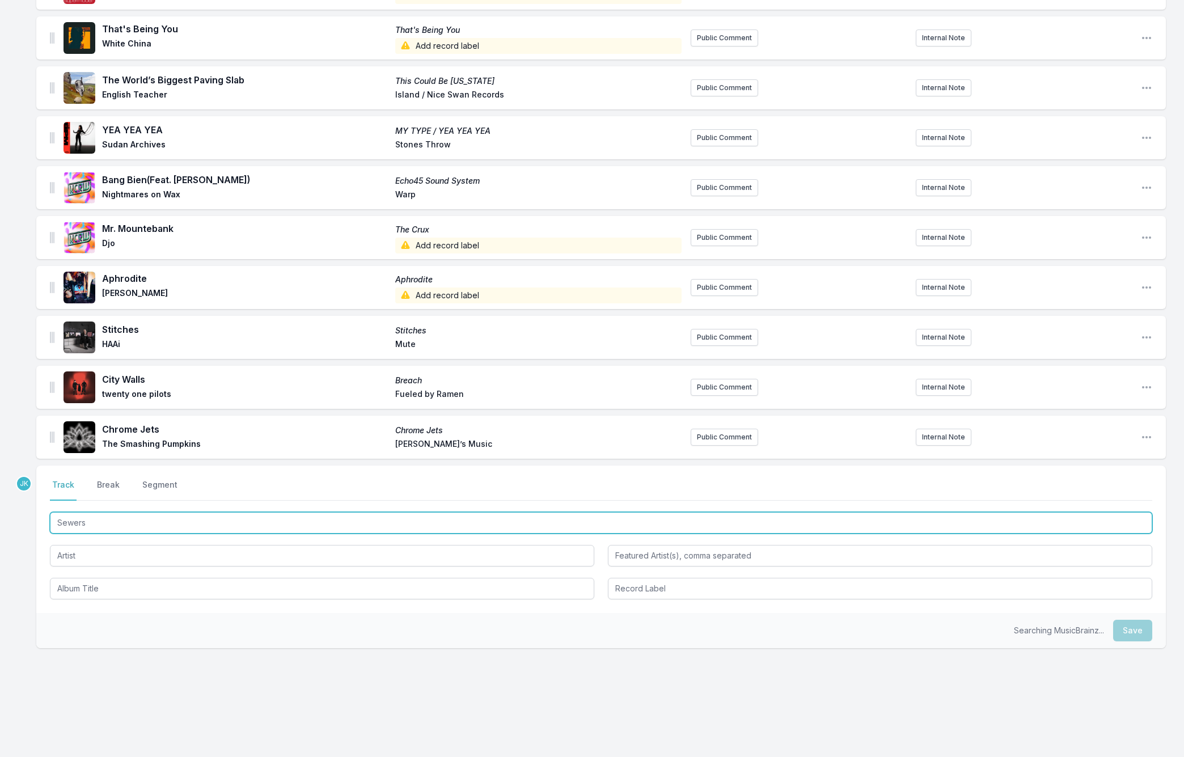
type input "Sewers"
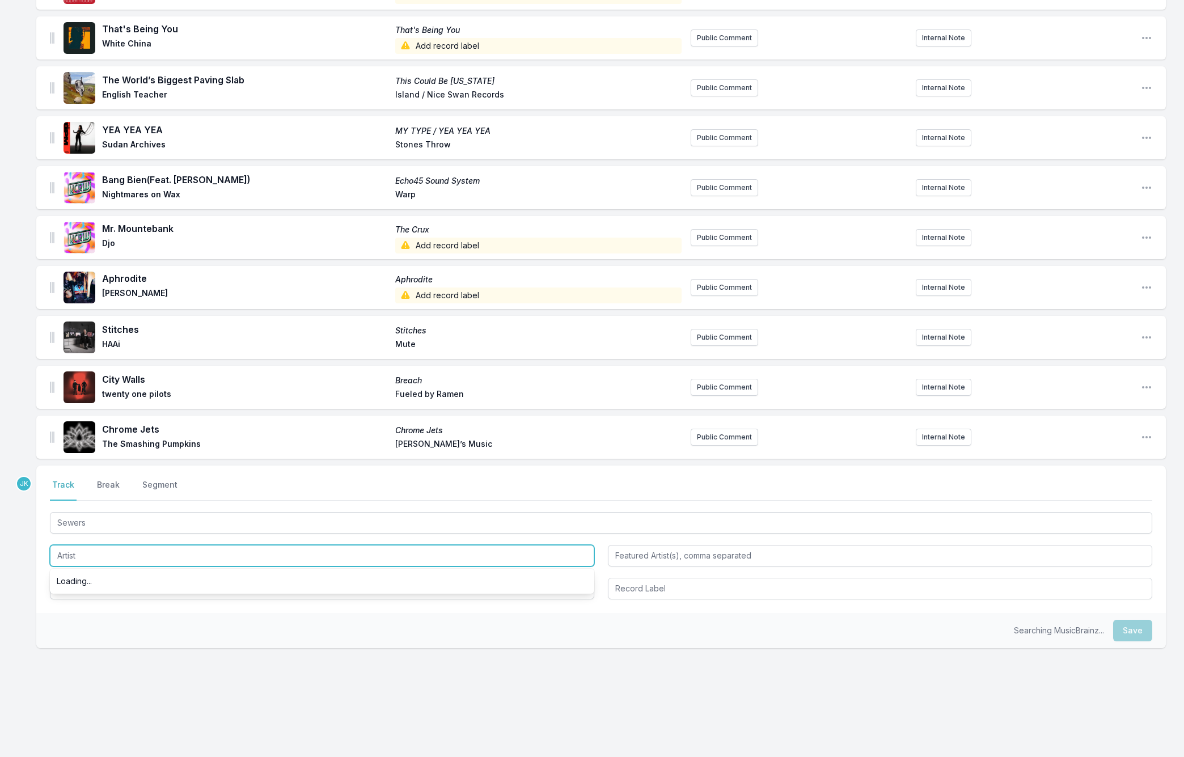
click at [79, 553] on input "Artist" at bounding box center [322, 556] width 544 height 22
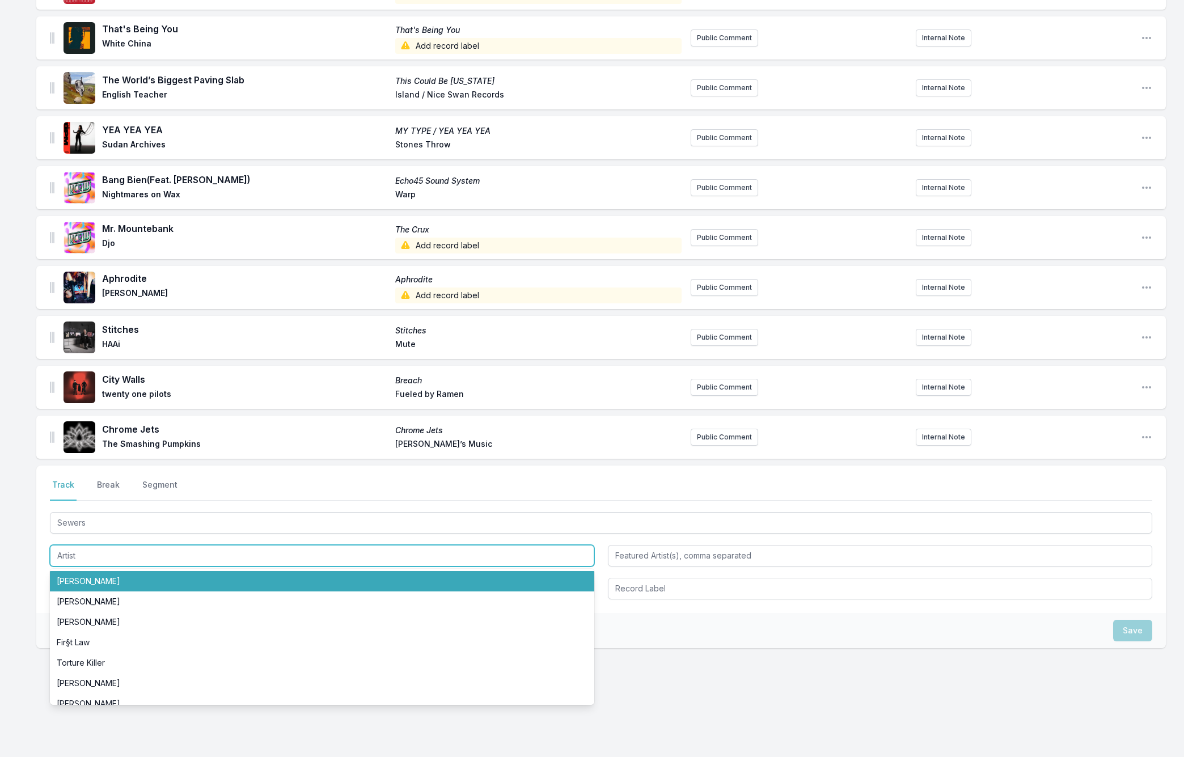
click at [69, 553] on input "Artist" at bounding box center [322, 556] width 544 height 22
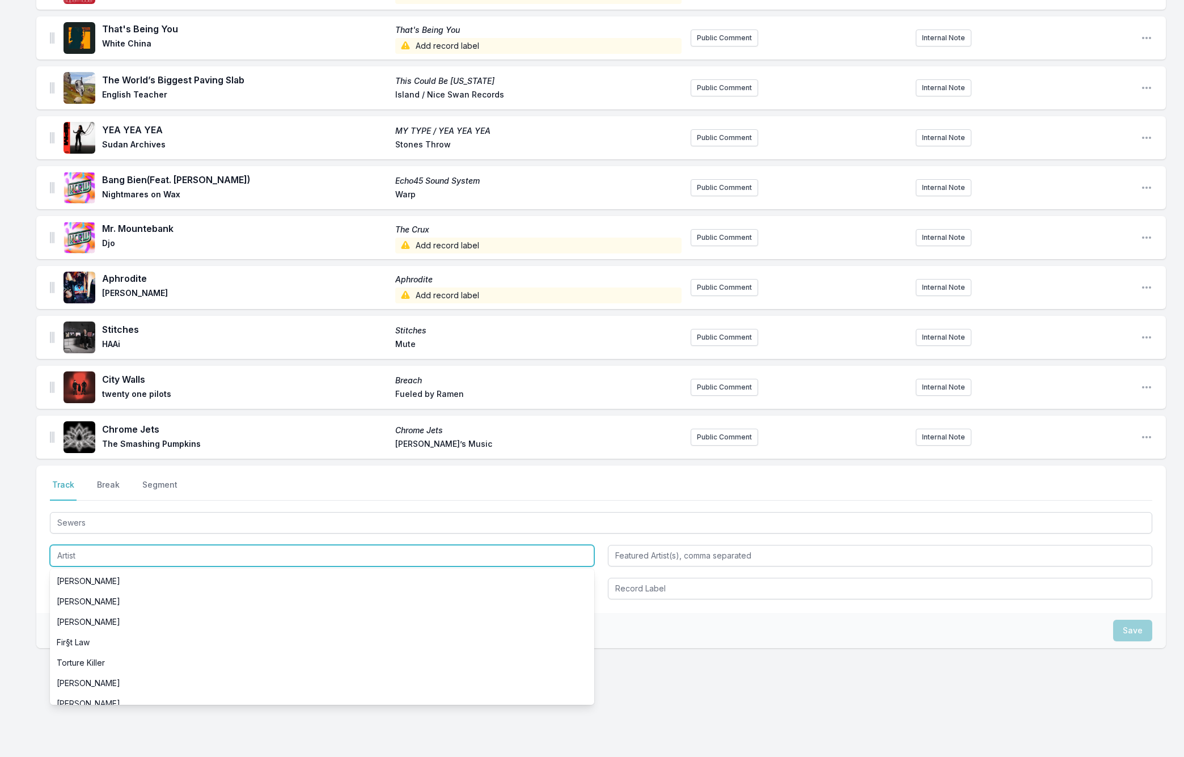
paste input "mehro"
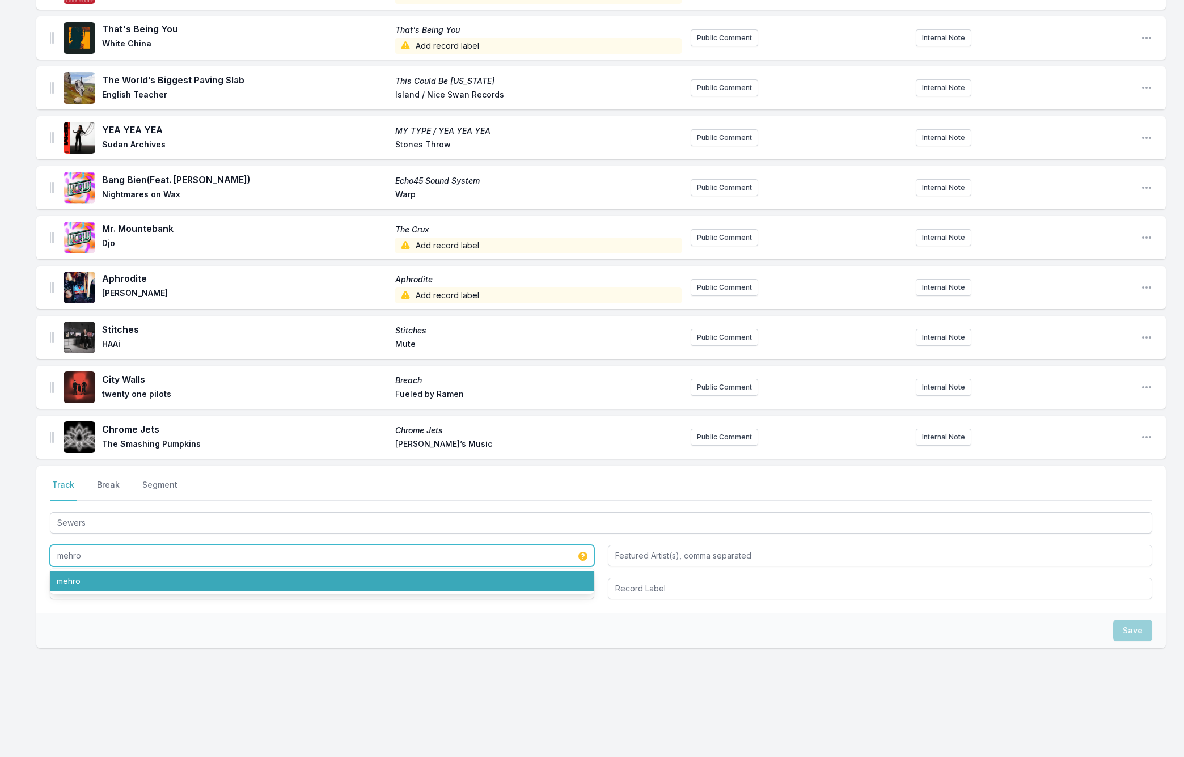
click at [89, 581] on li "mehro" at bounding box center [322, 581] width 544 height 20
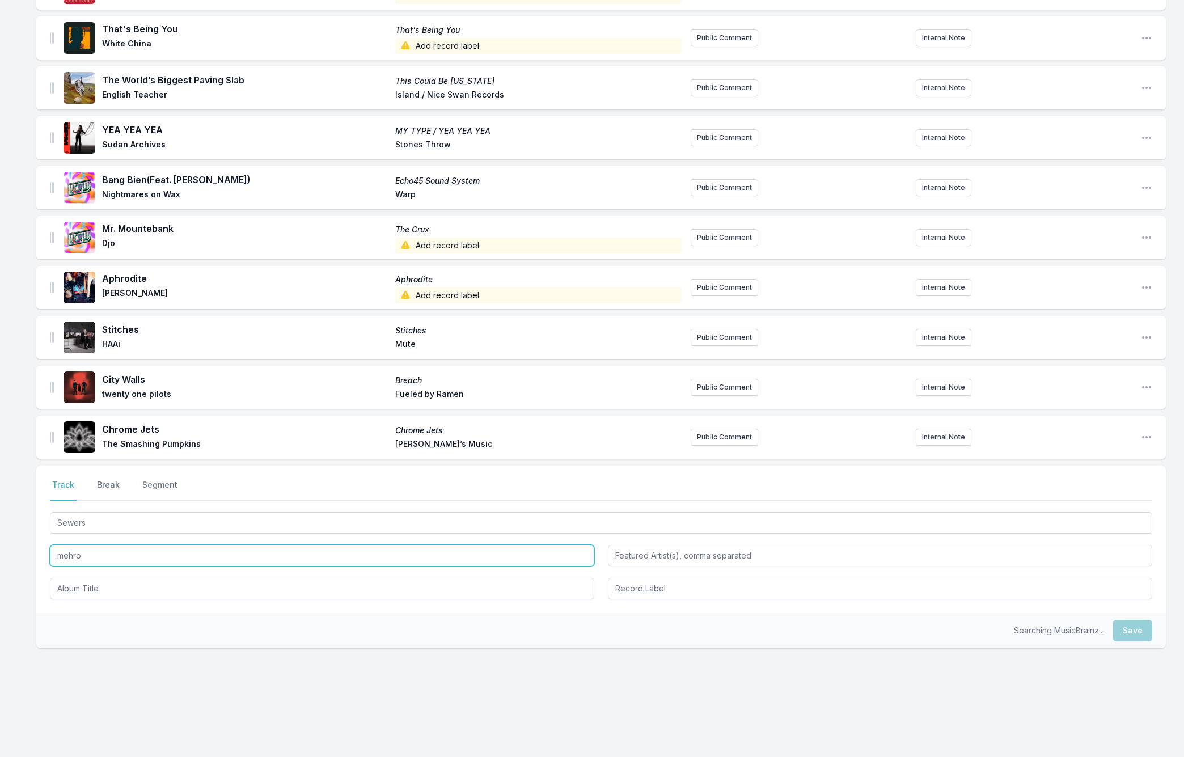
type input "mehro"
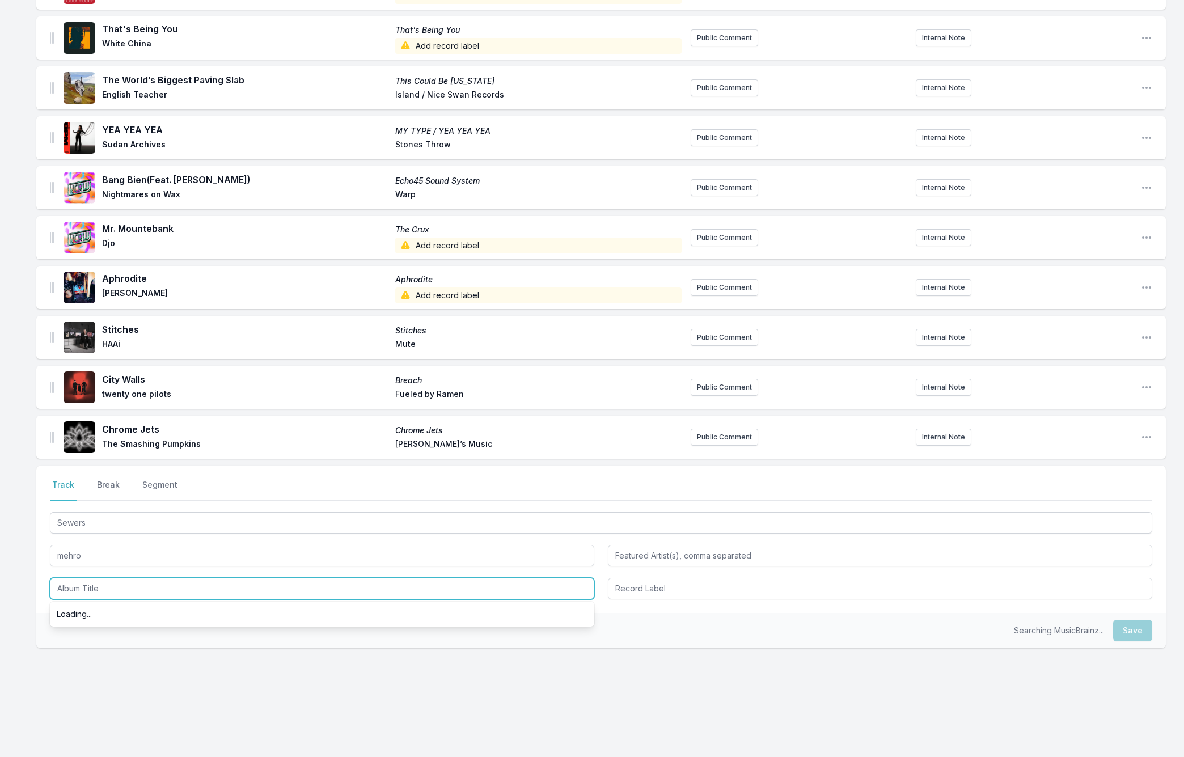
click at [85, 585] on input "Album Title" at bounding box center [322, 589] width 544 height 22
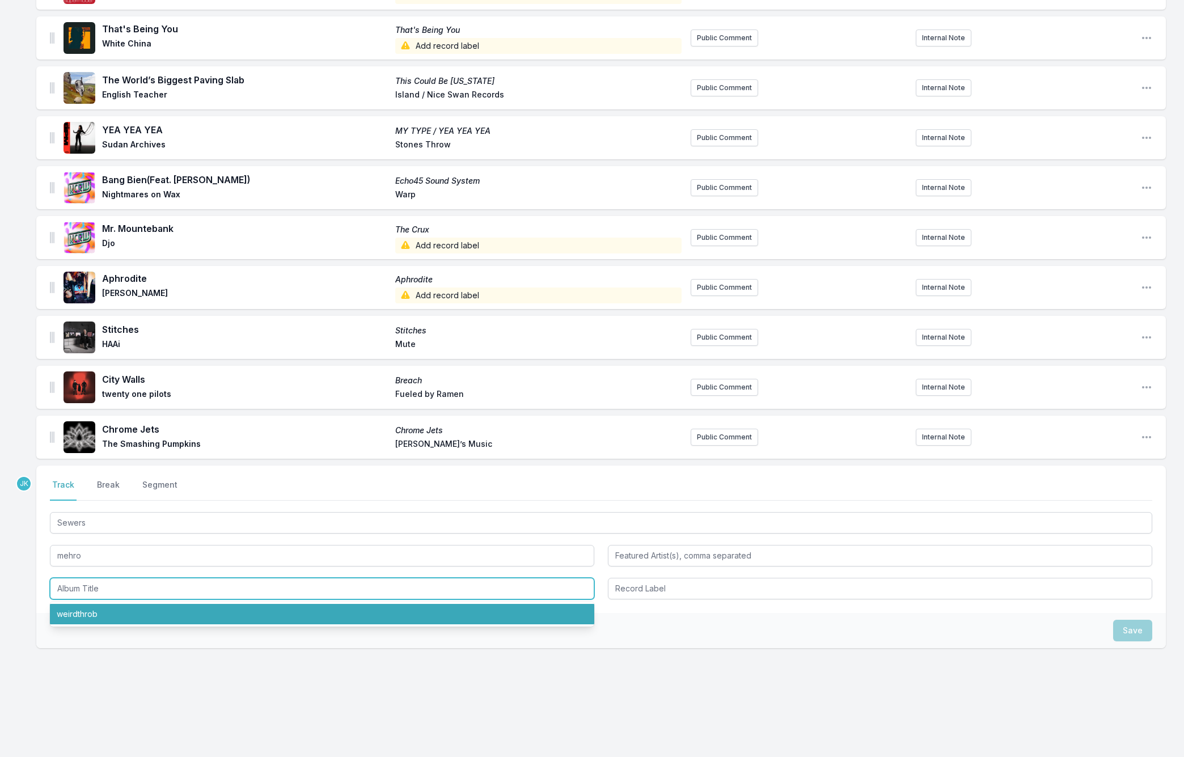
drag, startPoint x: 85, startPoint y: 611, endPoint x: 90, endPoint y: 607, distance: 6.5
click at [86, 611] on li "weirdthrob" at bounding box center [322, 614] width 544 height 20
type input "weirdthrob"
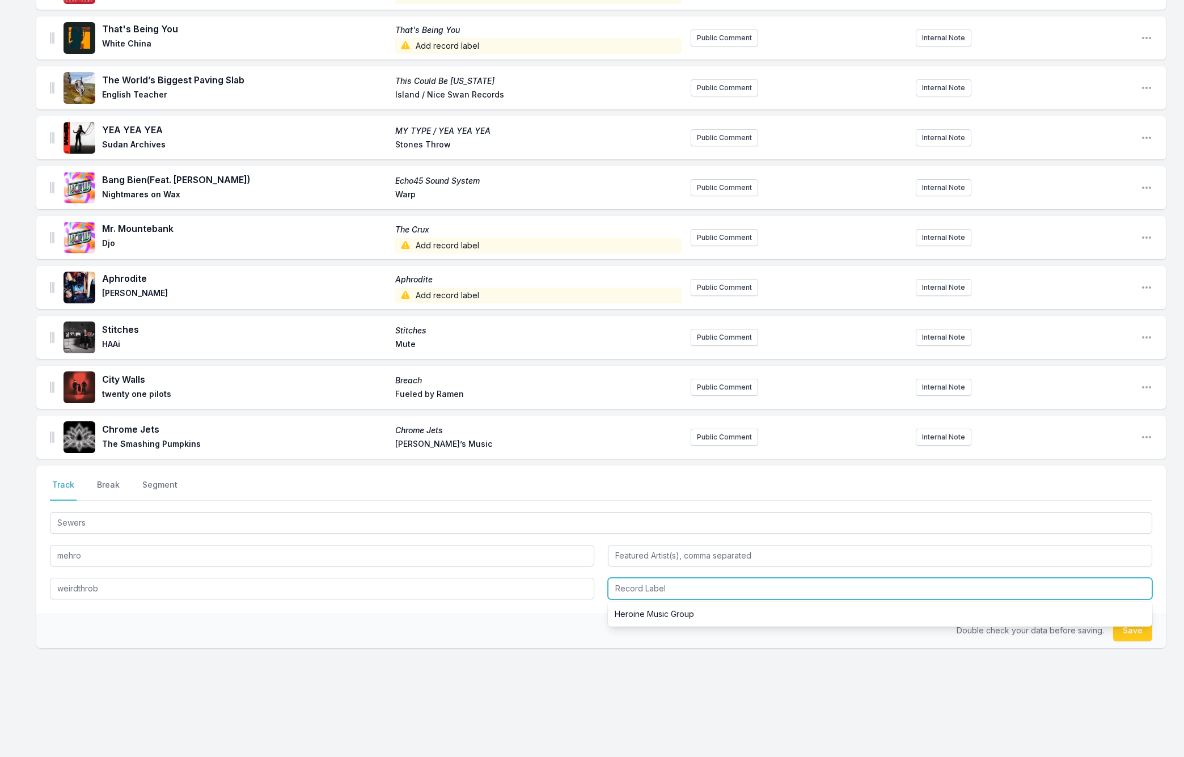
click at [634, 582] on input "Record Label" at bounding box center [880, 589] width 544 height 22
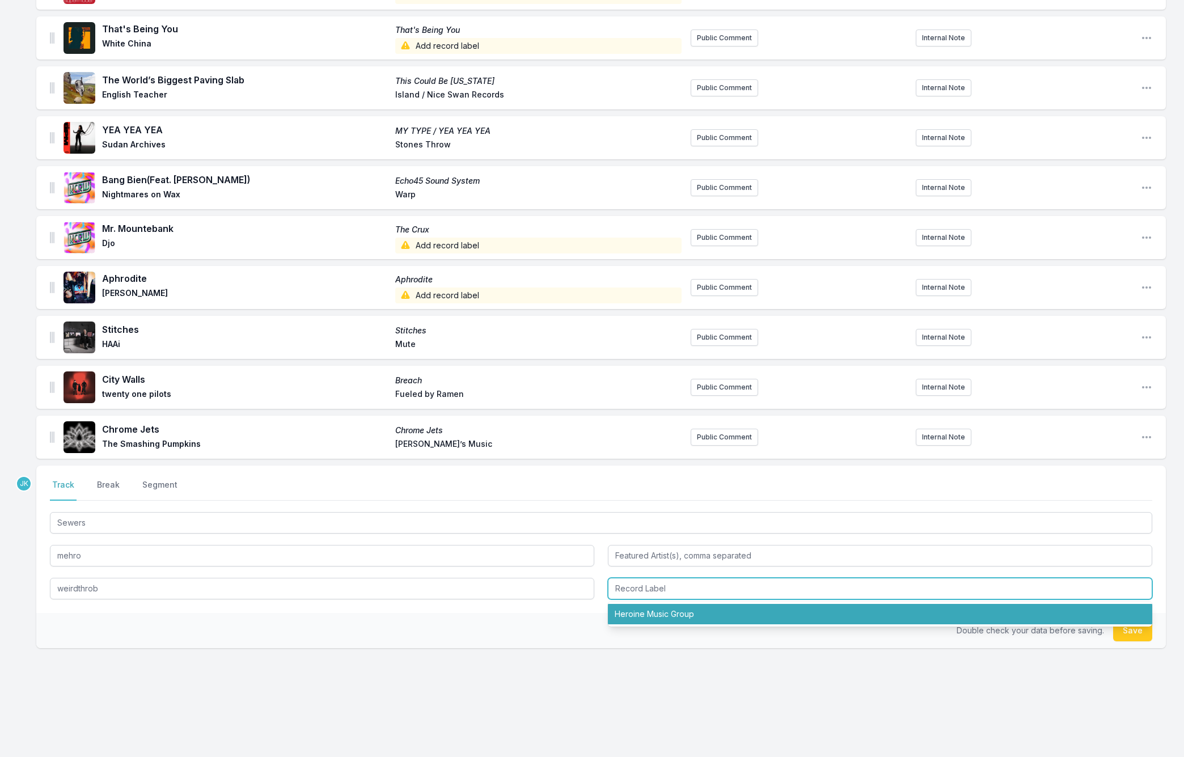
drag, startPoint x: 652, startPoint y: 611, endPoint x: 662, endPoint y: 613, distance: 9.8
click at [654, 612] on li "Heroine Music Group" at bounding box center [880, 614] width 544 height 20
type input "Heroine Music Group"
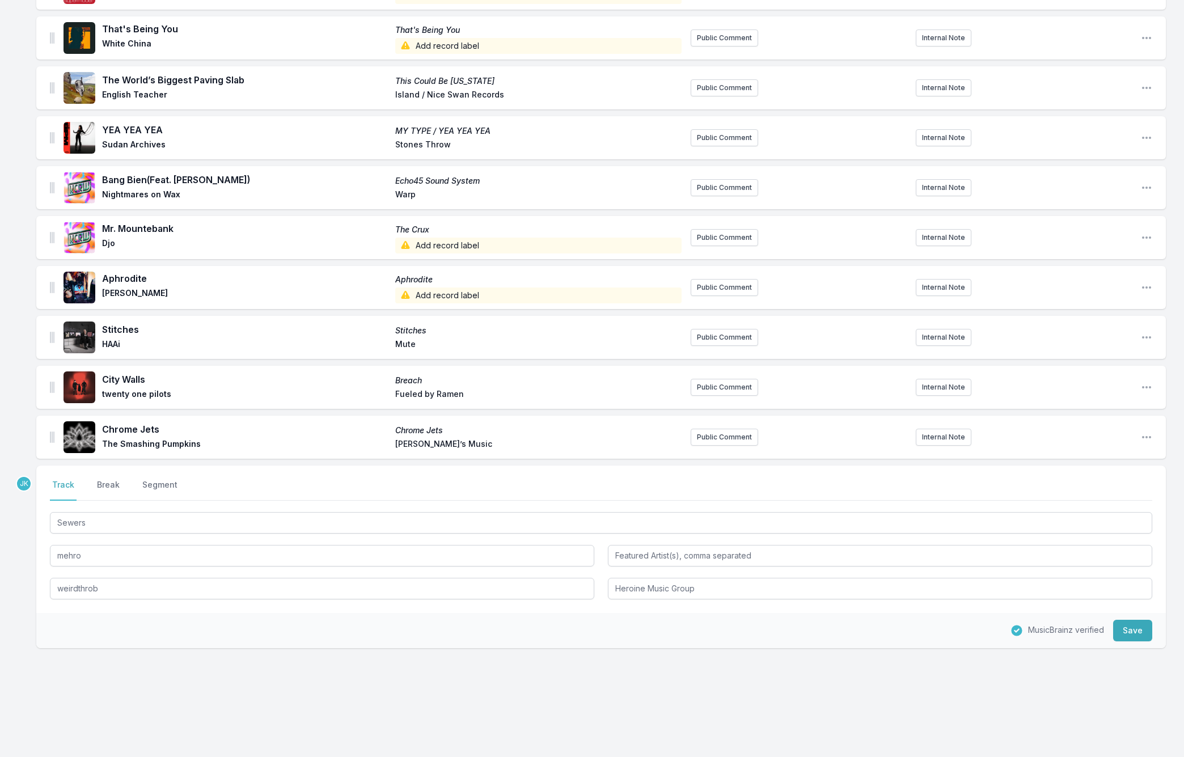
drag, startPoint x: 1135, startPoint y: 622, endPoint x: 1052, endPoint y: 631, distance: 83.8
click at [1135, 623] on button "Save" at bounding box center [1132, 631] width 39 height 22
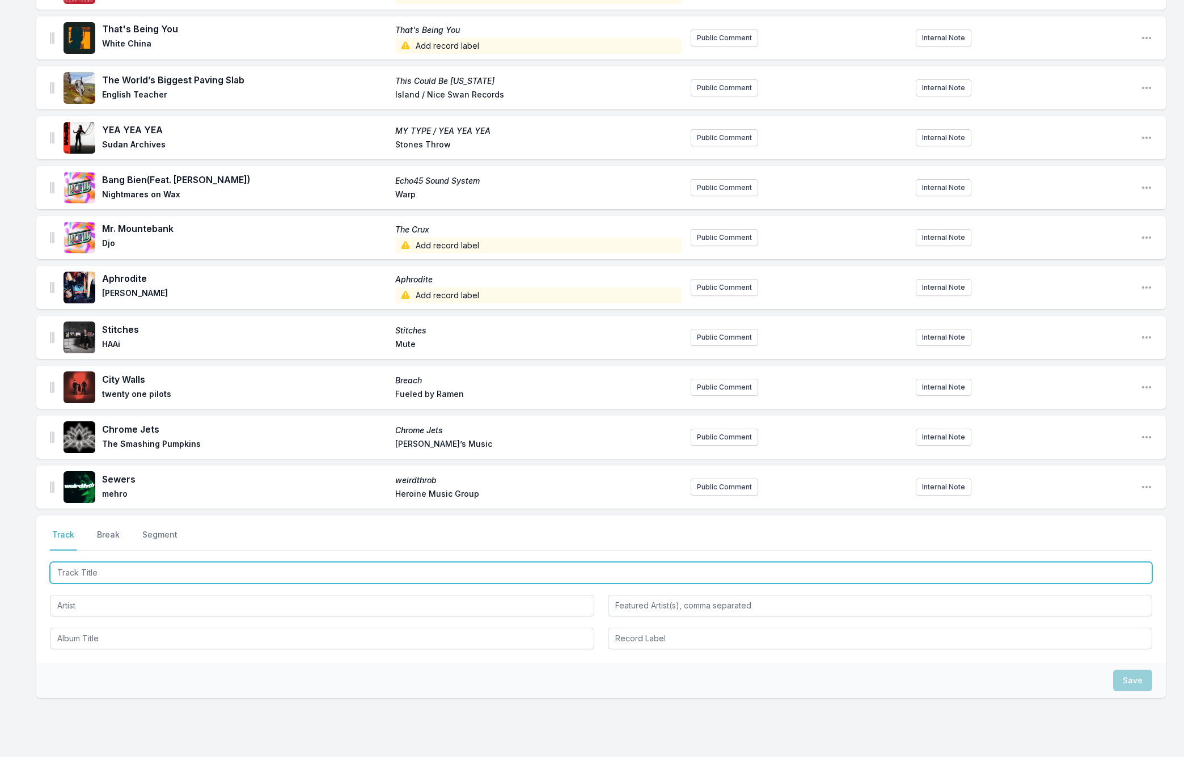
click at [80, 569] on input "Track Title" at bounding box center [601, 573] width 1102 height 22
paste input "Good Money"
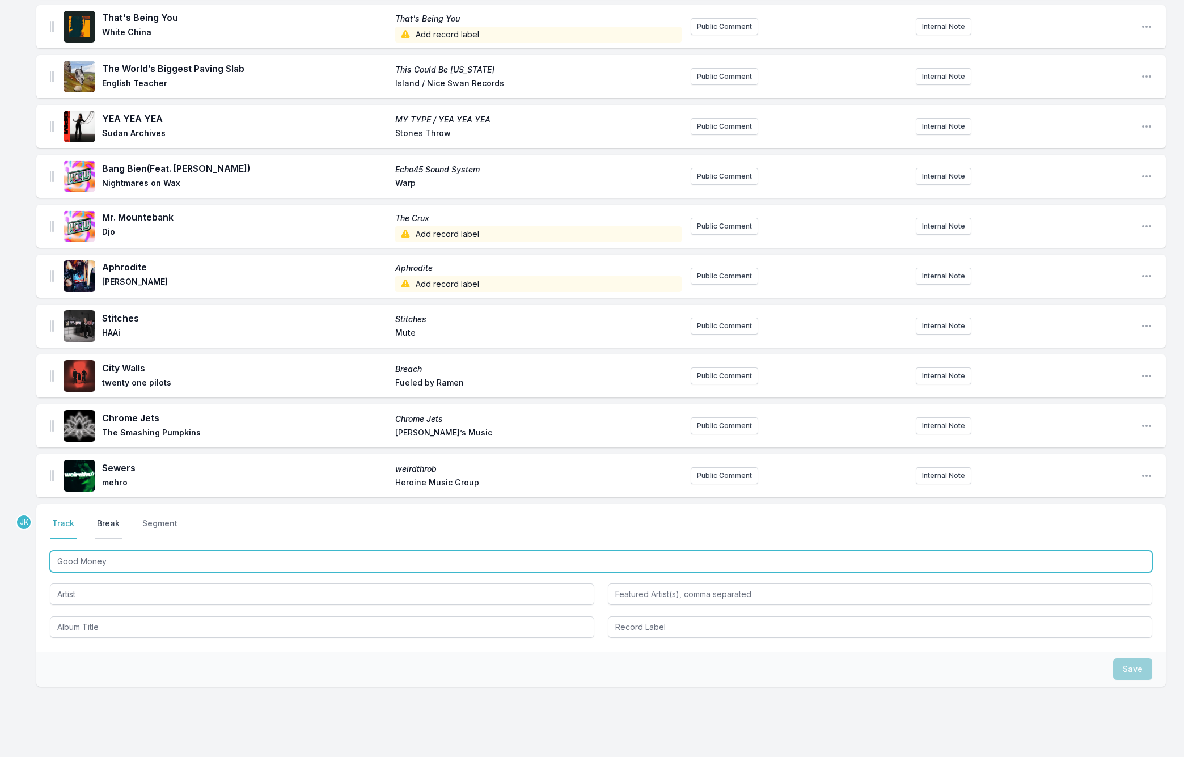
scroll to position [281, 0]
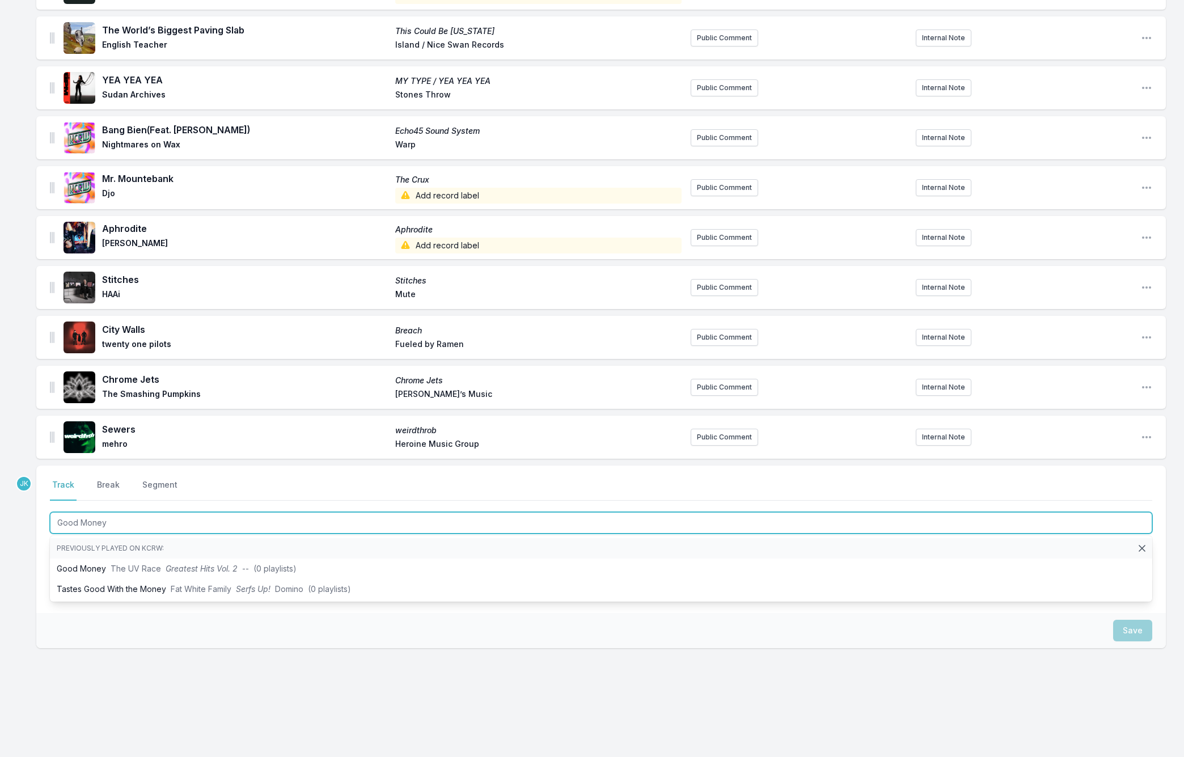
type input "Good Money"
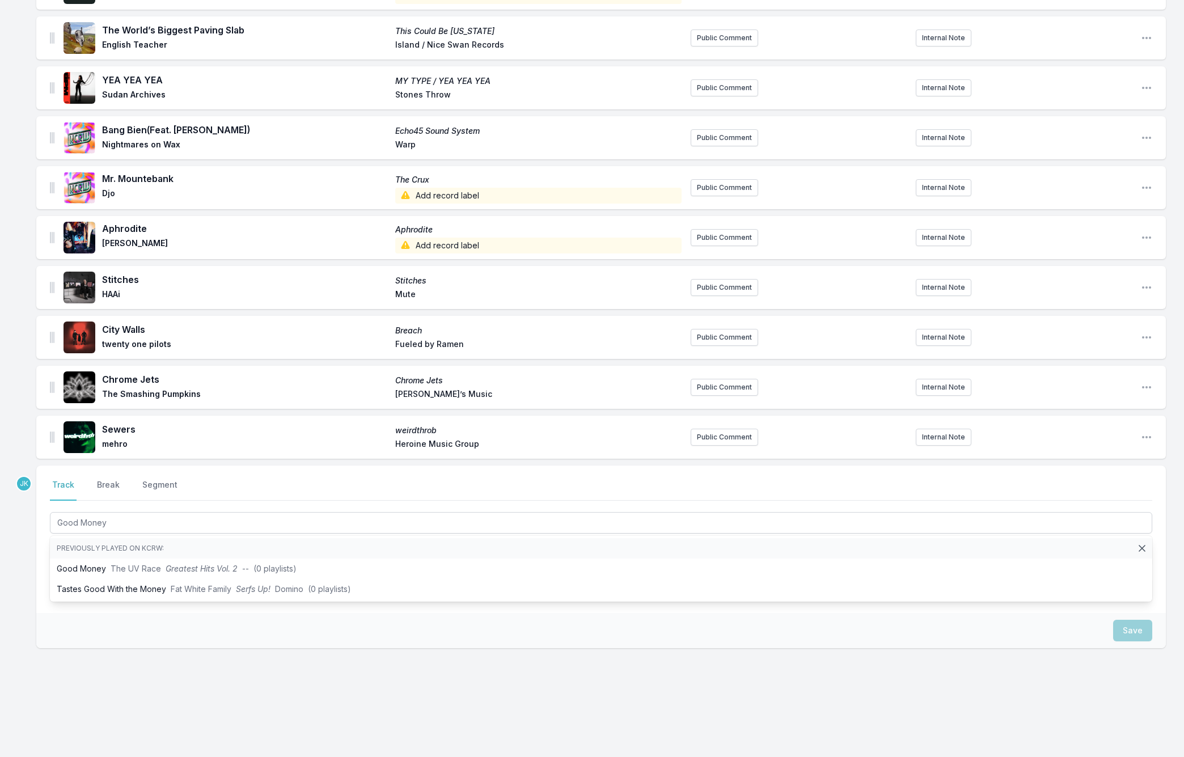
drag, startPoint x: 35, startPoint y: 528, endPoint x: 45, endPoint y: 534, distance: 11.5
click at [35, 528] on div "Missing Data Some of your tracks are missing record label information. This inf…" at bounding box center [592, 294] width 1184 height 926
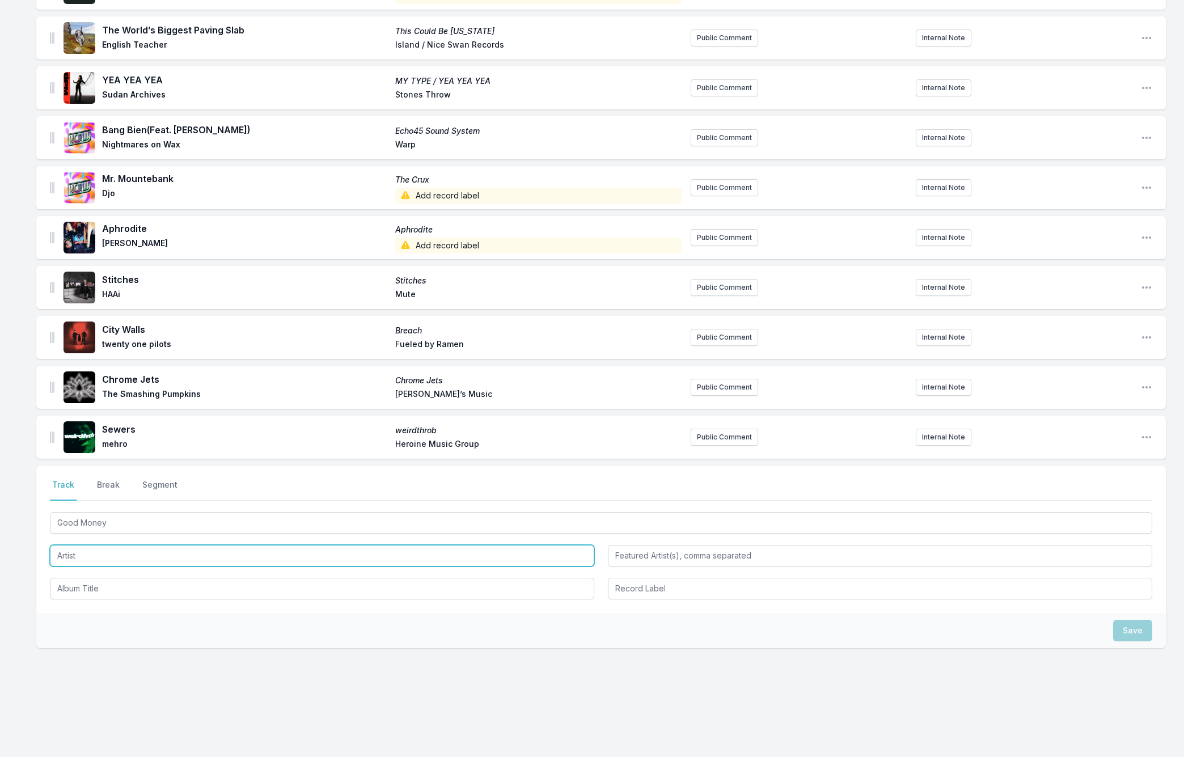
click at [65, 556] on input "Artist" at bounding box center [322, 556] width 544 height 22
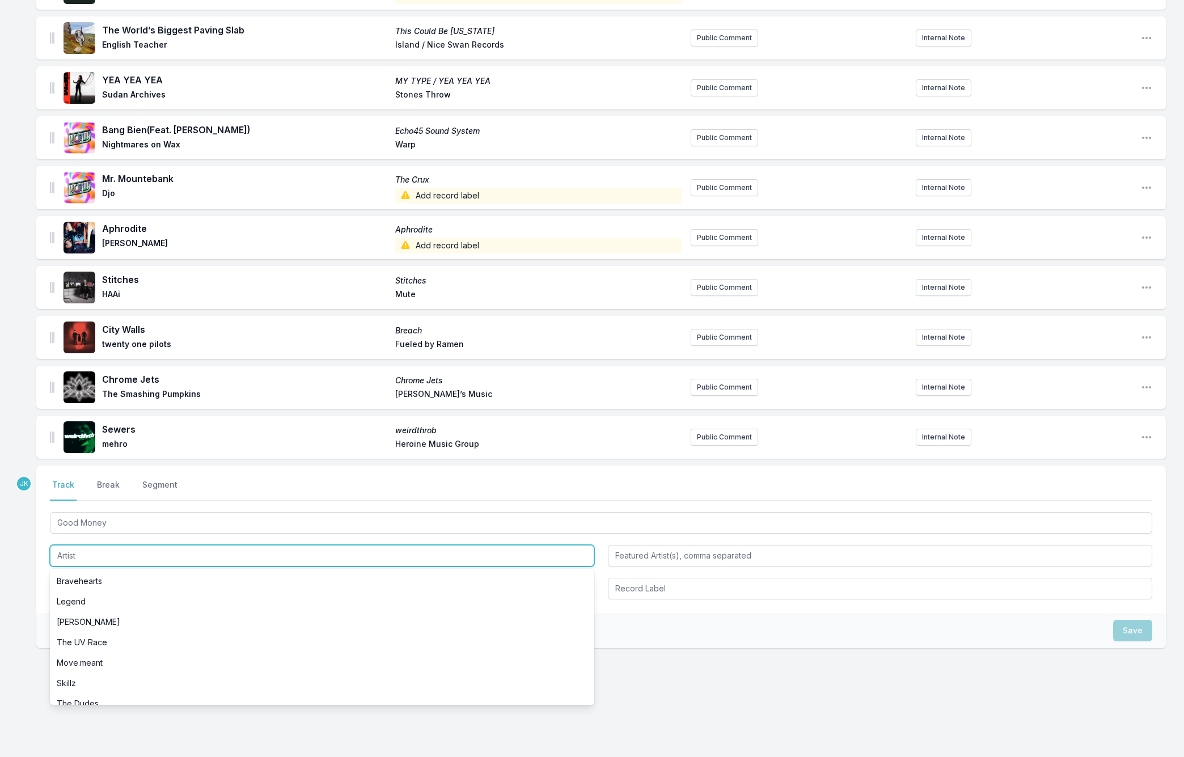
paste input "Kula Shaker"
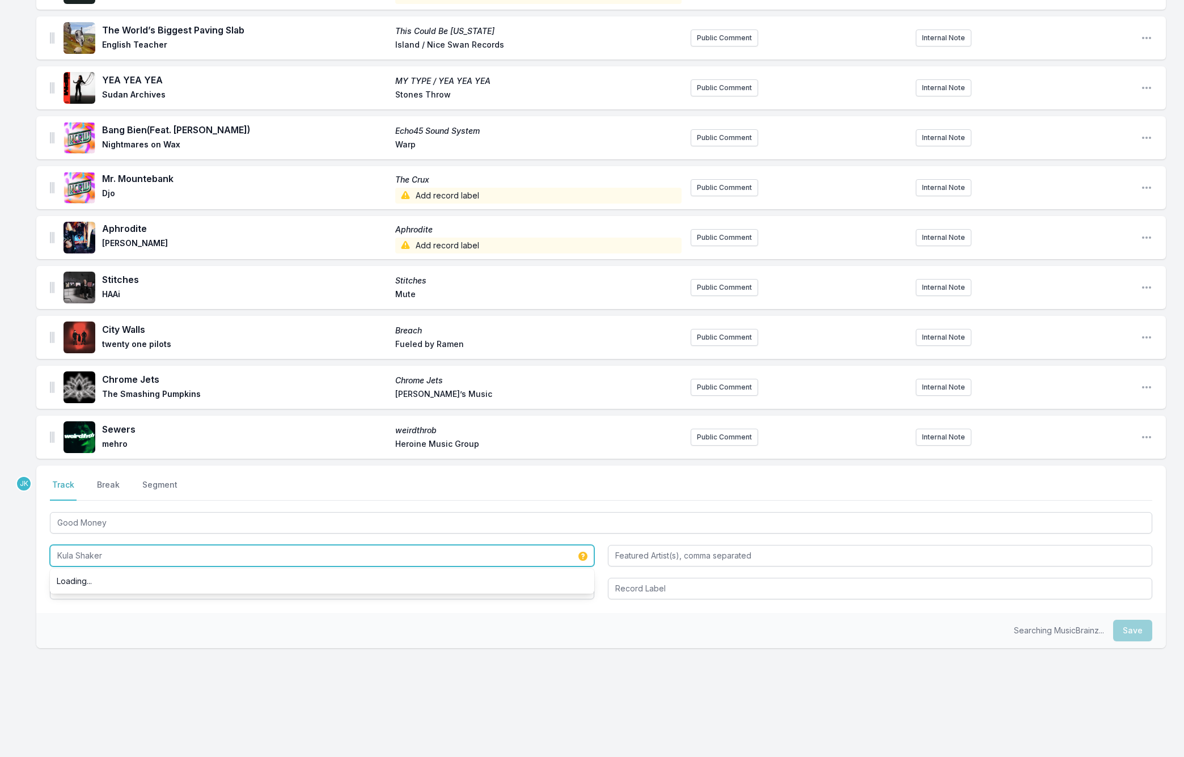
type input "Kula Shaker"
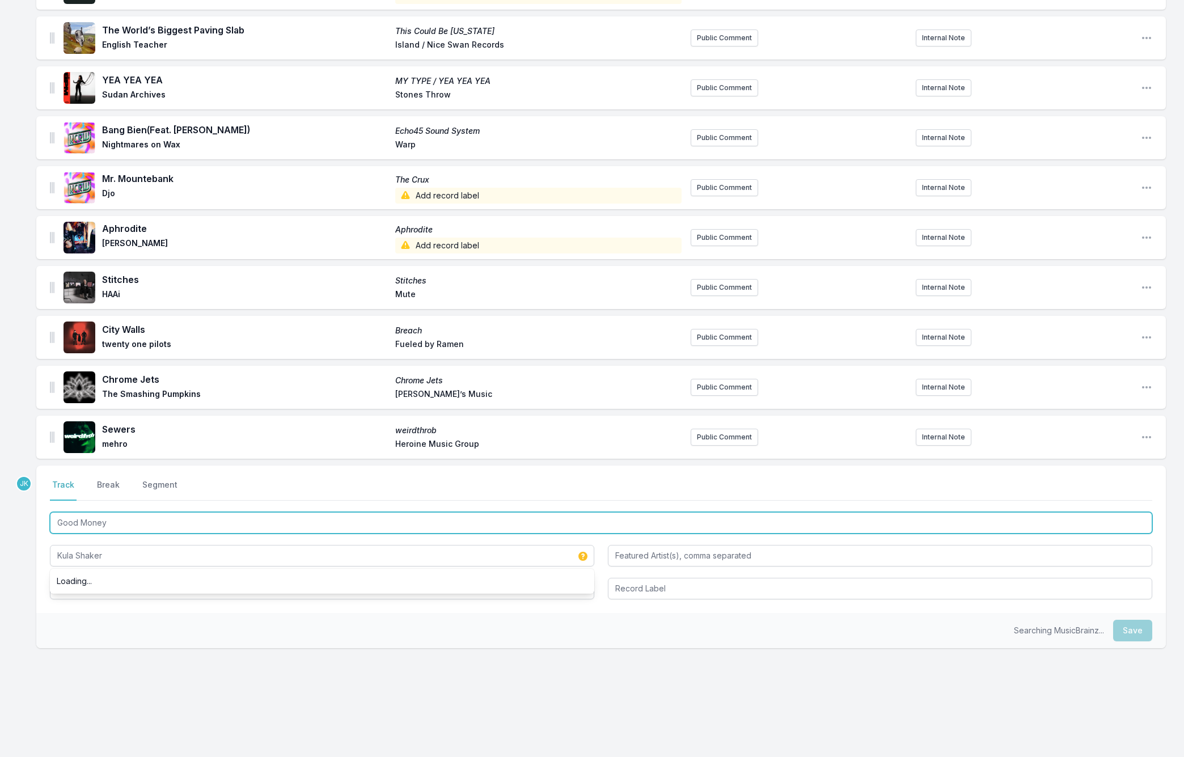
click at [123, 523] on input "Good Money" at bounding box center [601, 523] width 1102 height 22
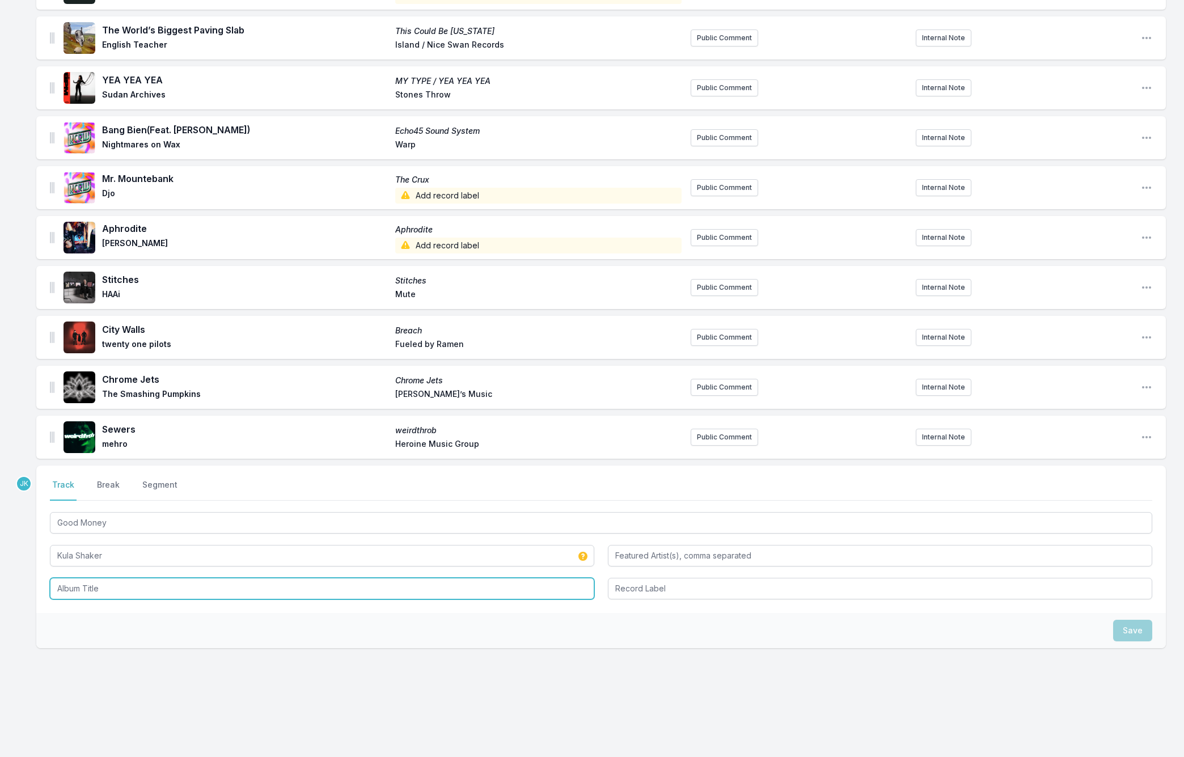
click at [80, 588] on input "Album Title" at bounding box center [322, 589] width 544 height 22
paste input "Good Money"
type input "Good Money"
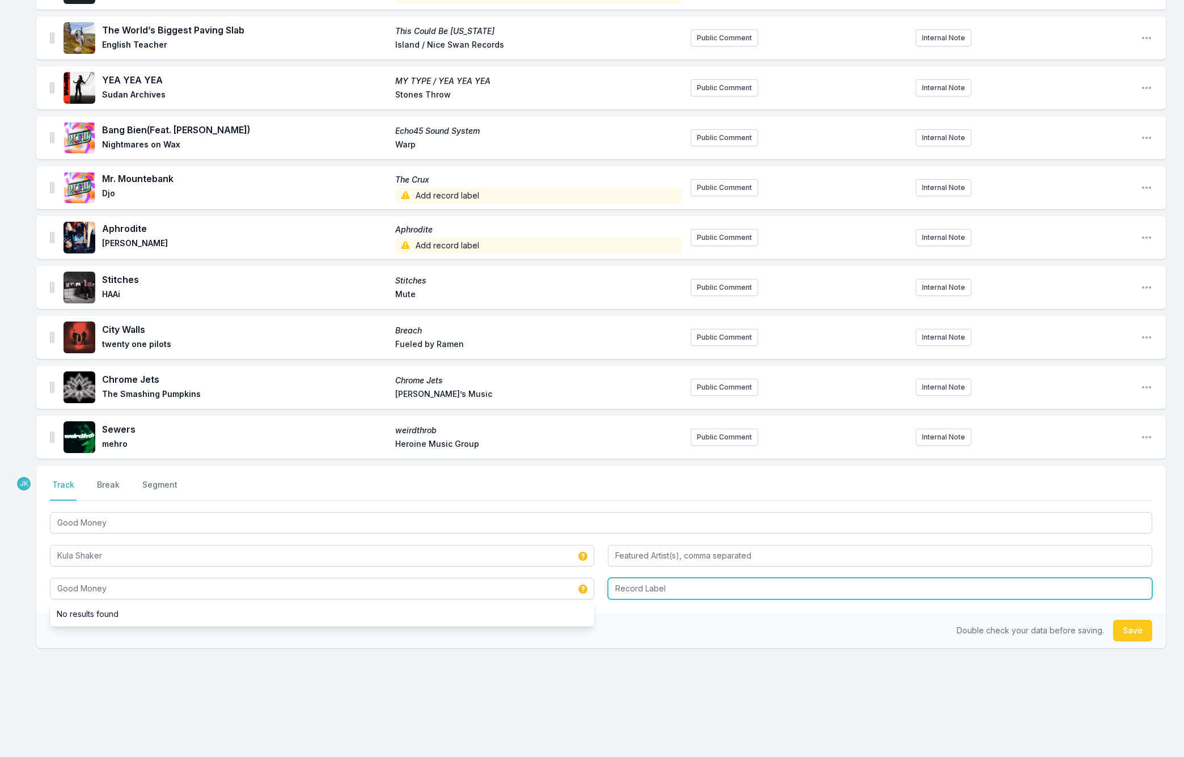
click at [622, 590] on input "Record Label" at bounding box center [880, 589] width 544 height 22
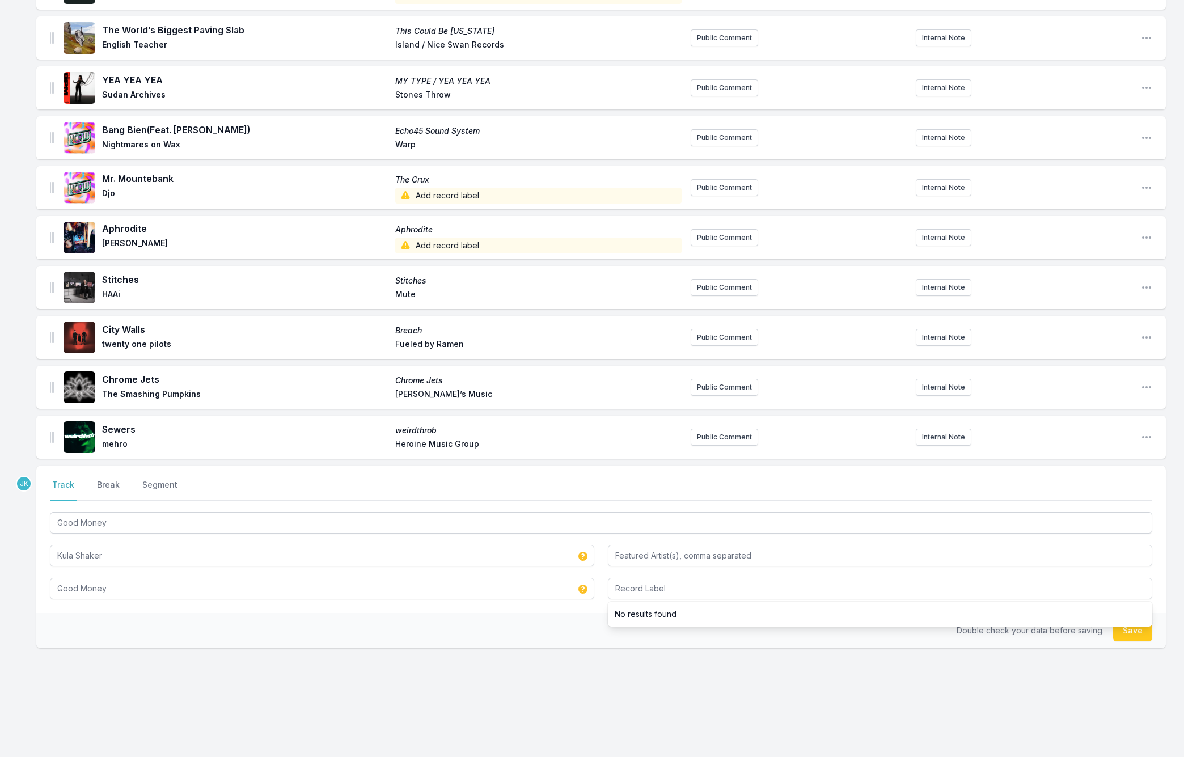
click at [1122, 635] on button "Save" at bounding box center [1132, 631] width 39 height 22
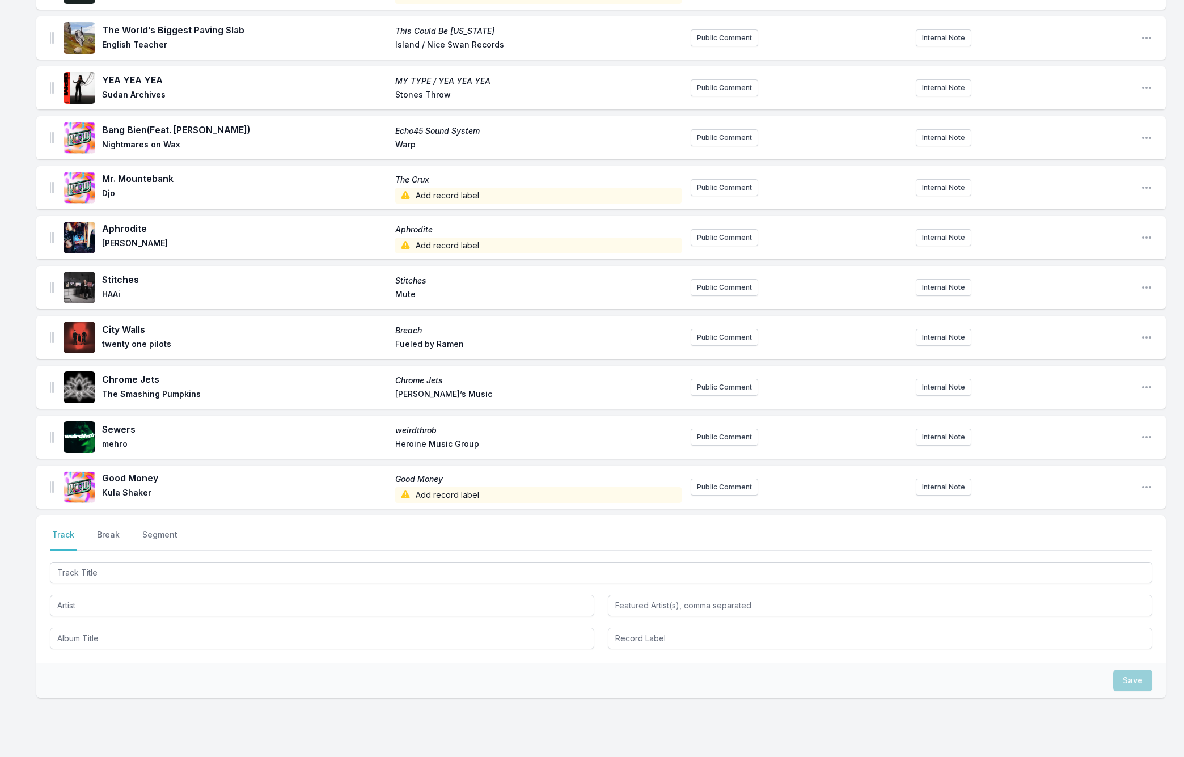
click at [76, 571] on input "Track Title" at bounding box center [601, 573] width 1102 height 22
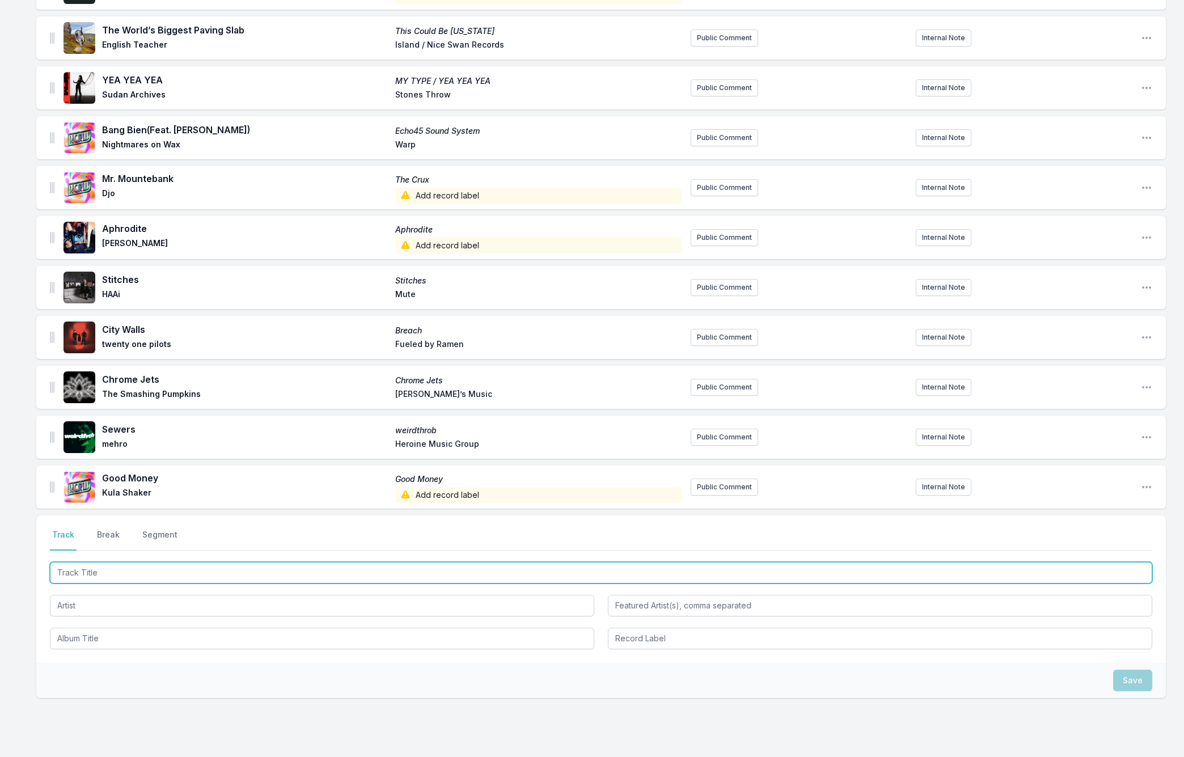
click at [76, 571] on input "Track Title" at bounding box center [601, 573] width 1102 height 22
paste input "Mi Ciudad"
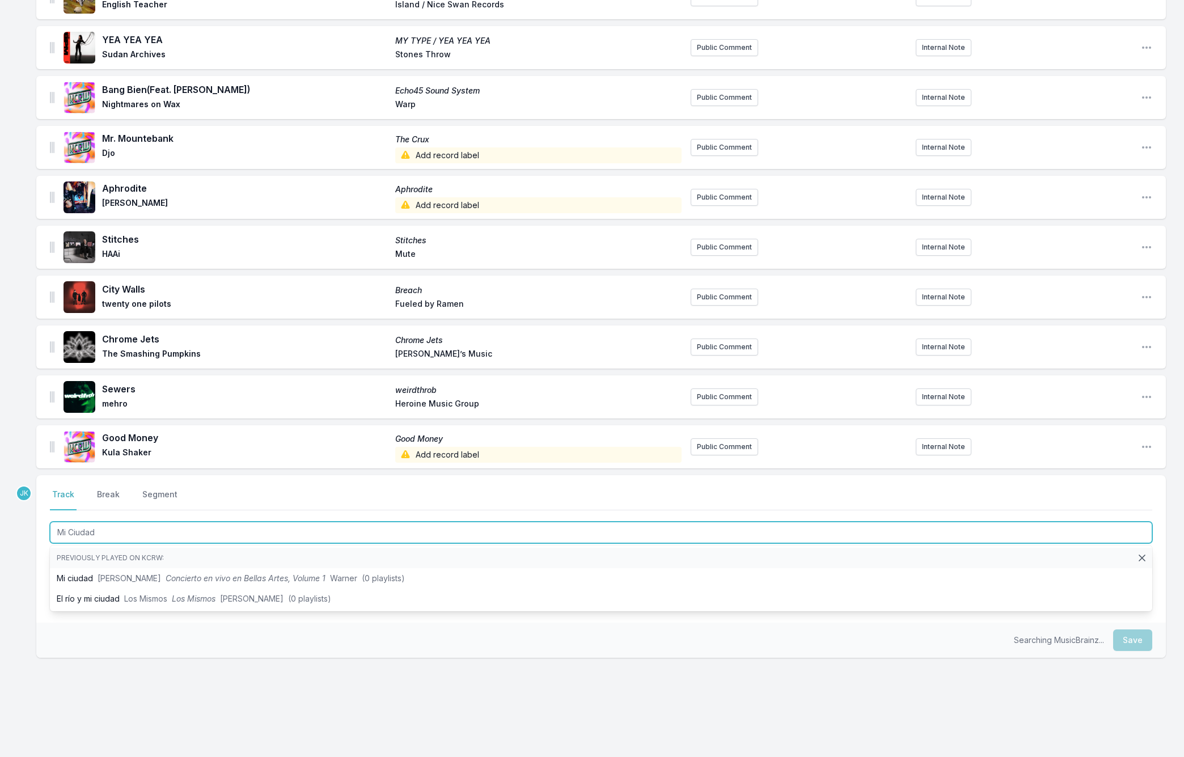
scroll to position [330, 0]
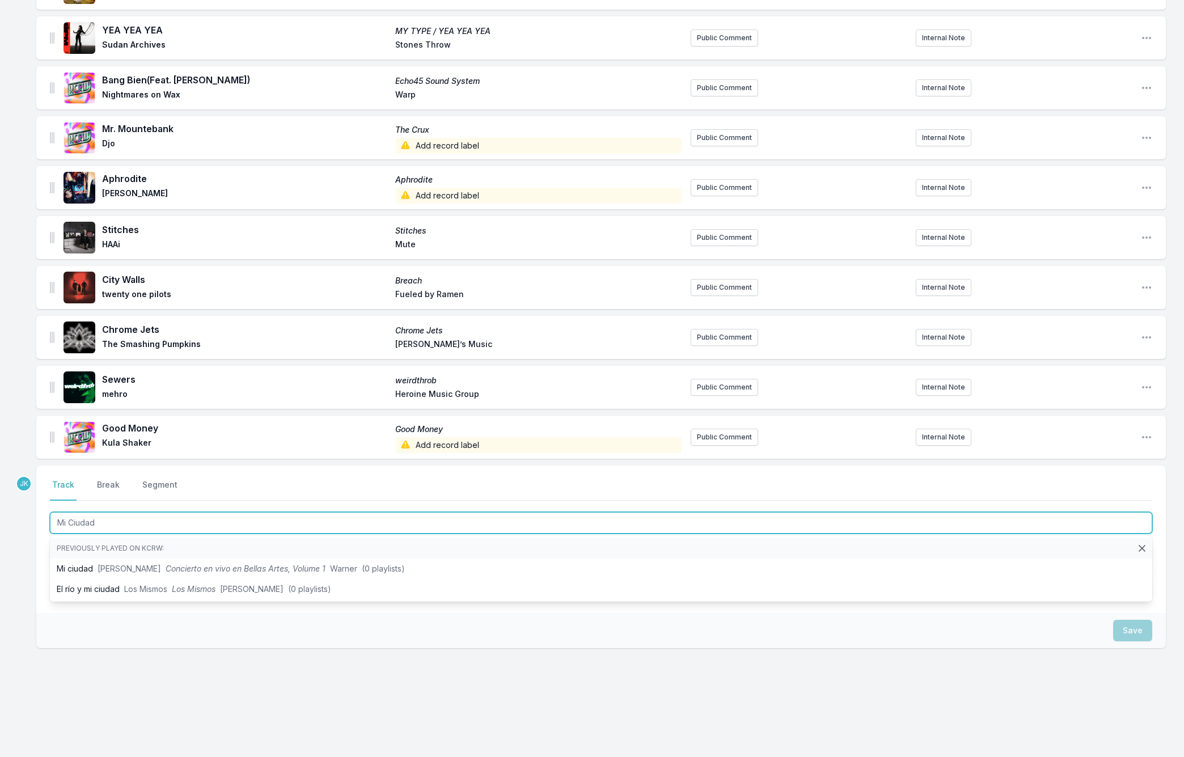
type input "Mi Ciudad"
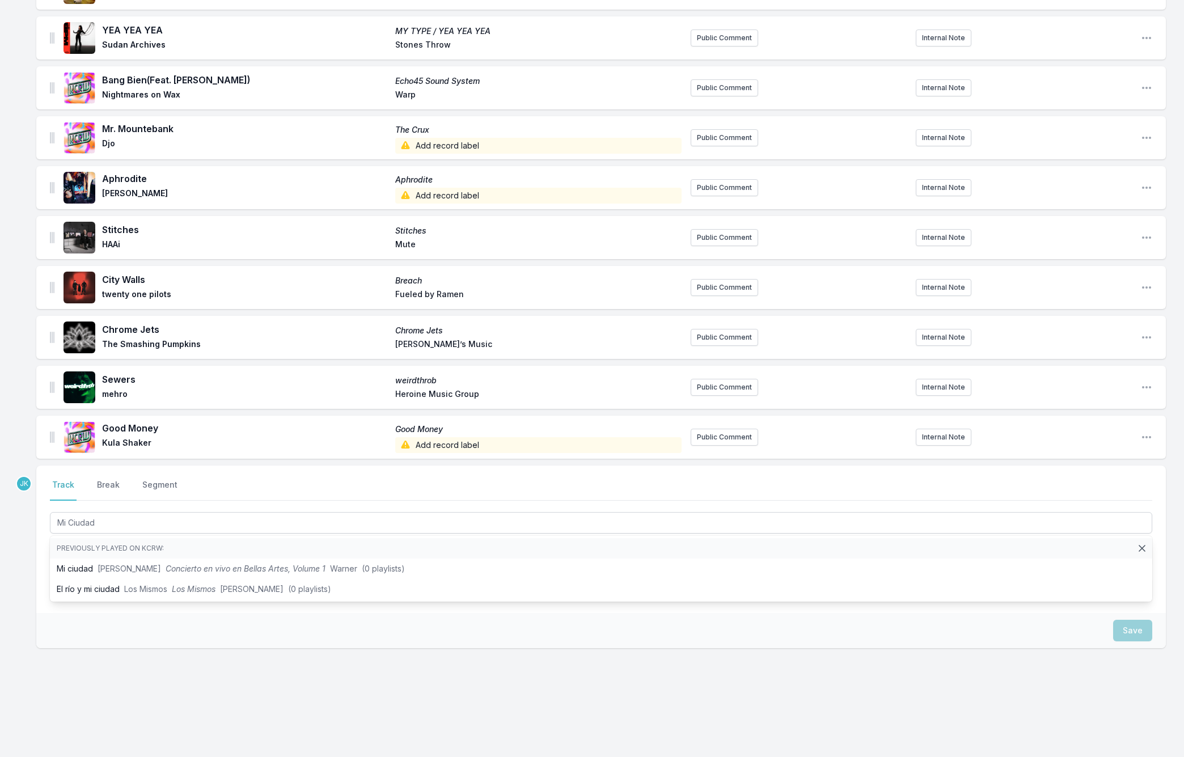
click at [43, 566] on div "Select a tab Track Break Segment Track Break Segment Mi Ciudad Previously playe…" at bounding box center [600, 538] width 1129 height 147
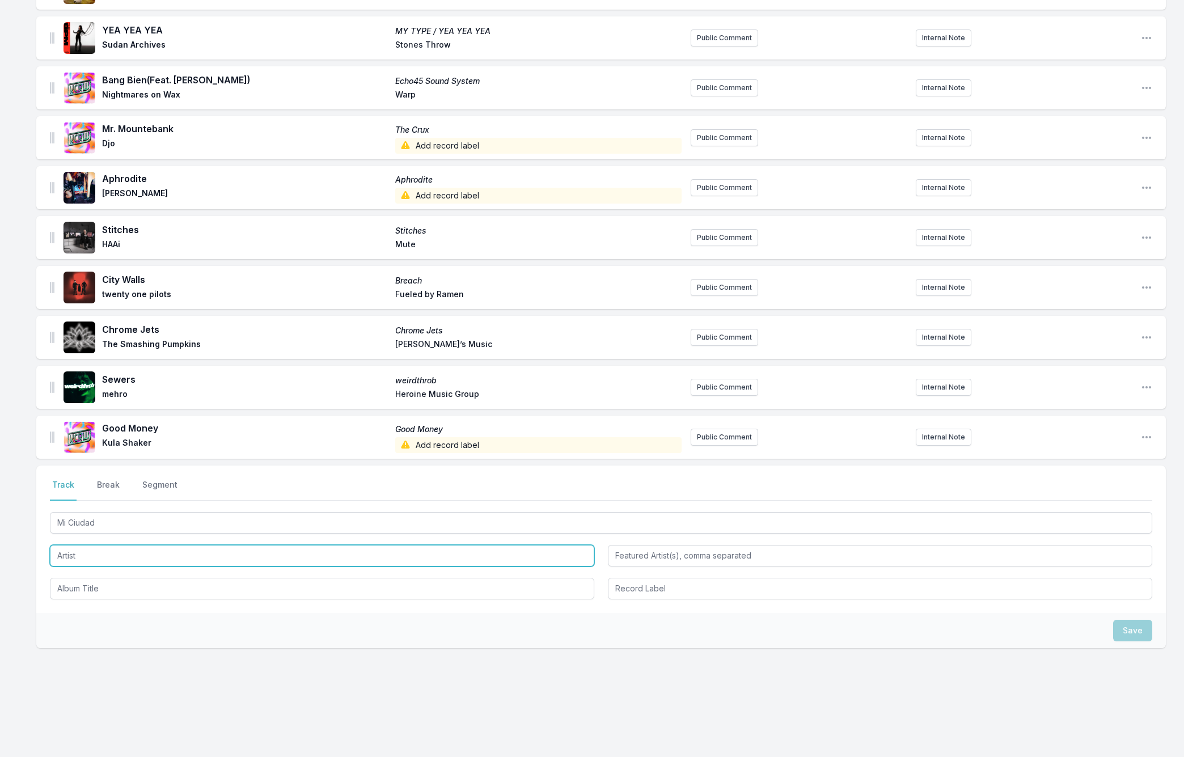
click at [67, 552] on input "Artist" at bounding box center [322, 556] width 544 height 22
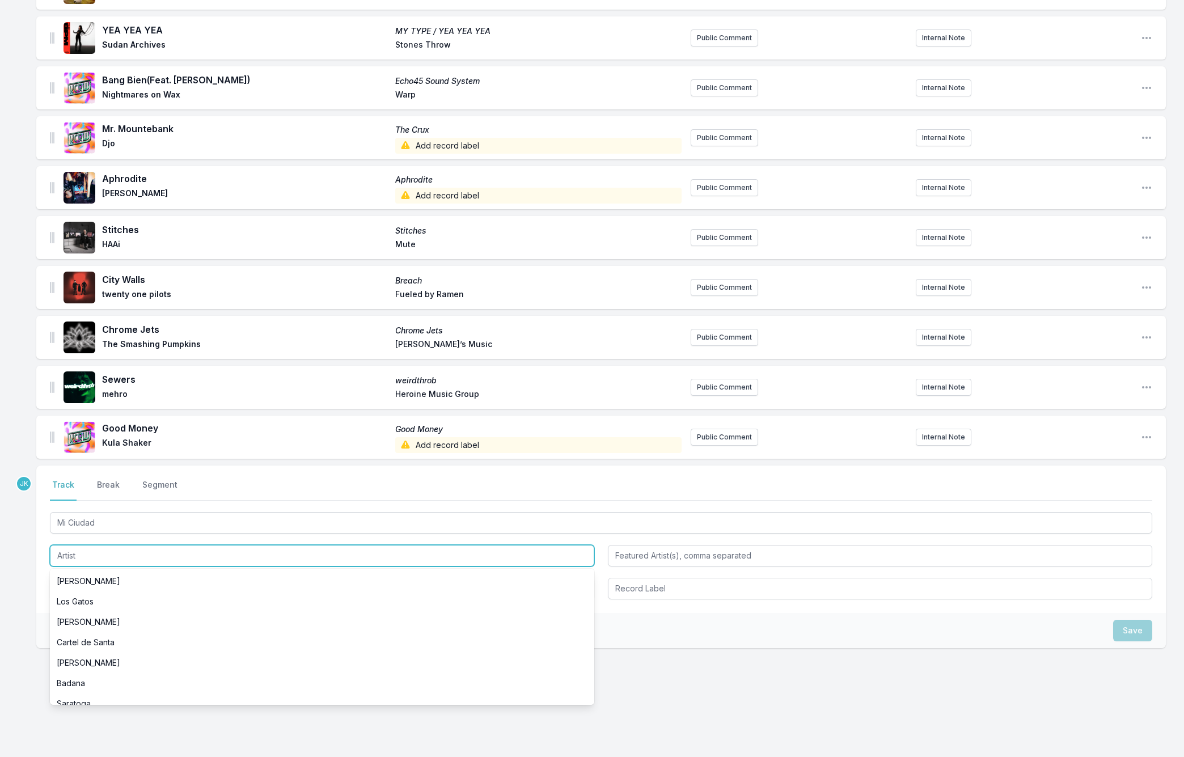
paste input "Nach, Trueno"
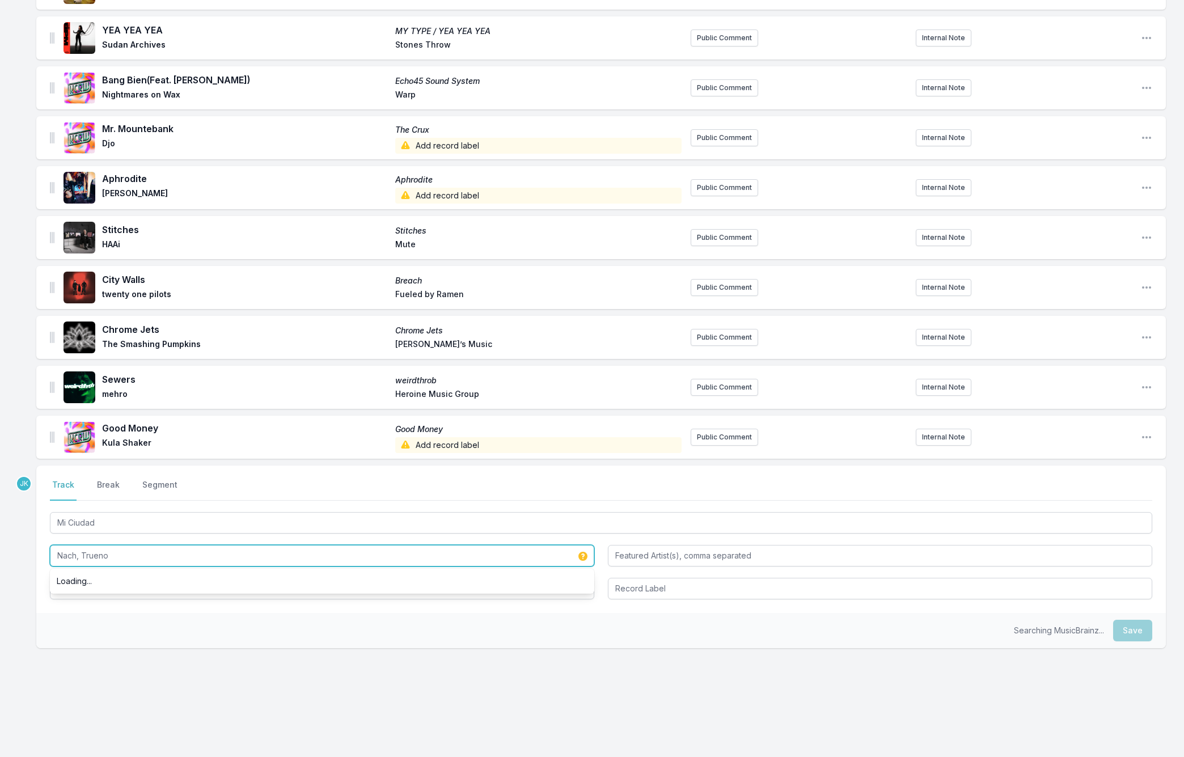
type input "Nach, Trueno"
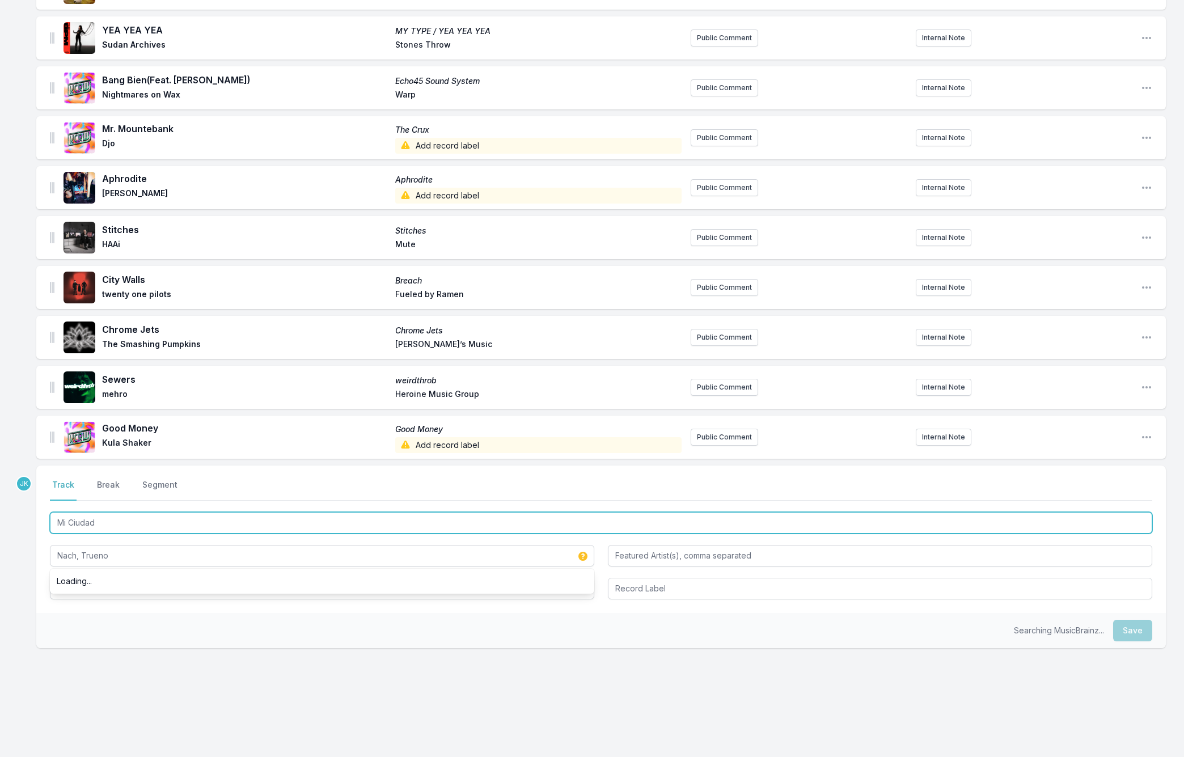
click at [104, 525] on input "Mi Ciudad" at bounding box center [601, 523] width 1102 height 22
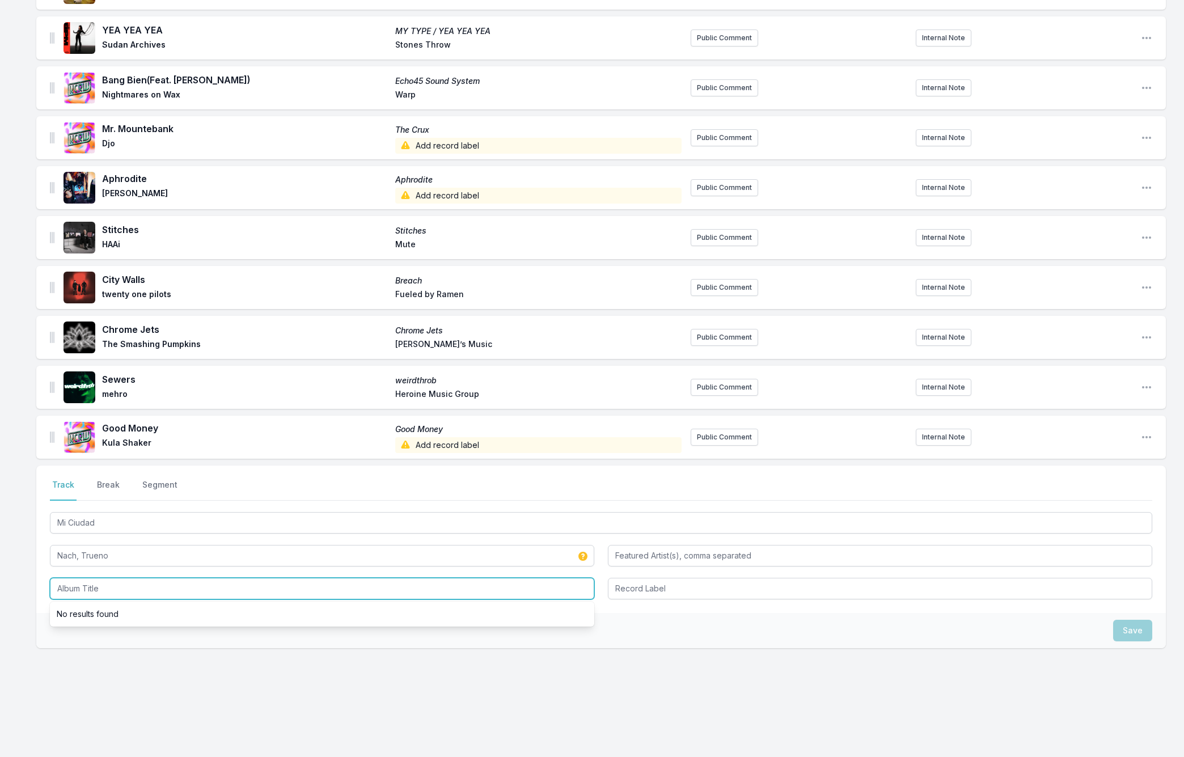
click at [87, 592] on input "Album Title" at bounding box center [322, 589] width 544 height 22
paste input "Mi Ciudad"
type input "Mi Ciudad"
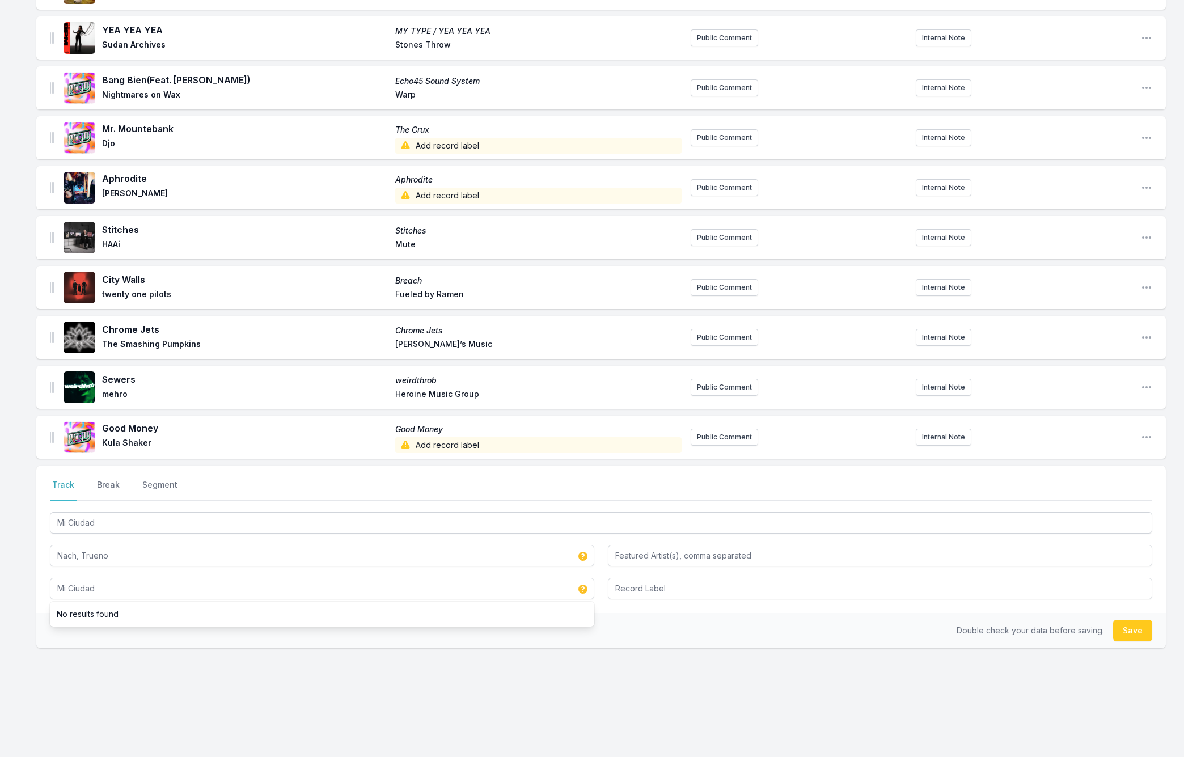
click at [1126, 634] on button "Save" at bounding box center [1132, 631] width 39 height 22
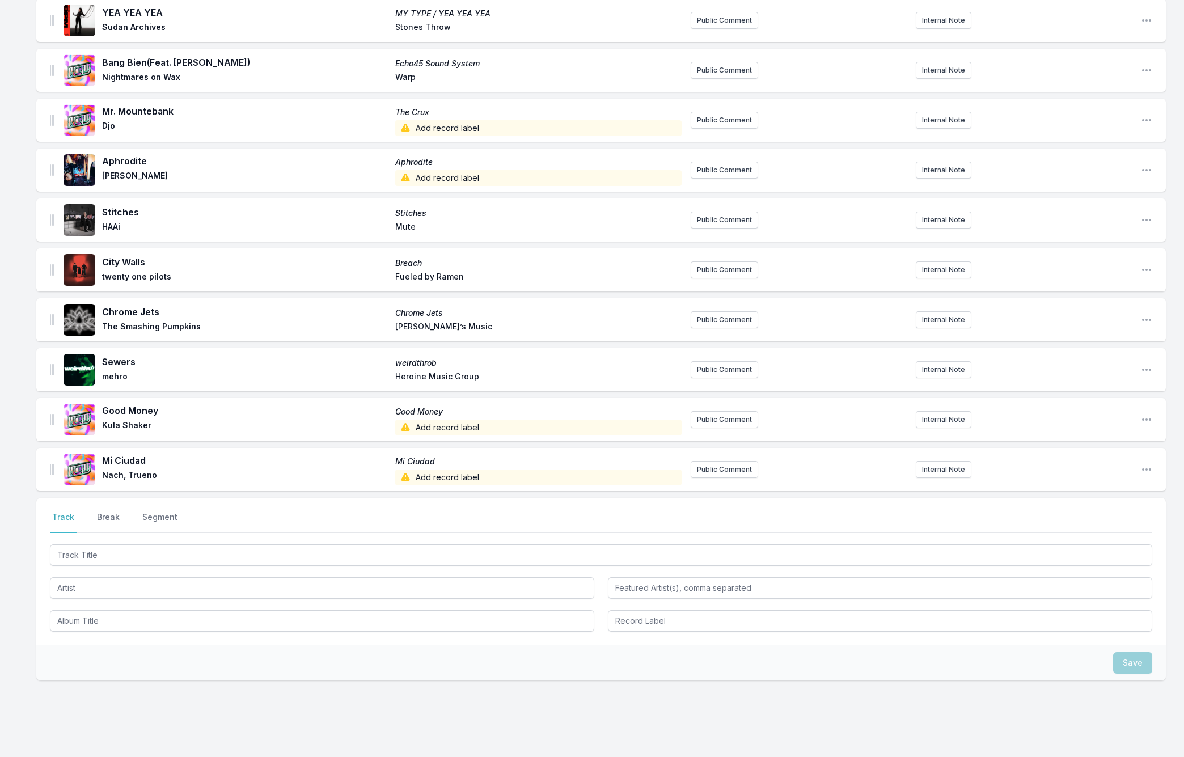
scroll to position [380, 0]
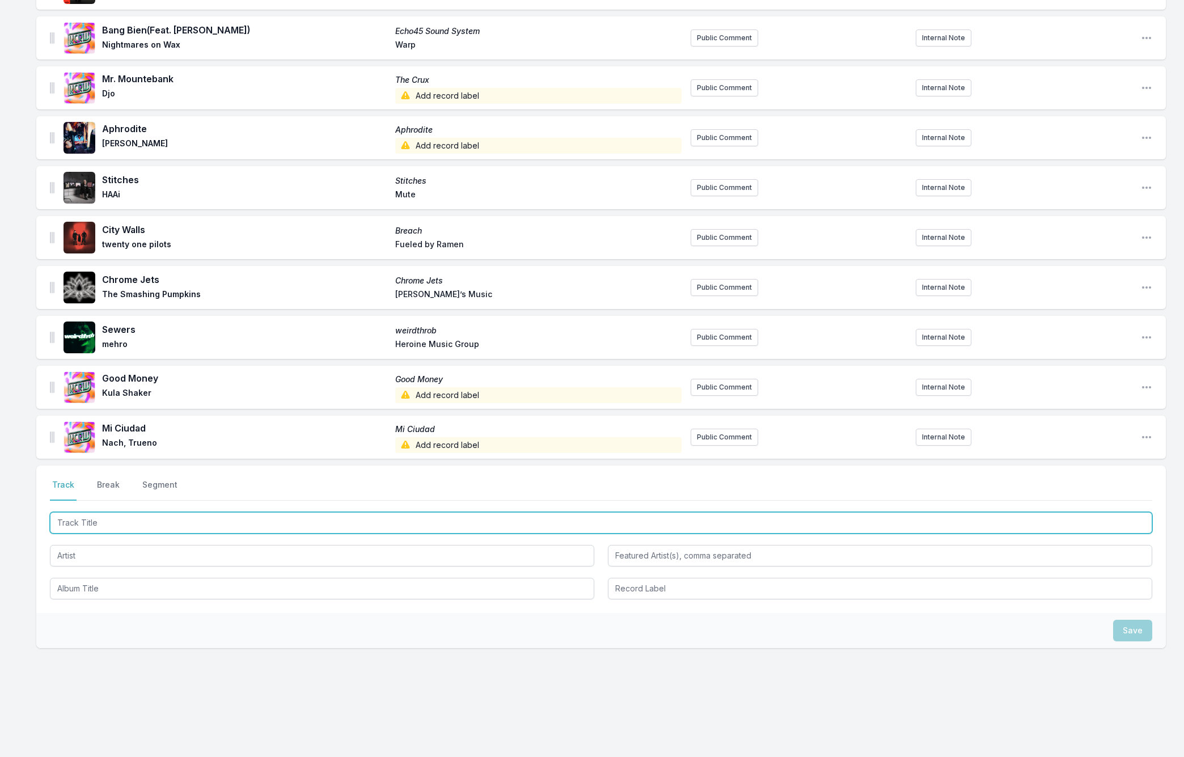
click at [80, 520] on input "Track Title" at bounding box center [601, 523] width 1102 height 22
paste input "Petals"
type input "Petals"
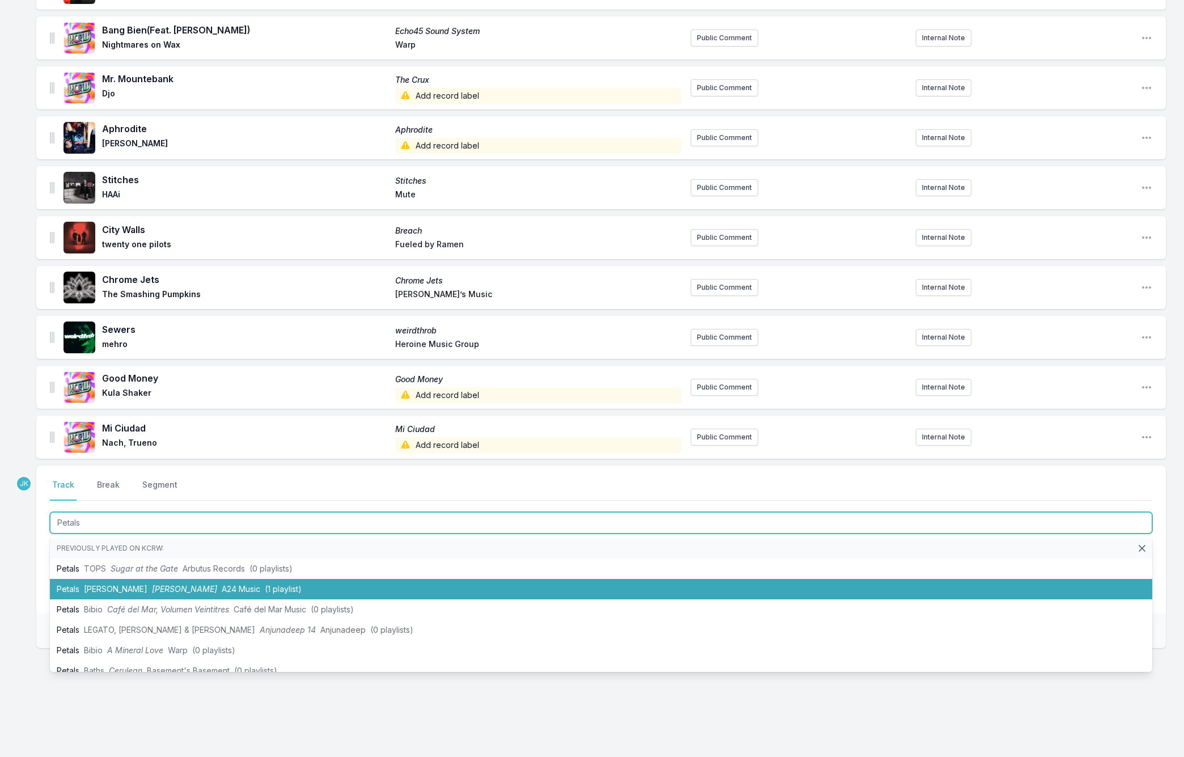
click at [101, 586] on span "[PERSON_NAME]" at bounding box center [115, 589] width 63 height 10
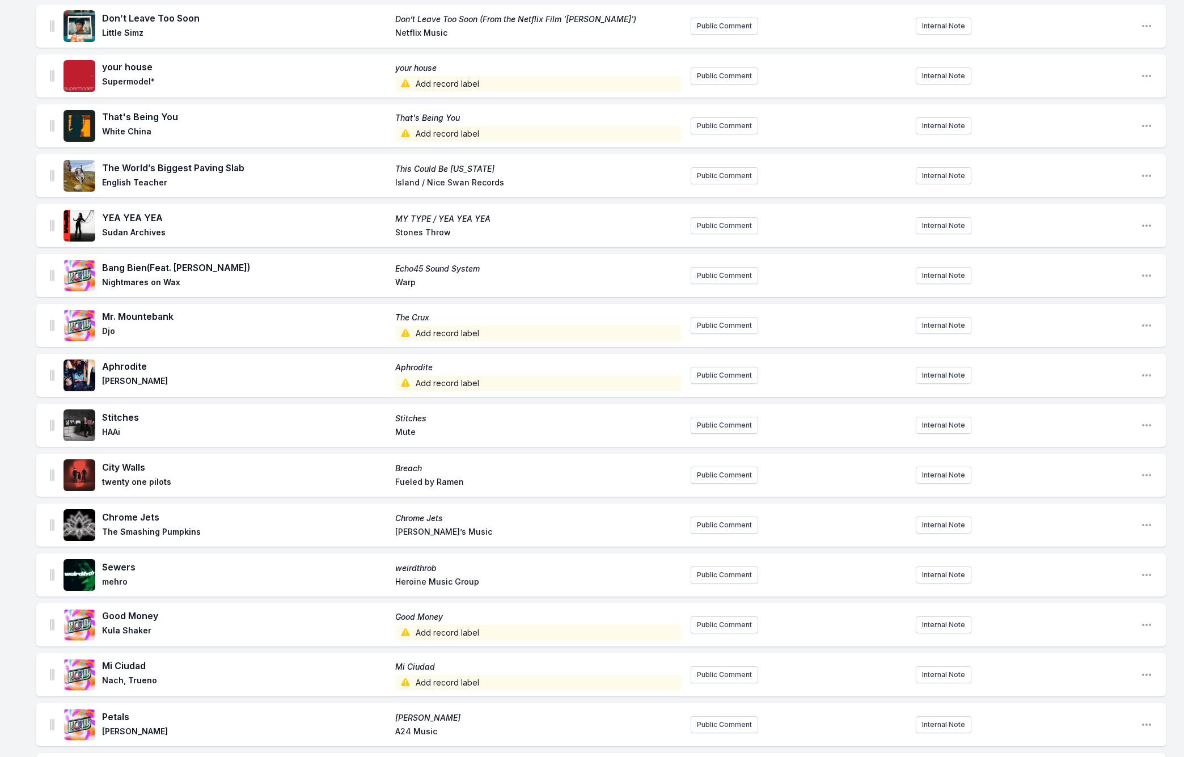
scroll to position [224, 0]
